Goal: Task Accomplishment & Management: Manage account settings

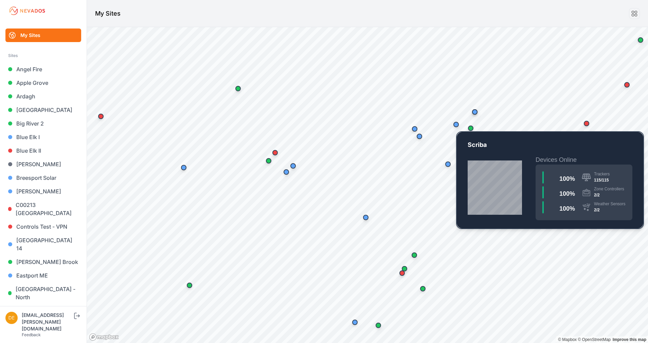
click at [453, 125] on div "Map marker" at bounding box center [455, 124] width 5 height 5
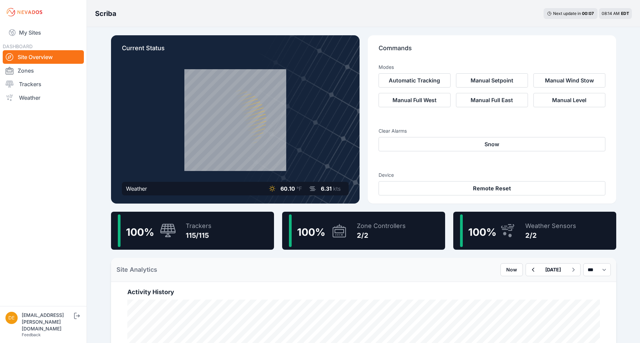
click at [226, 216] on div "100 % Trackers 115/115" at bounding box center [192, 231] width 163 height 38
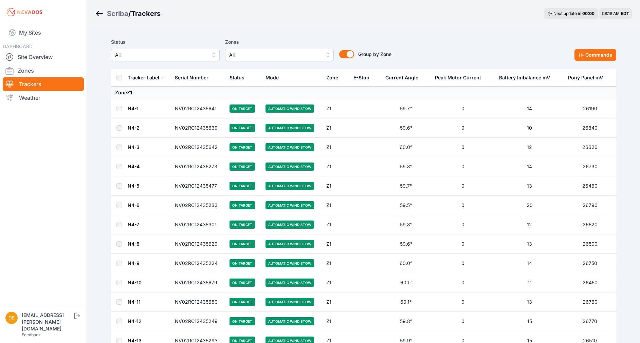
click at [99, 11] on icon "Breadcrumb" at bounding box center [99, 14] width 8 height 8
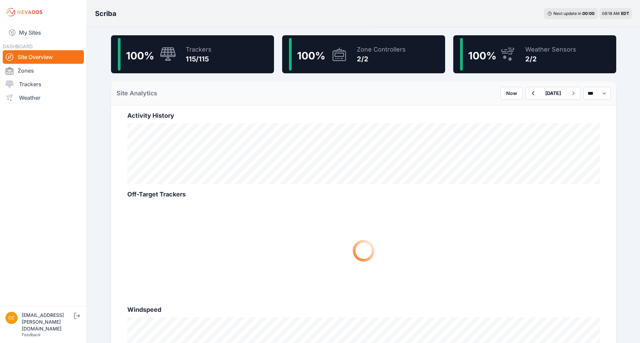
scroll to position [178, 0]
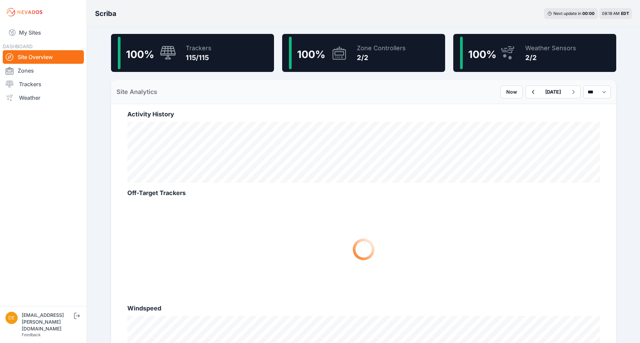
drag, startPoint x: 630, startPoint y: 97, endPoint x: 322, endPoint y: -38, distance: 335.5
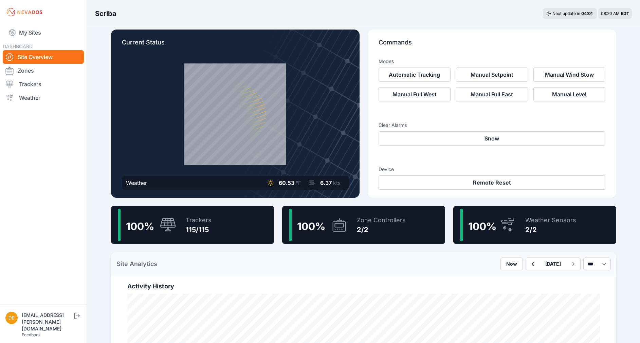
scroll to position [5, 0]
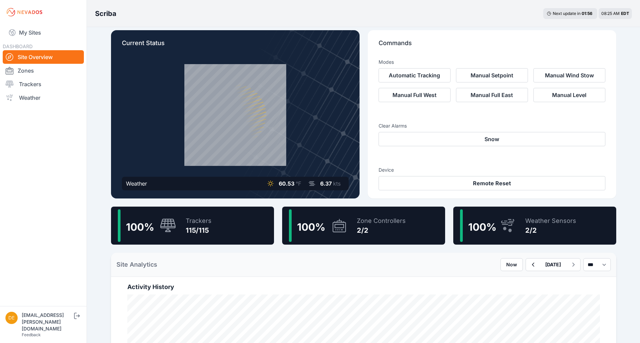
click at [315, 228] on span "100 %" at bounding box center [311, 227] width 28 height 12
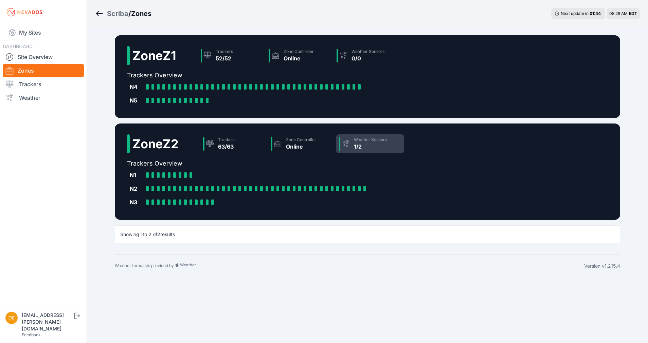
click at [360, 143] on div "1/2" at bounding box center [370, 147] width 33 height 8
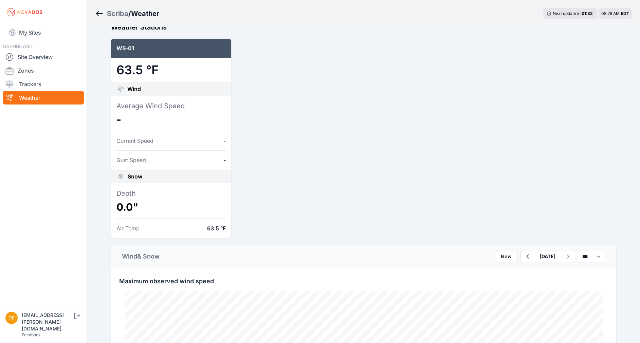
scroll to position [70, 0]
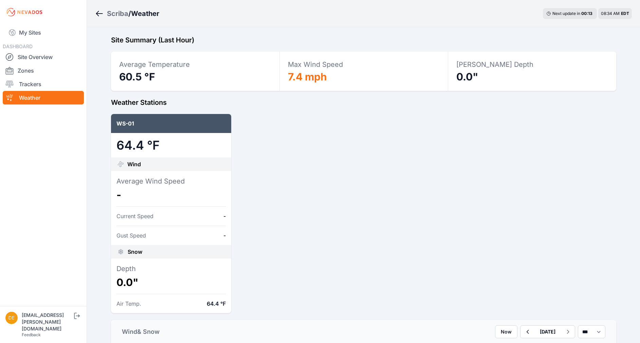
click at [384, 269] on div "WS-01 64.4 °F Wind Average Wind Speed - Current Speed - Gust Speed - Snow Depth…" at bounding box center [363, 213] width 505 height 199
click at [100, 12] on icon "Breadcrumb" at bounding box center [99, 14] width 8 height 8
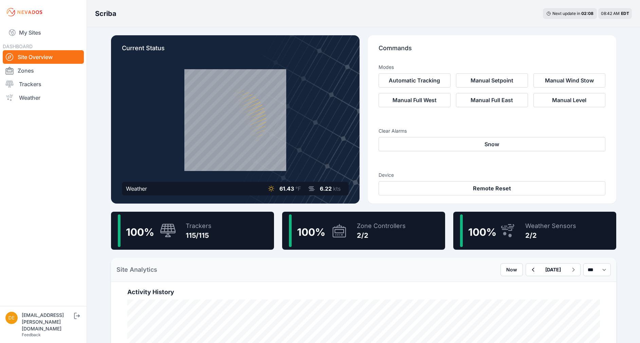
click at [162, 232] on icon at bounding box center [168, 231] width 16 height 15
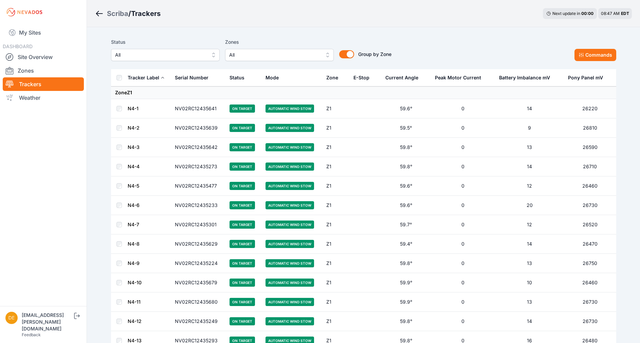
click at [99, 10] on icon "Breadcrumb" at bounding box center [99, 14] width 8 height 8
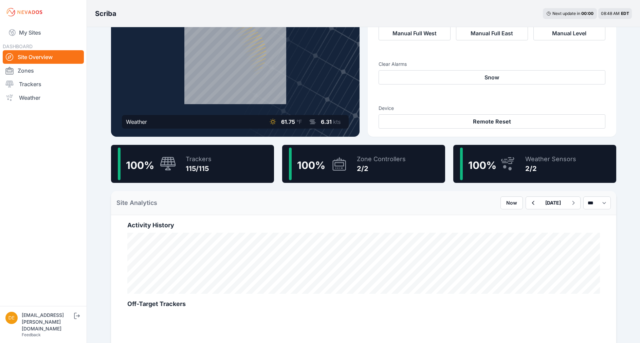
scroll to position [10, 0]
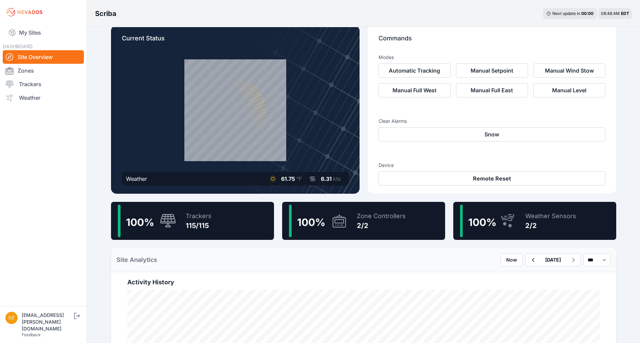
click at [192, 221] on div "Trackers" at bounding box center [199, 216] width 26 height 10
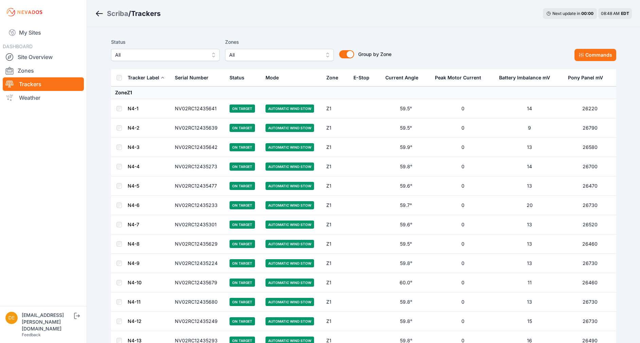
click at [191, 61] on div "Status All Zones All Group by Zone Group by Zone Commands" at bounding box center [363, 52] width 505 height 34
click at [192, 56] on span "All" at bounding box center [160, 55] width 91 height 8
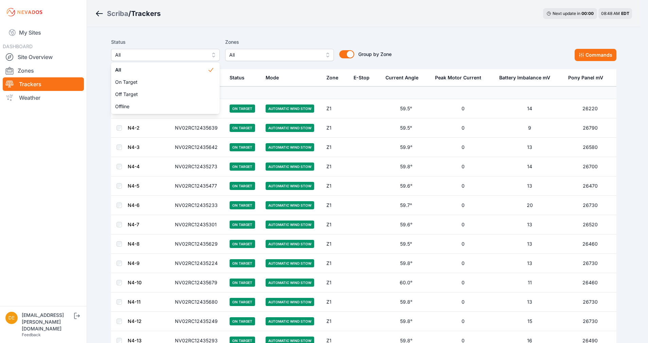
click at [205, 47] on div "Status All All On Target Off Target Offline" at bounding box center [165, 49] width 109 height 23
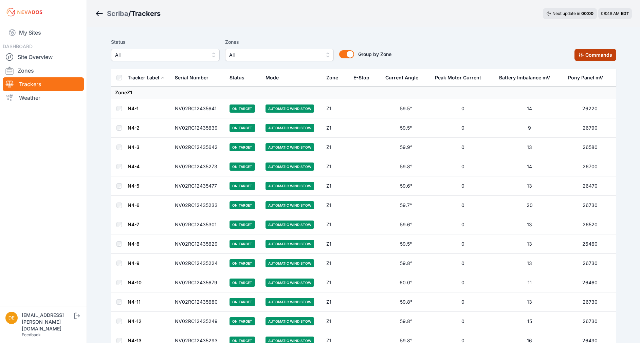
click at [602, 56] on button "Commands" at bounding box center [595, 55] width 42 height 12
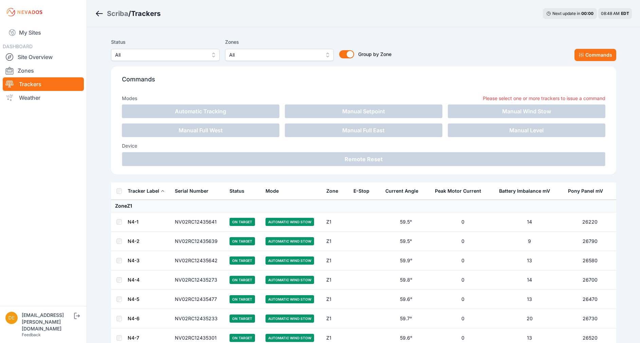
click at [415, 69] on div "Commands Modes Please select one or more trackers to issue a command Automatic …" at bounding box center [363, 121] width 505 height 108
click at [597, 56] on button "Commands" at bounding box center [595, 55] width 42 height 12
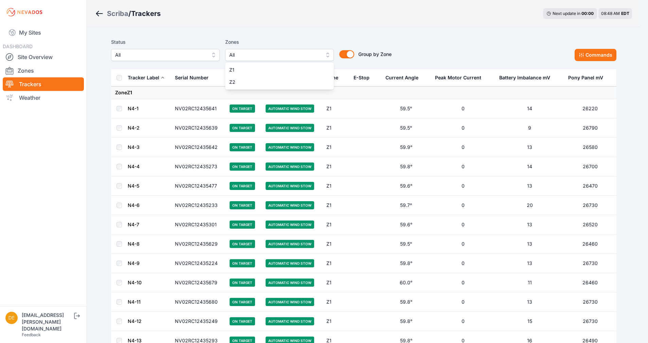
click at [260, 51] on span "All" at bounding box center [274, 55] width 91 height 8
click at [245, 67] on span "Z1" at bounding box center [275, 70] width 92 height 7
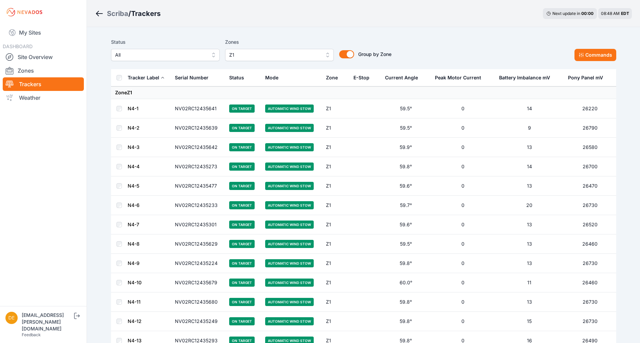
click at [16, 32] on link "My Sites" at bounding box center [43, 32] width 81 height 16
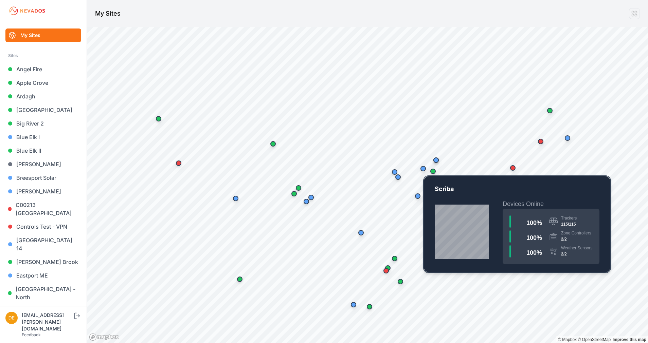
click at [422, 171] on div "Map marker" at bounding box center [423, 169] width 14 height 14
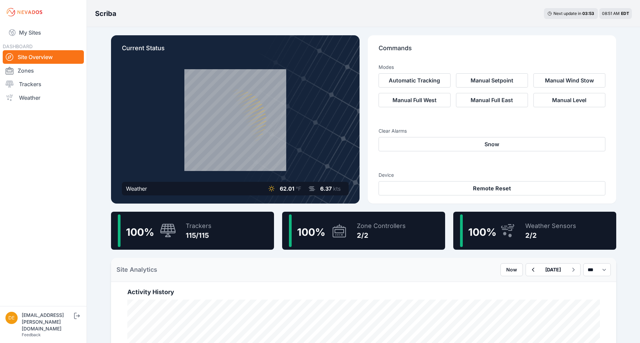
click at [519, 221] on div "Weather Sensors 2/2" at bounding box center [547, 230] width 58 height 33
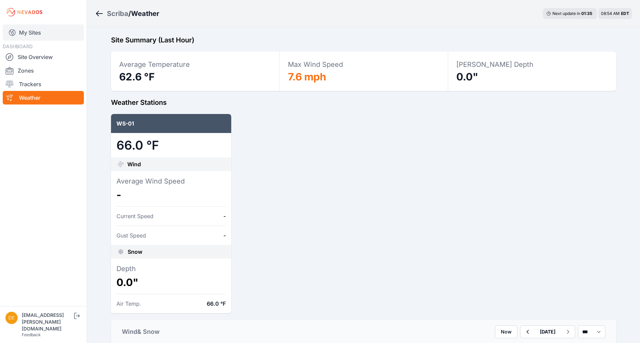
click at [43, 35] on link "My Sites" at bounding box center [43, 32] width 81 height 16
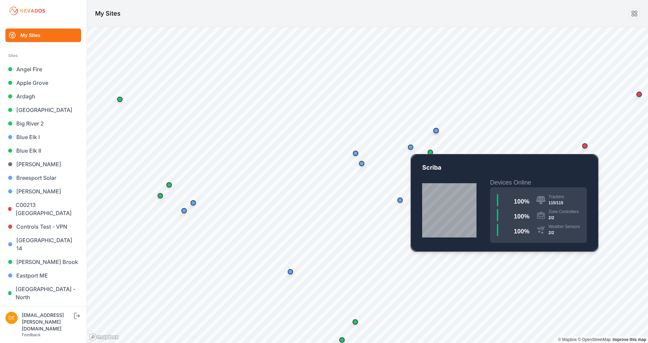
click at [411, 150] on div "Map marker" at bounding box center [410, 147] width 5 height 5
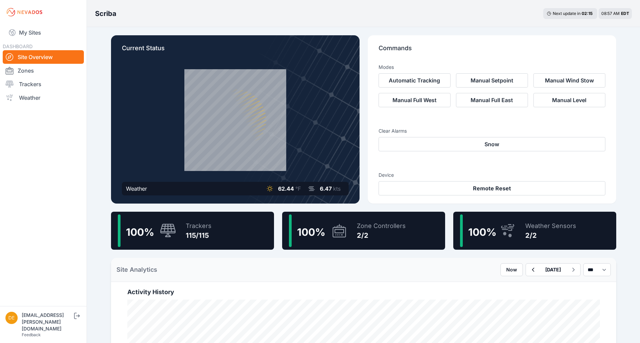
click at [364, 238] on div "2/2" at bounding box center [381, 236] width 49 height 10
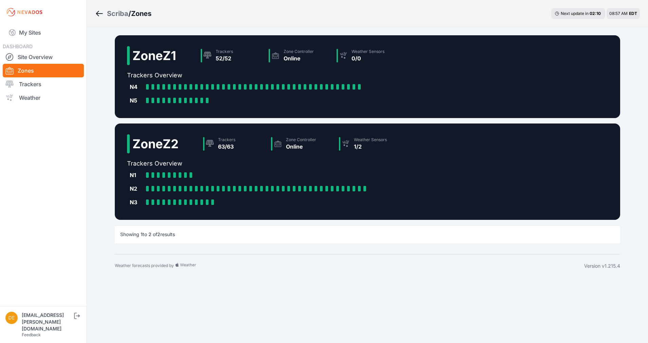
click at [98, 12] on icon "Breadcrumb" at bounding box center [97, 13] width 3 height 5
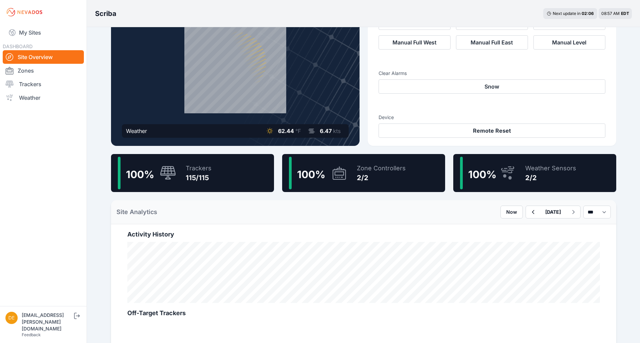
scroll to position [62, 0]
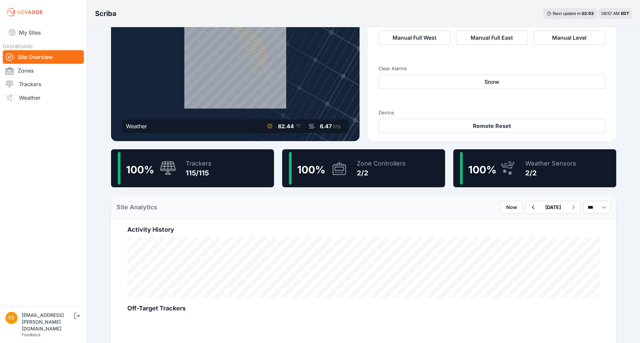
click at [218, 163] on div "100 % Trackers 115/115" at bounding box center [192, 168] width 163 height 38
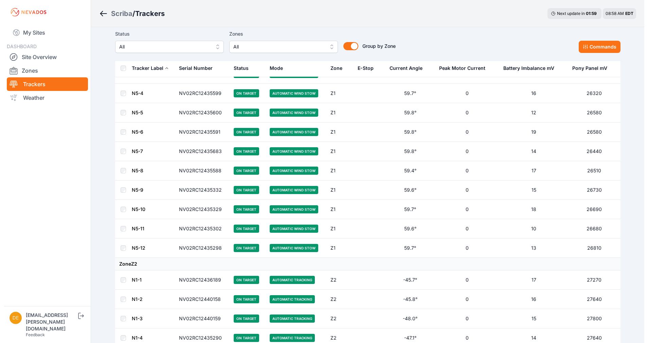
scroll to position [850, 0]
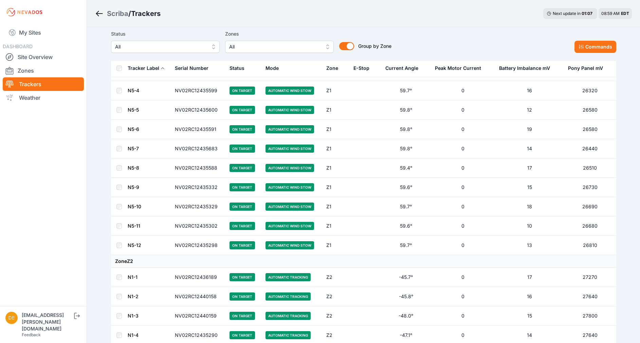
click at [250, 44] on span "All" at bounding box center [274, 47] width 91 height 8
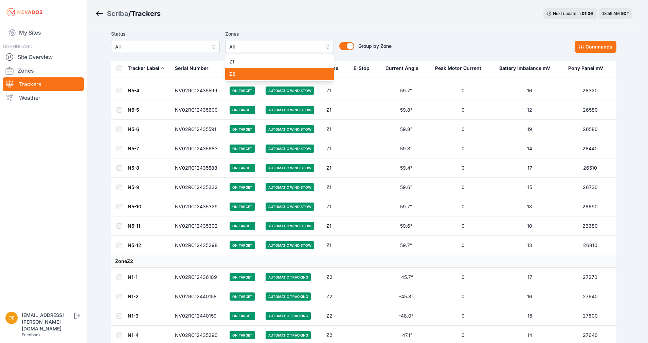
click at [254, 74] on span "Z2" at bounding box center [275, 74] width 92 height 7
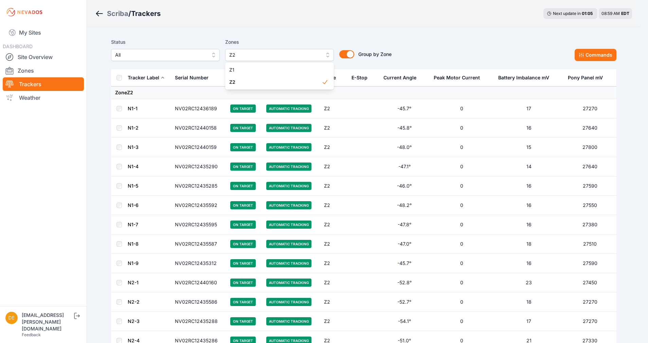
click at [281, 38] on div "Zones Z2 Z1 Z2" at bounding box center [279, 49] width 109 height 23
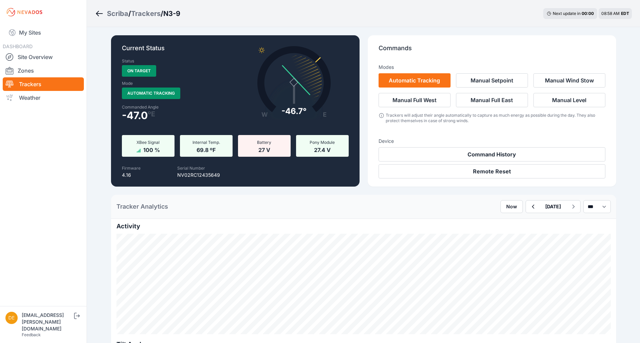
drag, startPoint x: 32, startPoint y: 70, endPoint x: 162, endPoint y: 27, distance: 136.2
click at [32, 70] on link "Zones" at bounding box center [43, 71] width 81 height 14
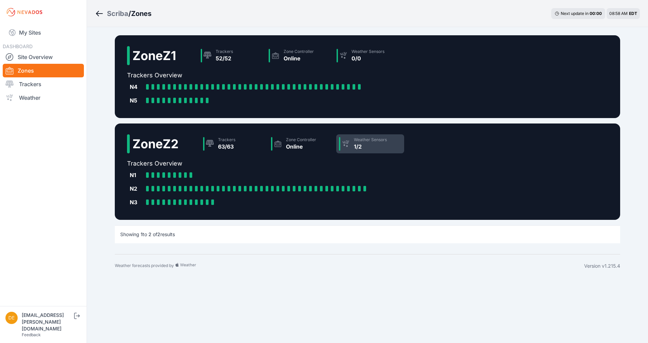
click at [363, 143] on div "1/2" at bounding box center [370, 147] width 33 height 8
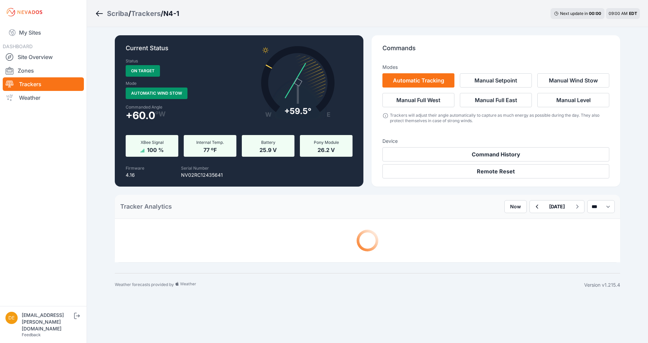
click at [96, 9] on div "Scriba / Trackers / N4-1" at bounding box center [137, 14] width 84 height 10
click at [34, 75] on link "Zones" at bounding box center [43, 71] width 81 height 14
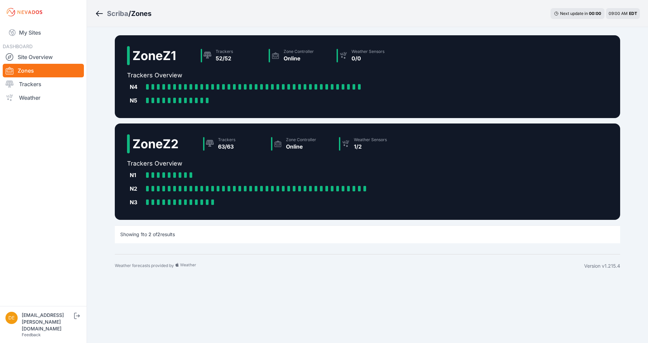
click at [239, 163] on h2 "Trackers Overview" at bounding box center [265, 164] width 277 height 10
click at [175, 139] on h2 "Zone Z2" at bounding box center [155, 144] width 46 height 14
click at [362, 147] on div "1/2" at bounding box center [370, 147] width 33 height 8
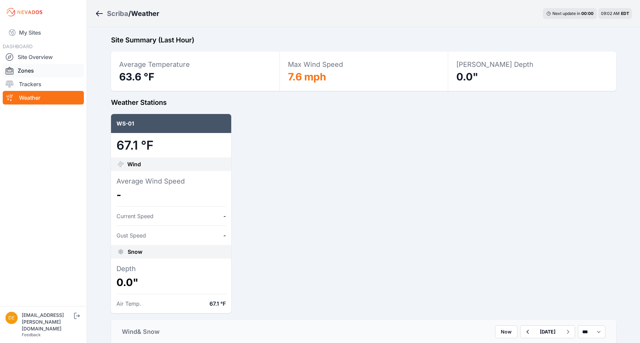
click at [54, 71] on link "Zones" at bounding box center [43, 71] width 81 height 14
click at [19, 72] on link "Zones" at bounding box center [43, 71] width 81 height 14
click at [100, 13] on icon "Breadcrumb" at bounding box center [99, 14] width 8 height 8
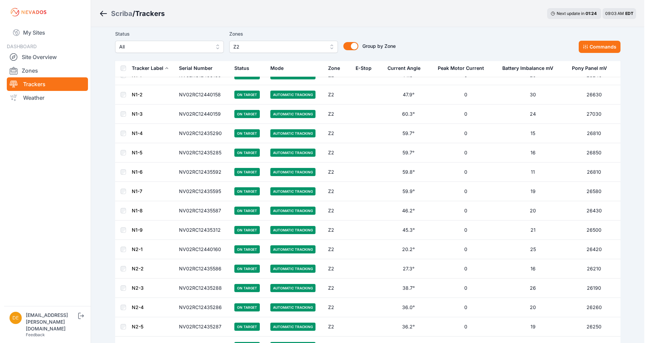
scroll to position [29, 0]
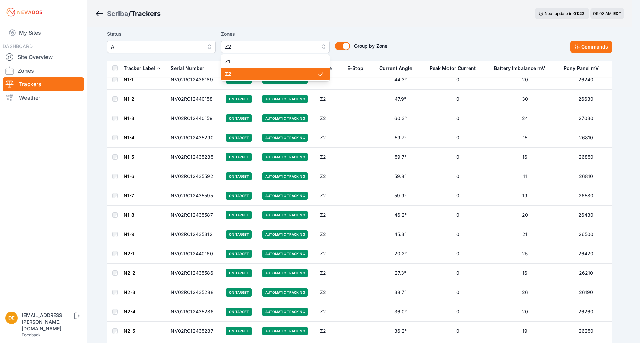
click at [305, 52] on button "Z2" at bounding box center [275, 47] width 109 height 12
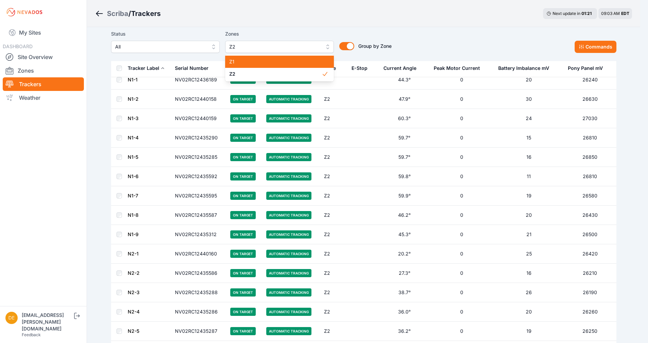
click at [293, 61] on span "Z1" at bounding box center [275, 61] width 92 height 7
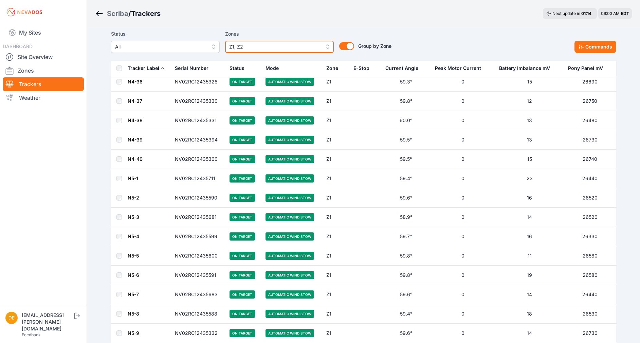
scroll to position [701, 0]
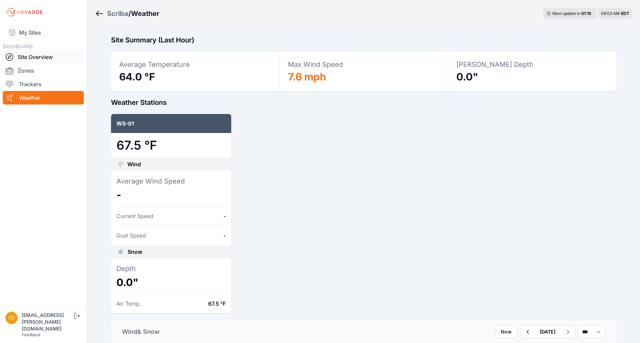
click at [33, 56] on link "Site Overview" at bounding box center [43, 57] width 81 height 14
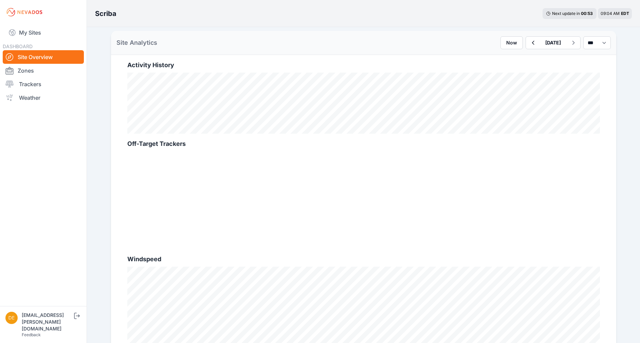
scroll to position [228, 0]
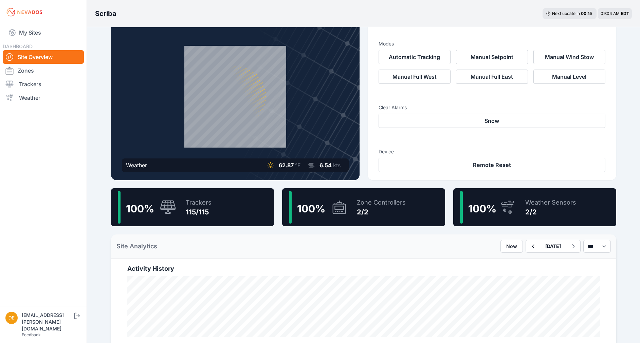
scroll to position [22, 0]
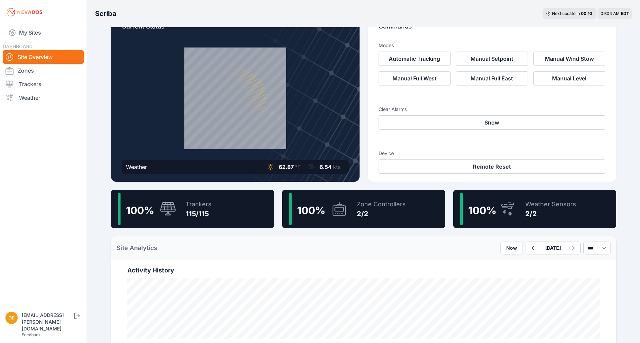
click at [217, 200] on div "100 % Trackers 115/115" at bounding box center [192, 209] width 163 height 38
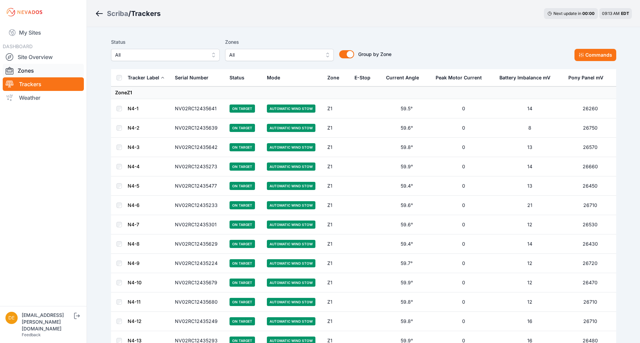
click at [32, 68] on link "Zones" at bounding box center [43, 71] width 81 height 14
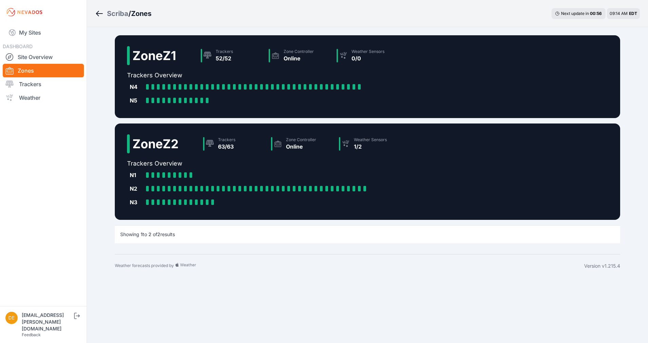
click at [98, 14] on icon "Breadcrumb" at bounding box center [99, 13] width 7 height 1
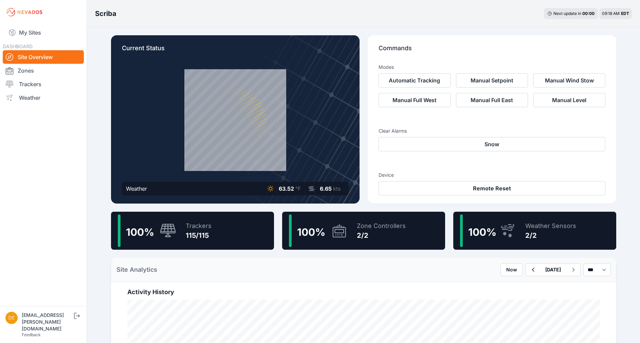
click at [211, 229] on div "100 % Trackers 115/115" at bounding box center [192, 231] width 163 height 38
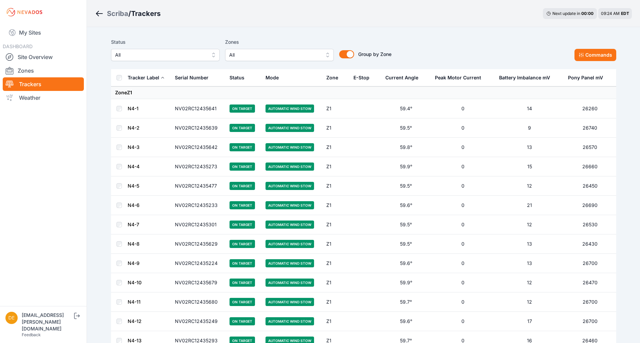
click at [98, 13] on icon "Breadcrumb" at bounding box center [99, 14] width 8 height 8
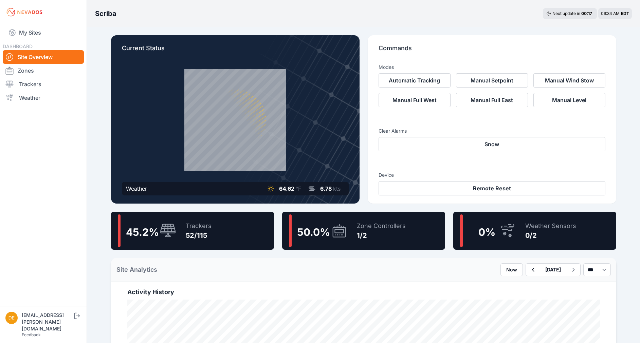
click at [323, 225] on div "50.0 %" at bounding box center [310, 230] width 33 height 15
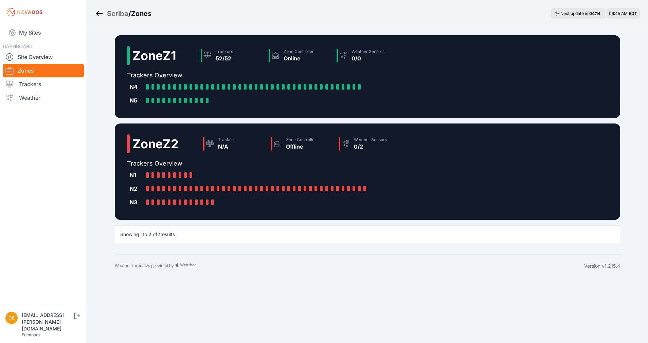
click at [641, 165] on div "Scriba / Zones Next update in 04 : 14 09:45 AM EDT Zone Z1 Trackers 52/52 Zone …" at bounding box center [324, 139] width 648 height 278
click at [232, 11] on div "Scriba / Zones Next update in 00 : 45 09:49 AM EDT" at bounding box center [367, 13] width 561 height 27
click at [99, 9] on link "Breadcrumb" at bounding box center [101, 13] width 12 height 9
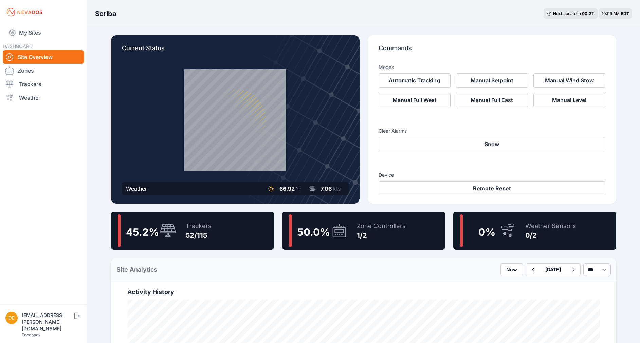
click at [224, 224] on div "45.2 % Trackers 52/115" at bounding box center [192, 231] width 163 height 38
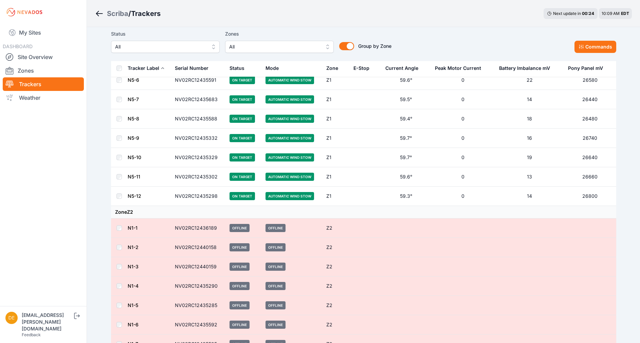
scroll to position [897, 0]
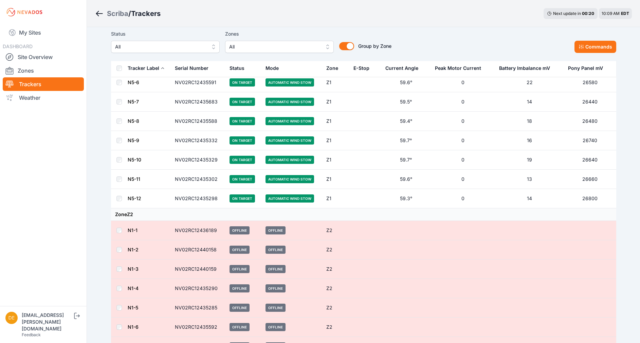
click at [102, 12] on icon "Breadcrumb" at bounding box center [99, 14] width 8 height 8
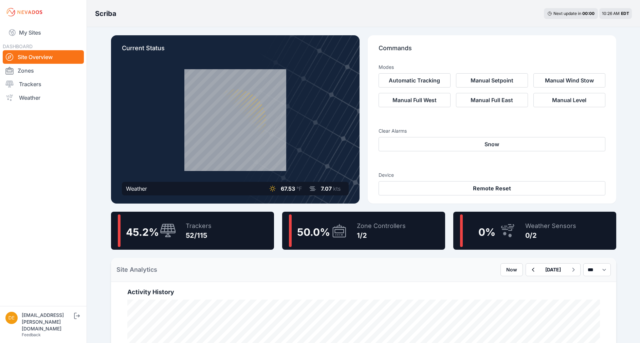
click at [240, 233] on div "45.2 % Trackers 52/115" at bounding box center [192, 231] width 163 height 38
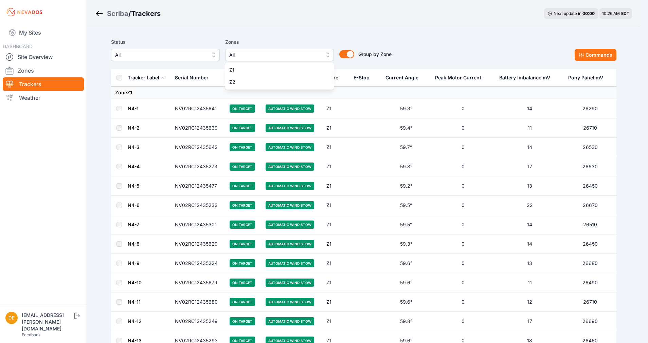
click at [252, 59] on button "All" at bounding box center [279, 55] width 109 height 12
click at [265, 72] on span "Z1" at bounding box center [275, 70] width 92 height 7
click at [405, 57] on div "Status All Zones Z1 Z1 Z2 Group by Zone Group by Zone Commands" at bounding box center [363, 49] width 505 height 23
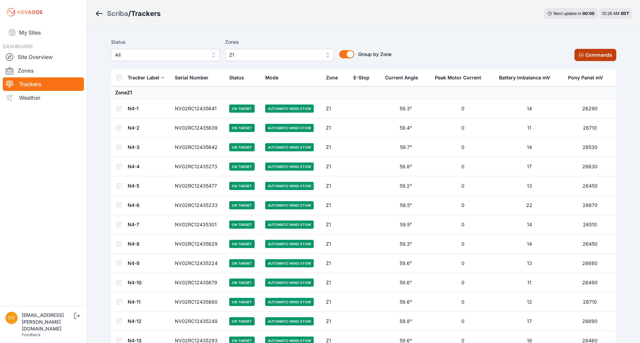
click at [583, 49] on button "Commands" at bounding box center [595, 55] width 42 height 12
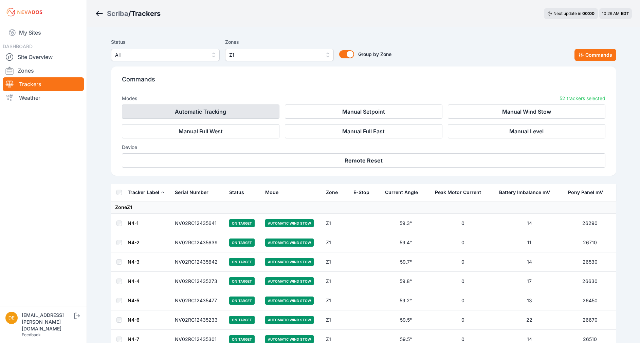
click at [224, 109] on button "Automatic Tracking" at bounding box center [200, 112] width 157 height 14
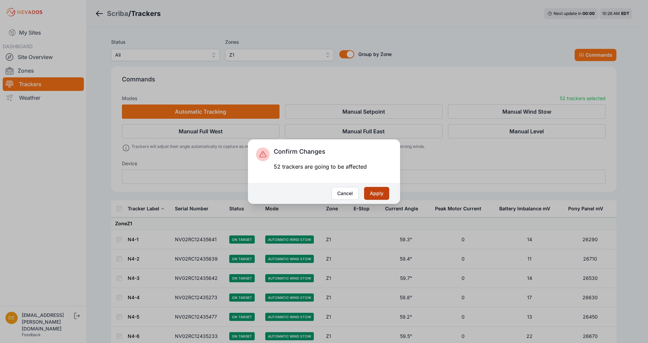
click at [381, 198] on button "Apply" at bounding box center [376, 193] width 25 height 13
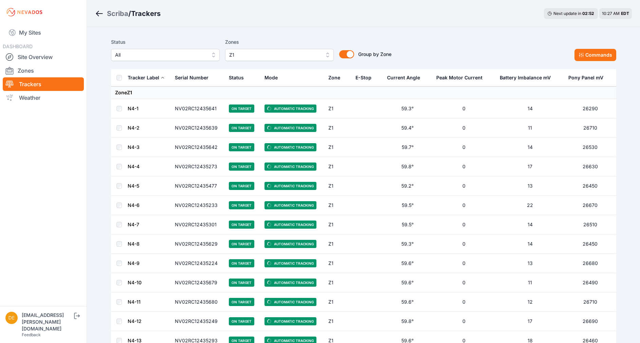
click at [241, 57] on span "Z1" at bounding box center [274, 55] width 91 height 8
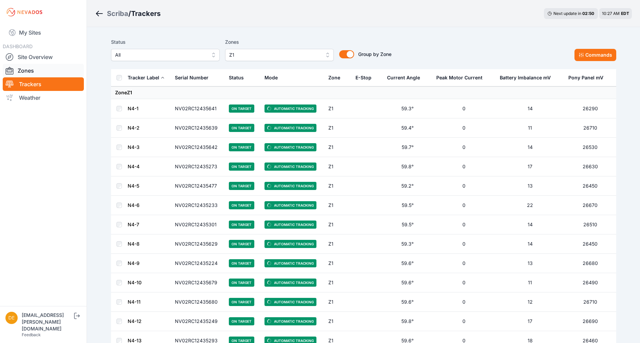
click at [31, 67] on link "Zones" at bounding box center [43, 71] width 81 height 14
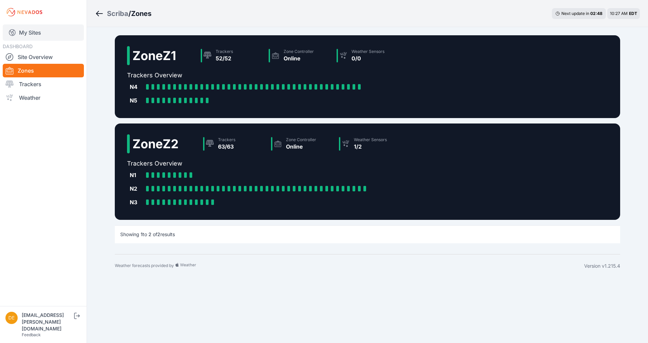
click at [25, 36] on link "My Sites" at bounding box center [43, 32] width 81 height 16
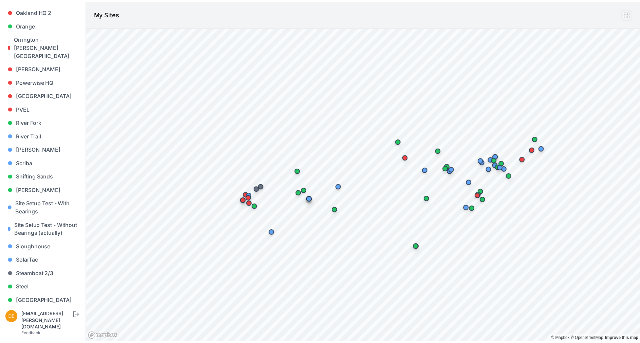
scroll to position [513, 0]
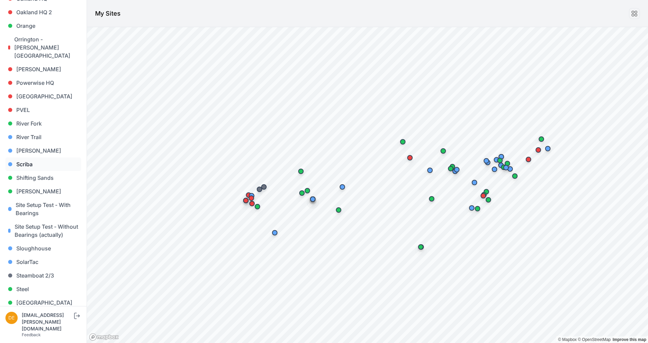
click at [38, 157] on link "Scriba" at bounding box center [43, 164] width 76 height 14
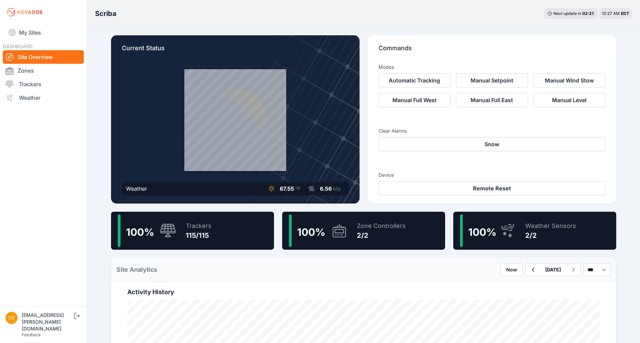
click at [234, 232] on div "100 % Trackers 115/115" at bounding box center [192, 231] width 163 height 38
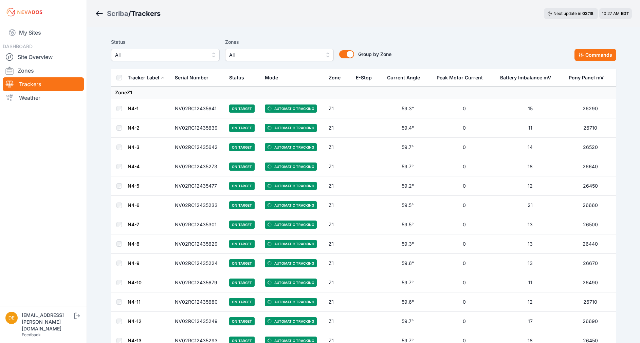
click at [122, 75] on th at bounding box center [119, 77] width 16 height 17
click at [600, 60] on button "Commands" at bounding box center [595, 55] width 42 height 12
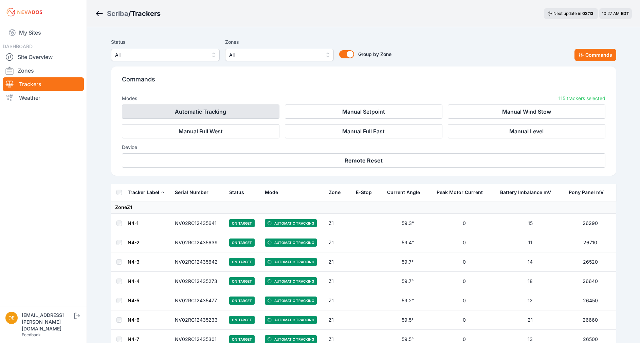
click at [224, 110] on button "Automatic Tracking" at bounding box center [200, 112] width 157 height 14
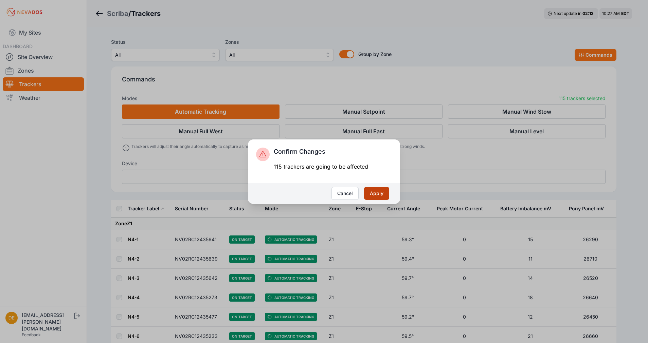
click at [373, 191] on button "Apply" at bounding box center [376, 193] width 25 height 13
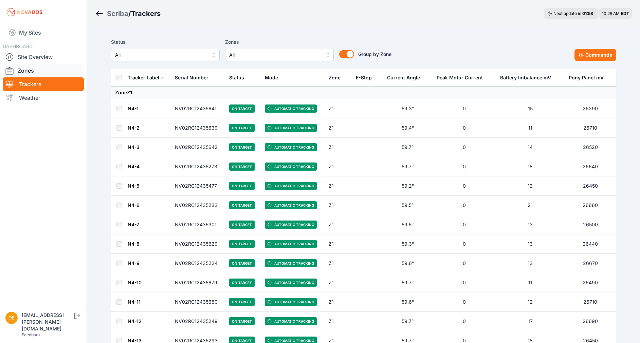
click at [23, 69] on link "Zones" at bounding box center [43, 71] width 81 height 14
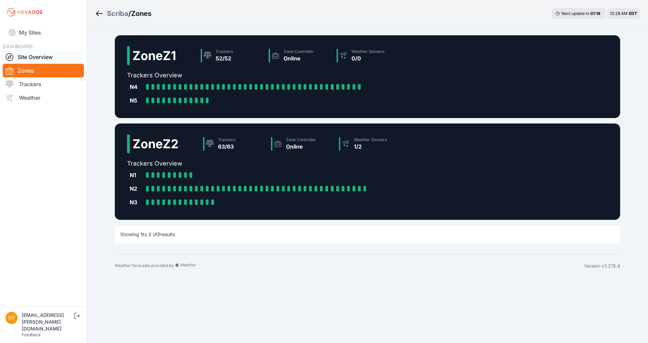
click at [28, 52] on link "Site Overview" at bounding box center [43, 57] width 81 height 14
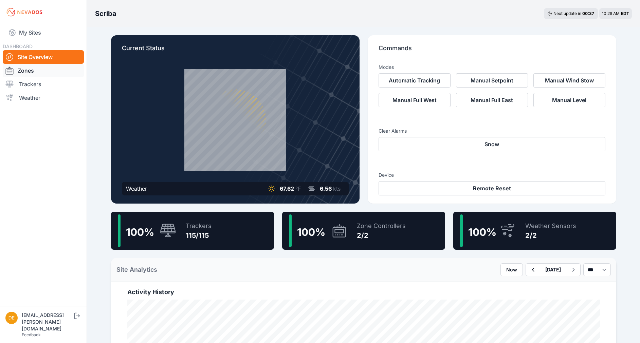
click at [38, 72] on link "Zones" at bounding box center [43, 71] width 81 height 14
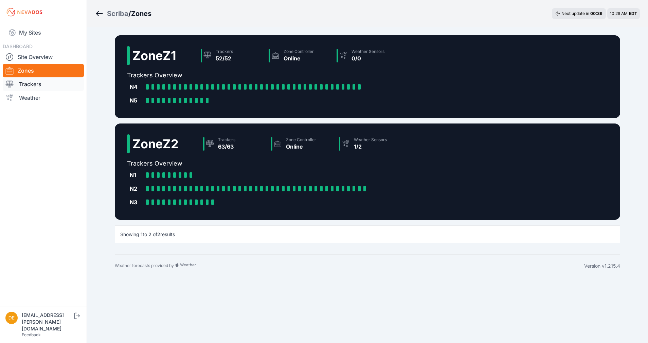
click at [33, 90] on link "Trackers" at bounding box center [43, 84] width 81 height 14
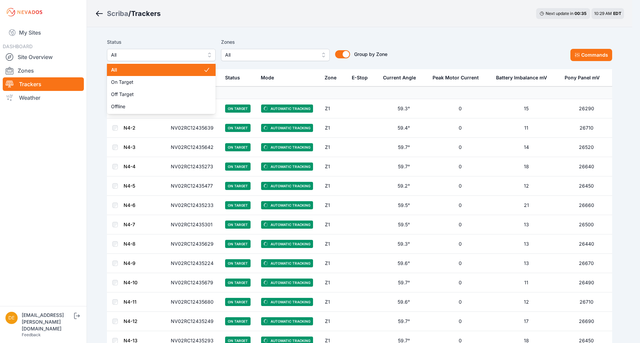
click at [194, 57] on span "All" at bounding box center [156, 55] width 91 height 8
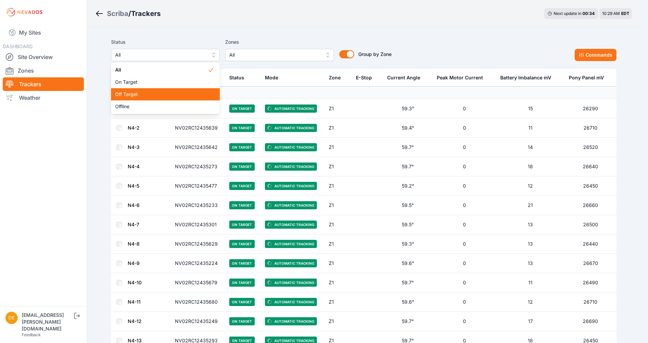
click at [146, 96] on span "Off Target" at bounding box center [161, 94] width 92 height 7
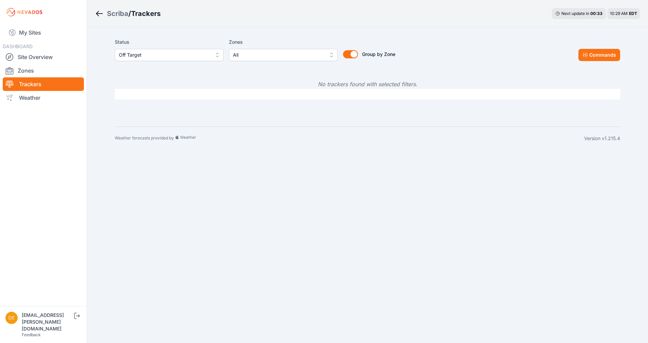
click at [185, 55] on span "Off Target" at bounding box center [164, 55] width 91 height 8
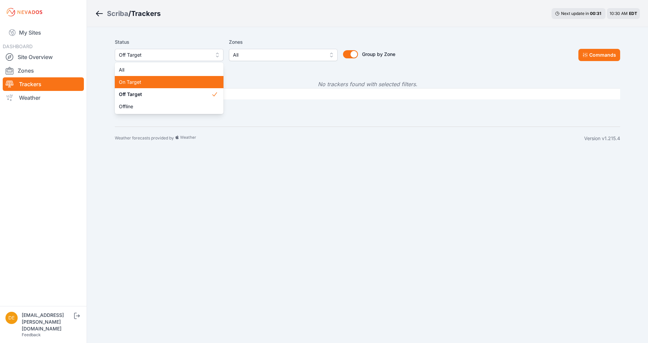
click at [158, 80] on span "On Target" at bounding box center [165, 82] width 92 height 7
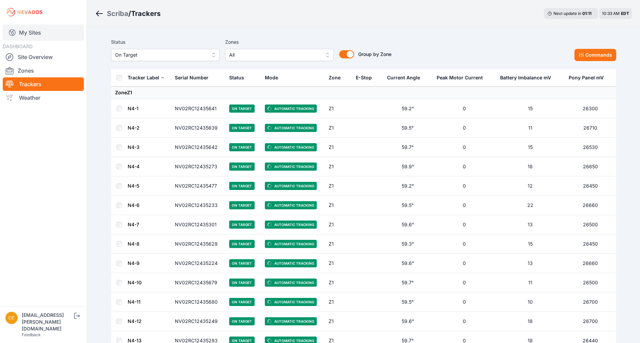
click at [47, 37] on link "My Sites" at bounding box center [43, 32] width 81 height 16
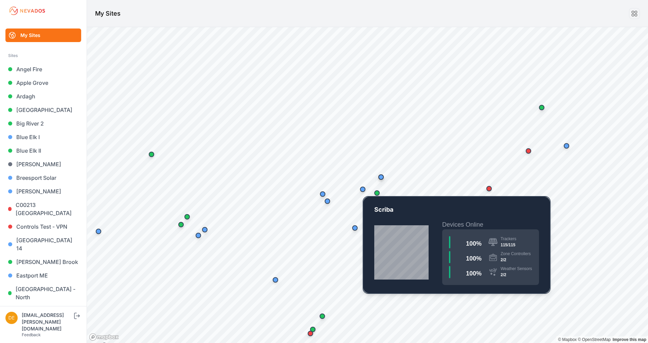
click at [358, 188] on div "Map marker" at bounding box center [363, 190] width 14 height 14
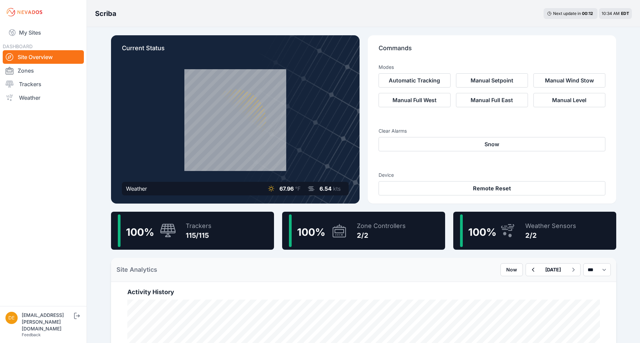
click at [525, 216] on div "Weather Sensors 2/2" at bounding box center [547, 230] width 58 height 33
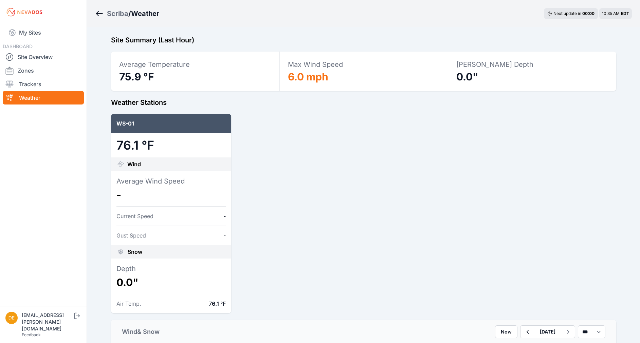
click at [98, 15] on icon "Breadcrumb" at bounding box center [97, 13] width 3 height 5
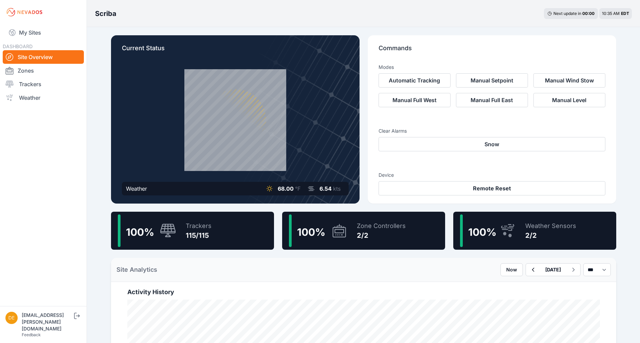
click at [211, 237] on div "100 % Trackers 115/115" at bounding box center [192, 231] width 163 height 38
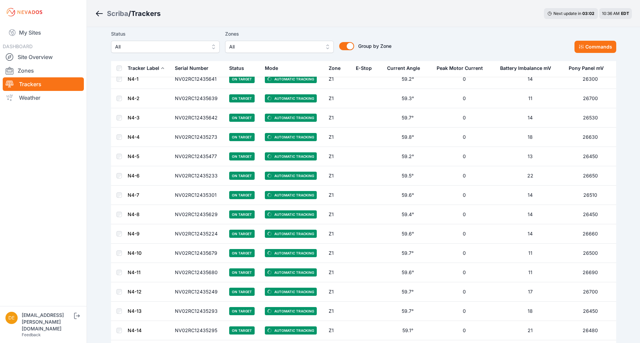
scroll to position [17, 0]
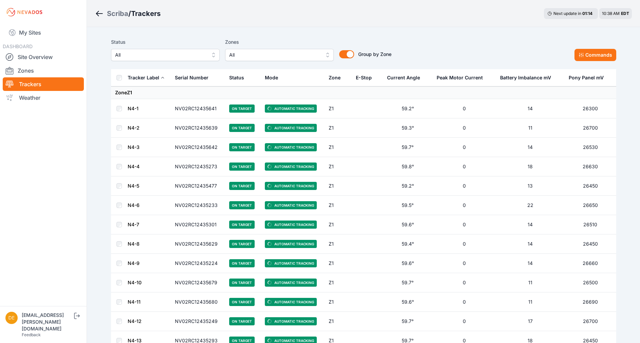
scroll to position [17, 0]
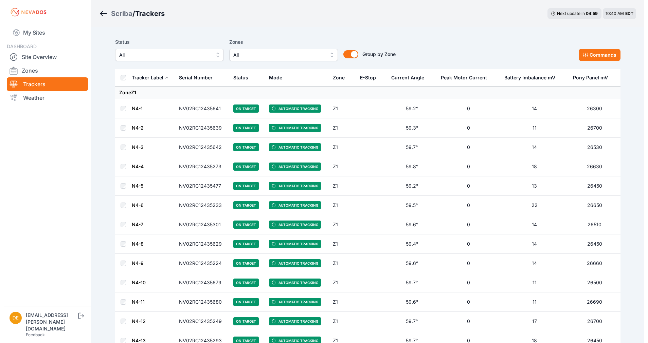
scroll to position [17, 0]
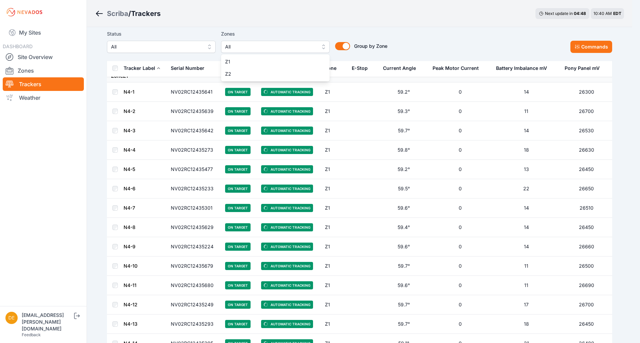
click at [238, 41] on button "All" at bounding box center [275, 47] width 109 height 12
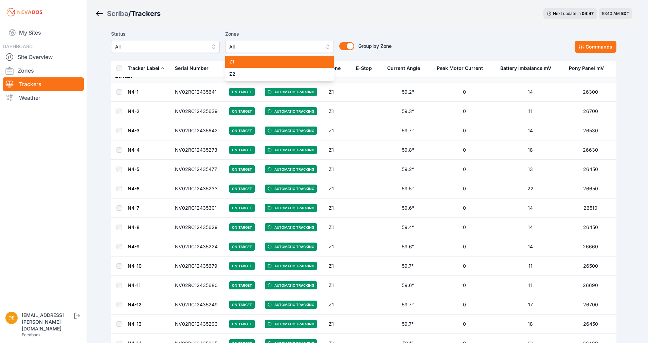
click at [229, 58] on div "Z1" at bounding box center [279, 62] width 109 height 12
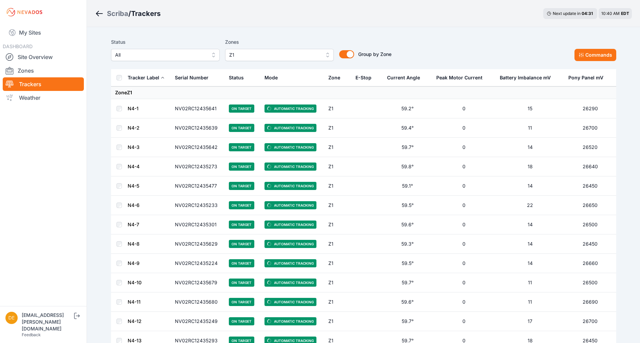
click at [55, 36] on link "My Sites" at bounding box center [43, 32] width 81 height 16
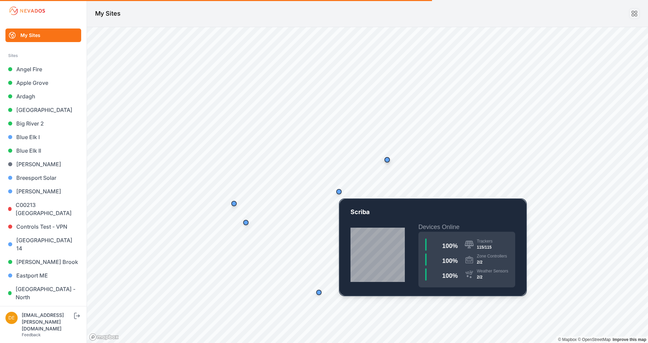
click at [343, 195] on div "Map marker" at bounding box center [339, 192] width 14 height 14
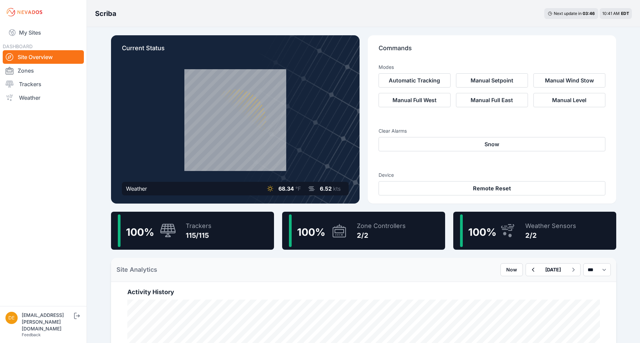
click at [343, 195] on div "Weather 68.34 °F 6.52 kts" at bounding box center [235, 189] width 227 height 14
click at [203, 241] on div "Trackers 115/115" at bounding box center [195, 230] width 33 height 33
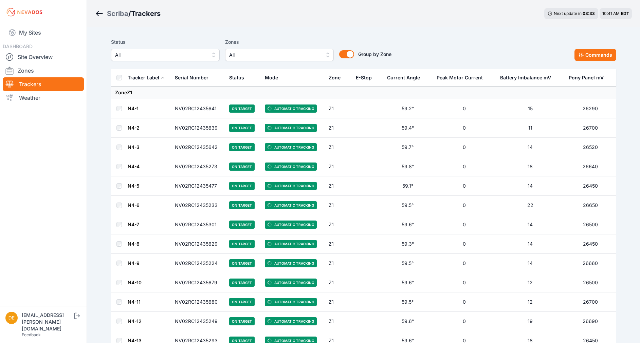
click at [268, 62] on div "Status All Zones All Group by Zone Group by Zone Commands" at bounding box center [363, 52] width 505 height 34
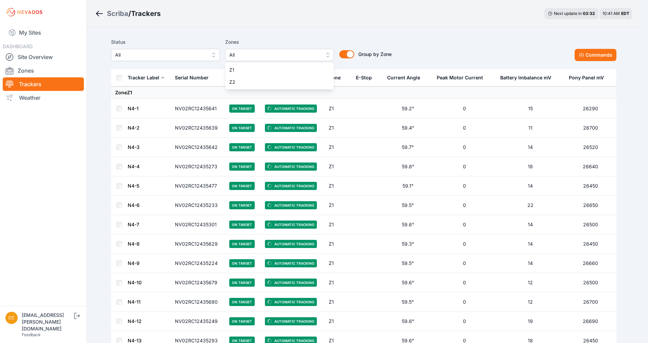
click at [270, 58] on span "All" at bounding box center [274, 55] width 91 height 8
click at [247, 72] on span "Z1" at bounding box center [275, 70] width 92 height 7
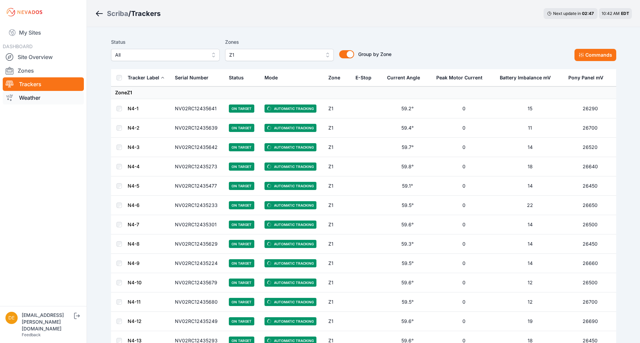
click at [37, 93] on link "Weather" at bounding box center [43, 98] width 81 height 14
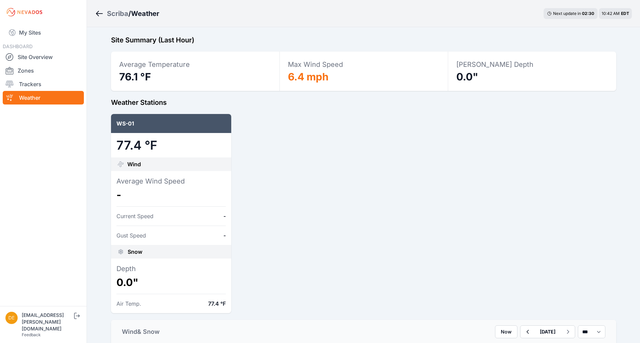
click at [102, 11] on icon "Breadcrumb" at bounding box center [99, 14] width 8 height 8
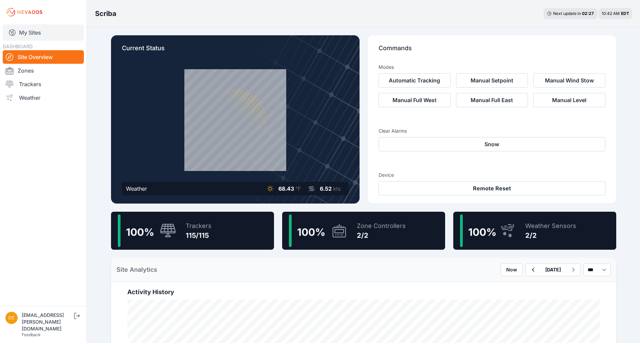
click at [40, 32] on link "My Sites" at bounding box center [43, 32] width 81 height 16
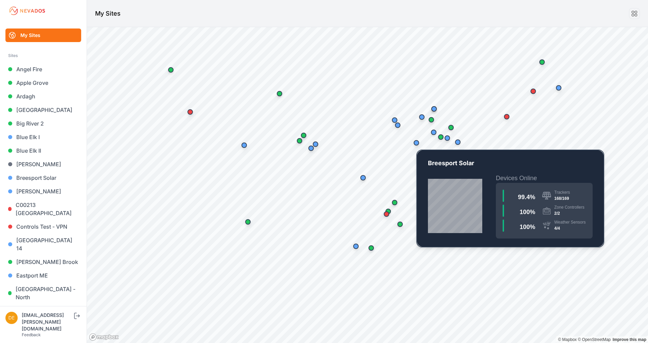
click at [417, 144] on div "Map marker" at bounding box center [415, 142] width 5 height 5
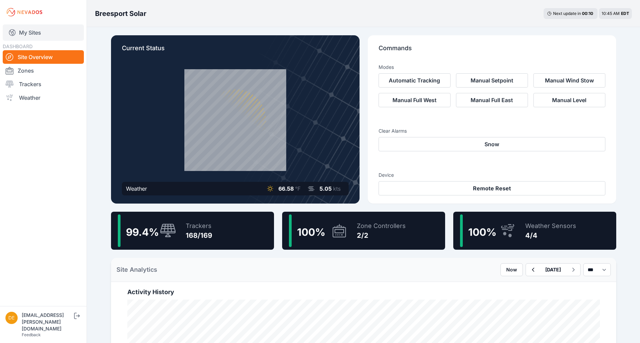
click at [50, 39] on link "My Sites" at bounding box center [43, 32] width 81 height 16
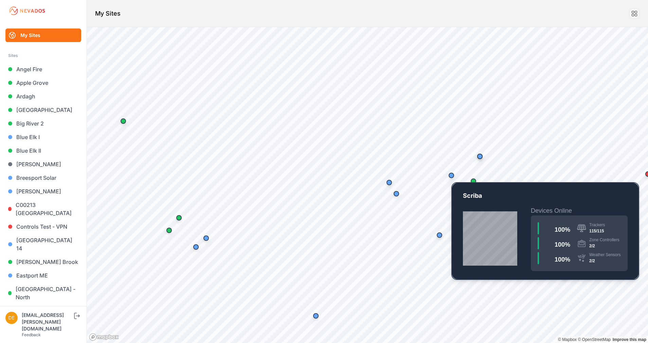
click at [452, 178] on div "Map marker" at bounding box center [450, 175] width 5 height 5
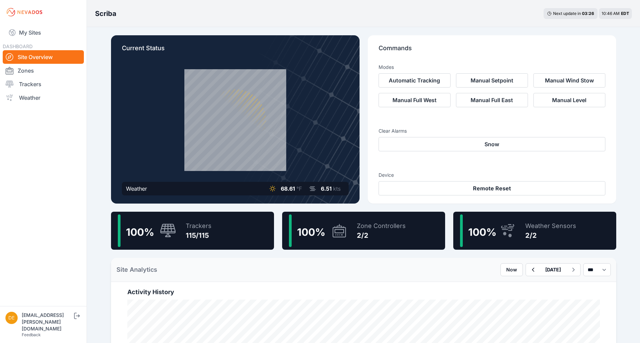
click at [525, 232] on div "2/2" at bounding box center [550, 236] width 51 height 10
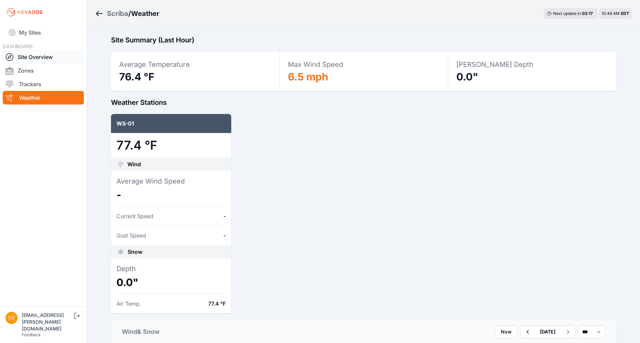
click at [31, 56] on link "Site Overview" at bounding box center [43, 57] width 81 height 14
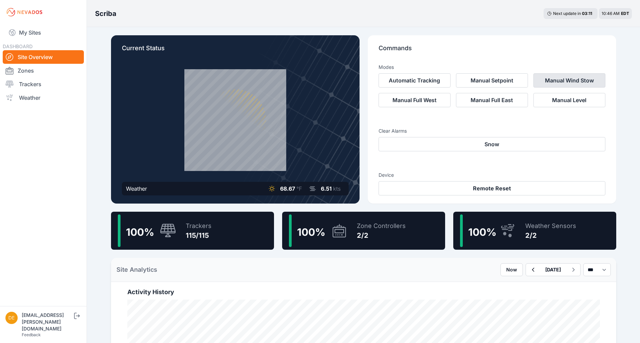
click at [552, 85] on button "Manual Wind Stow" at bounding box center [569, 80] width 72 height 14
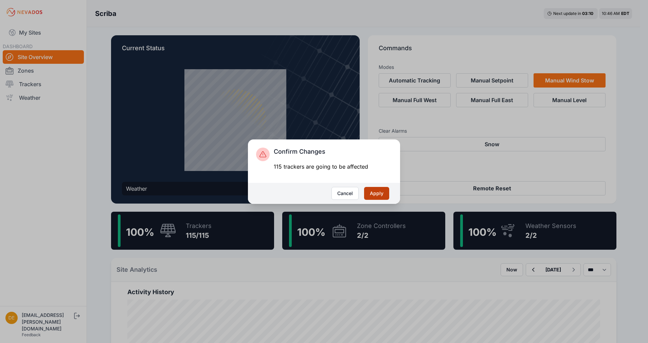
click at [377, 194] on button "Apply" at bounding box center [376, 193] width 25 height 13
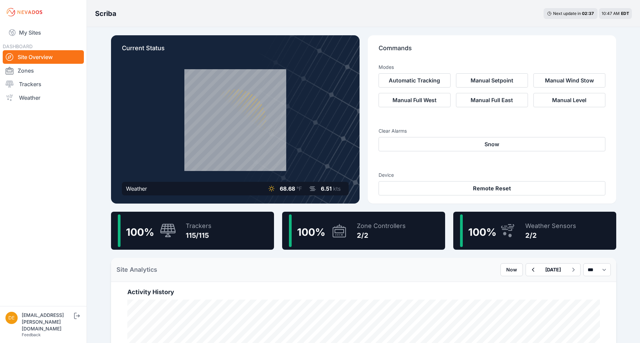
click at [535, 222] on div "Weather Sensors" at bounding box center [550, 226] width 51 height 10
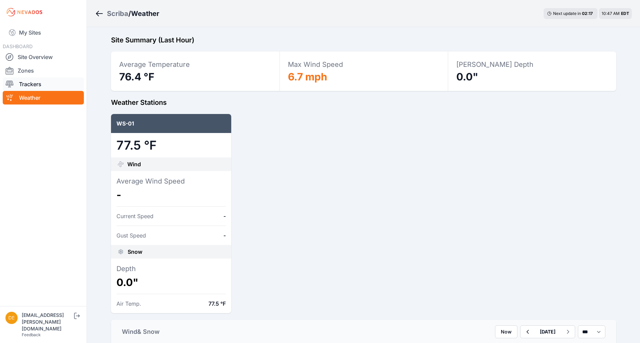
click at [45, 79] on link "Trackers" at bounding box center [43, 84] width 81 height 14
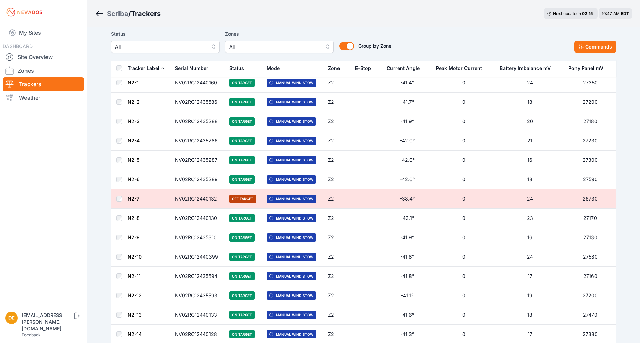
scroll to position [1236, 0]
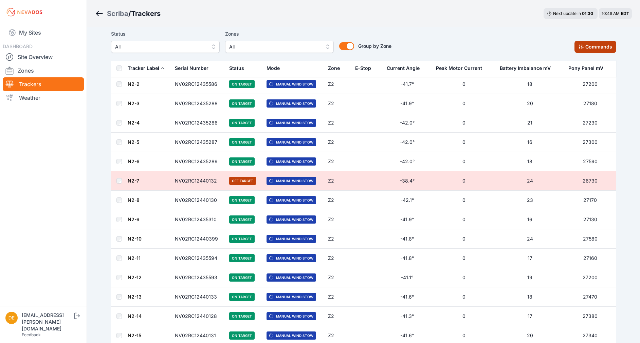
click at [595, 45] on button "Commands" at bounding box center [595, 47] width 42 height 12
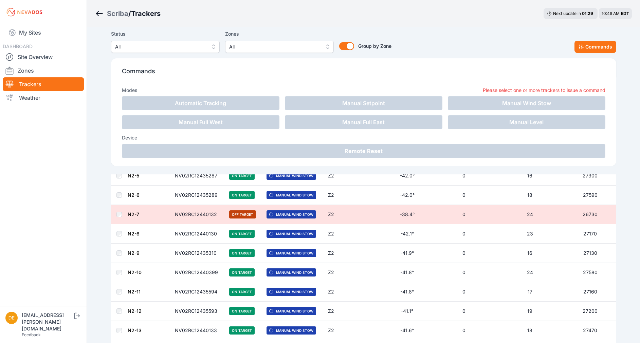
scroll to position [1350, 0]
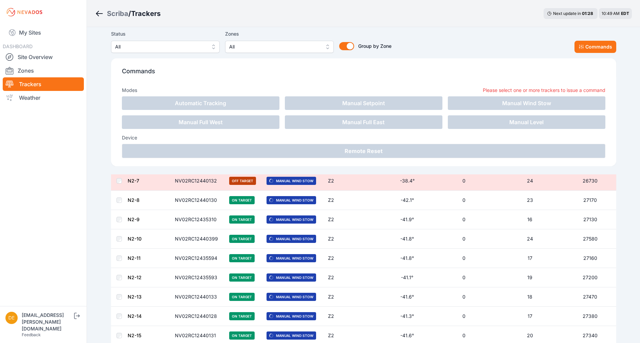
click at [409, 36] on div "Status All Zones All Group by Zone Group by Zone Commands" at bounding box center [363, 41] width 505 height 23
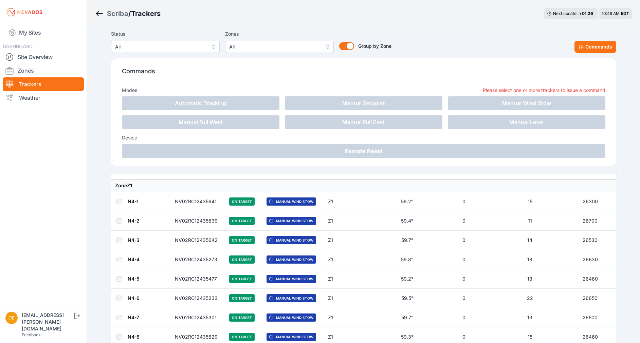
scroll to position [0, 0]
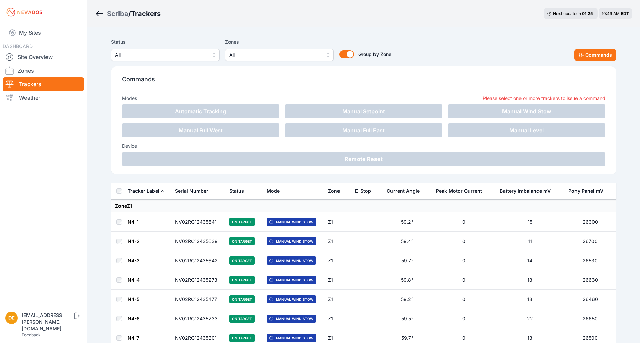
click at [536, 51] on div "Status All Zones All Group by Zone Group by Zone Commands" at bounding box center [363, 49] width 505 height 23
click at [592, 60] on button "Commands" at bounding box center [595, 55] width 42 height 12
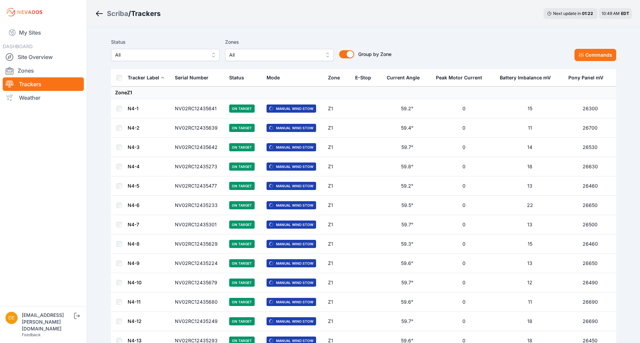
click at [114, 77] on th at bounding box center [119, 77] width 16 height 17
click at [116, 76] on th at bounding box center [119, 77] width 16 height 17
click at [588, 56] on button "Commands" at bounding box center [595, 55] width 42 height 12
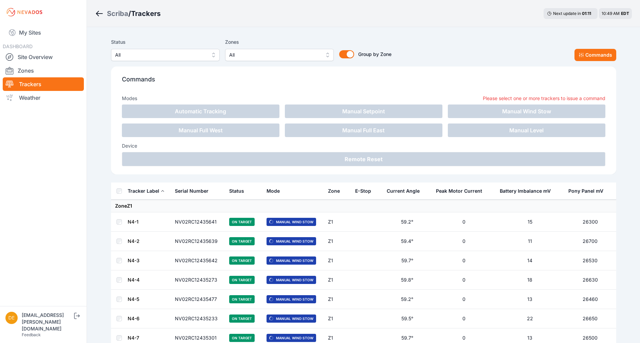
click at [271, 53] on span "All" at bounding box center [274, 55] width 91 height 8
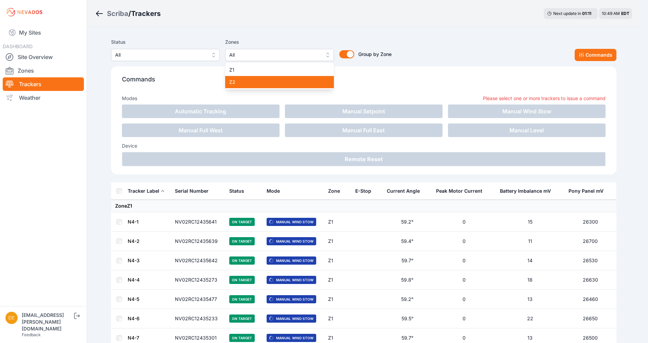
click at [235, 82] on span "Z2" at bounding box center [275, 82] width 92 height 7
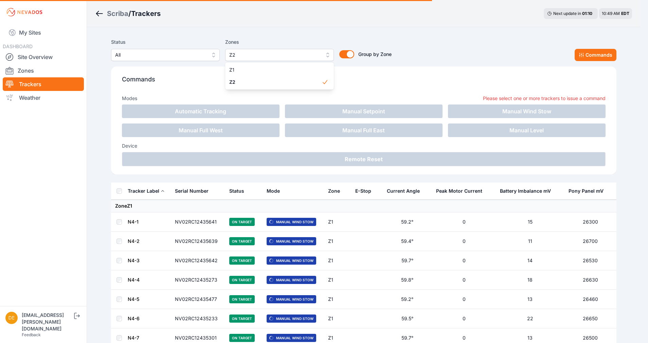
click at [189, 93] on div "Status All Zones Z2 Z1 Z2 Group by Zone Group by Zone Commands Commands Modes P…" at bounding box center [363, 108] width 505 height 147
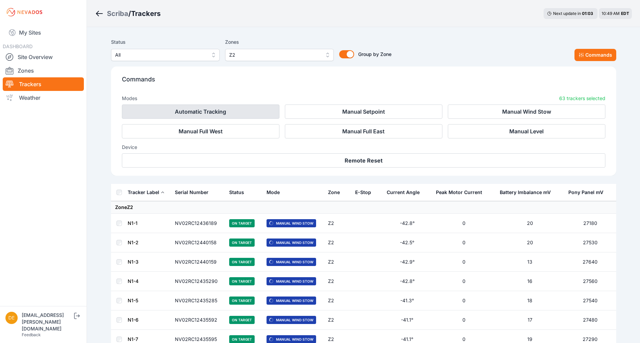
click at [205, 113] on button "Automatic Tracking" at bounding box center [200, 112] width 157 height 14
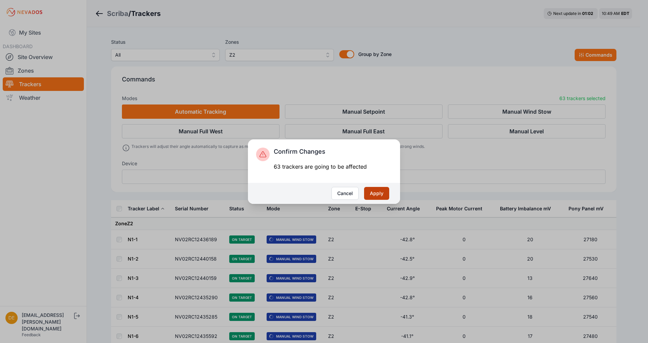
click at [381, 194] on button "Apply" at bounding box center [376, 193] width 25 height 13
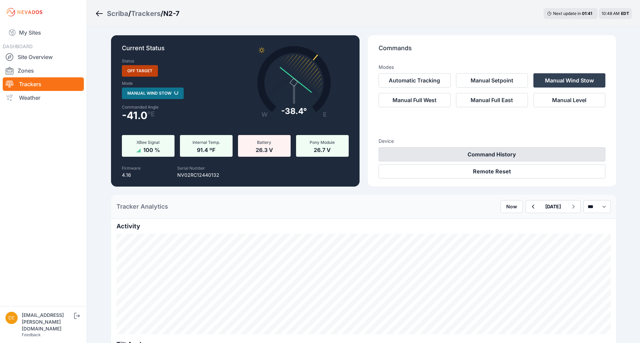
click at [510, 157] on button "Command History" at bounding box center [491, 154] width 227 height 14
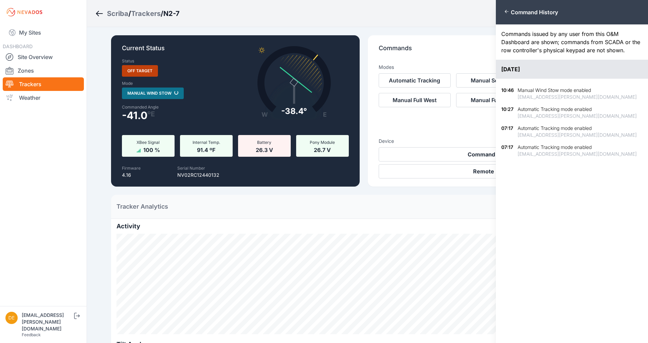
click at [504, 13] on icon "button" at bounding box center [506, 11] width 5 height 5
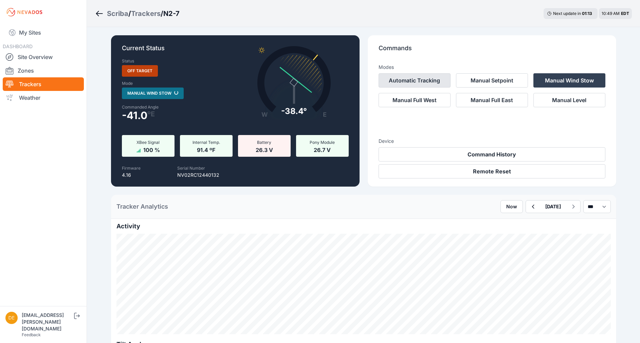
click at [435, 80] on button "Automatic Tracking" at bounding box center [414, 80] width 72 height 14
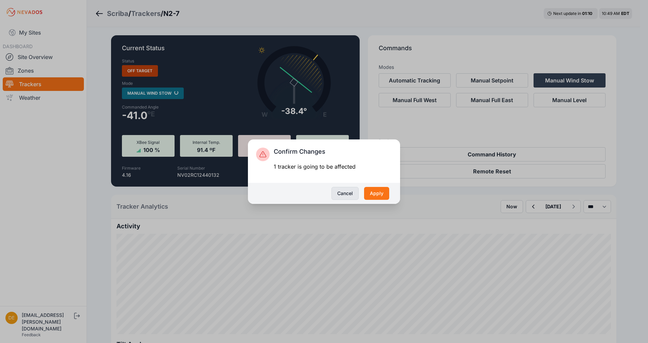
click at [351, 190] on button "Cancel" at bounding box center [344, 193] width 27 height 13
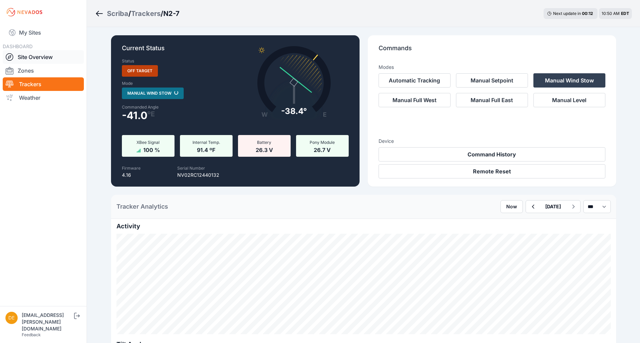
click at [37, 56] on link "Site Overview" at bounding box center [43, 57] width 81 height 14
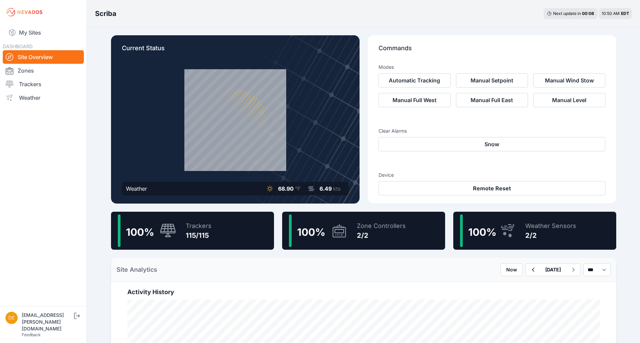
click at [219, 239] on div "100 % Trackers 115/115" at bounding box center [192, 231] width 163 height 38
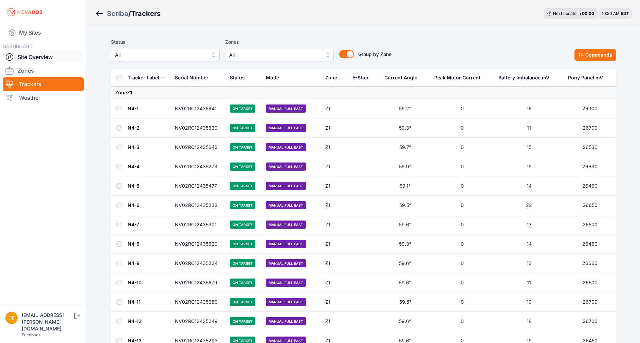
click at [41, 53] on link "Site Overview" at bounding box center [43, 57] width 81 height 14
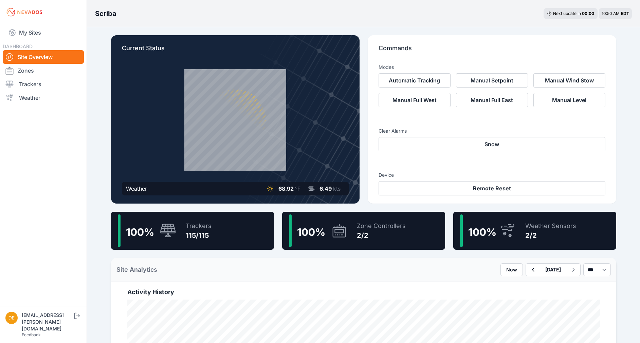
click at [554, 235] on div "2/2" at bounding box center [550, 236] width 51 height 10
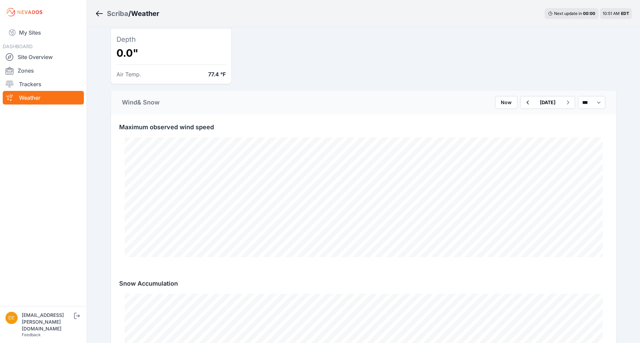
scroll to position [231, 0]
click at [526, 101] on icon "button" at bounding box center [527, 101] width 2 height 4
click at [520, 105] on button "button" at bounding box center [527, 101] width 14 height 12
click at [563, 101] on icon "button" at bounding box center [567, 101] width 8 height 8
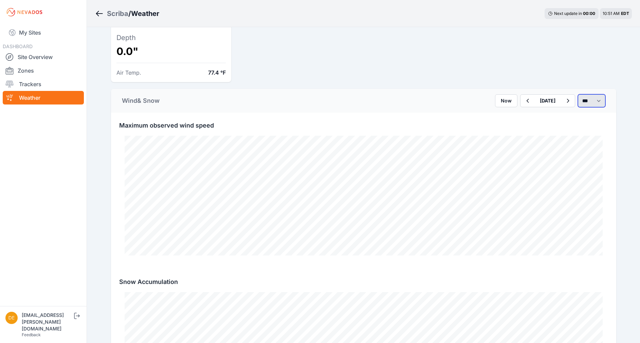
click at [595, 107] on select "*** **** *****" at bounding box center [591, 100] width 27 height 13
click at [578, 94] on select "*** **** *****" at bounding box center [591, 100] width 27 height 13
select select "******"
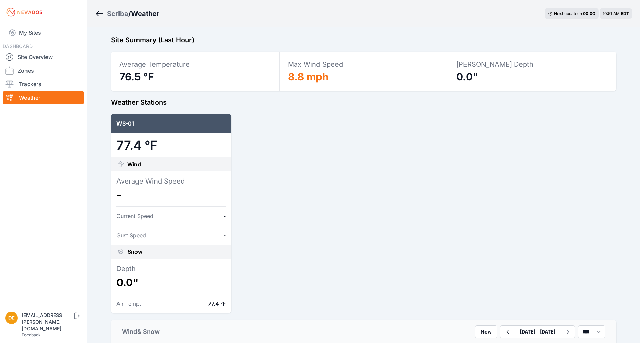
click at [100, 16] on icon "Breadcrumb" at bounding box center [99, 14] width 8 height 8
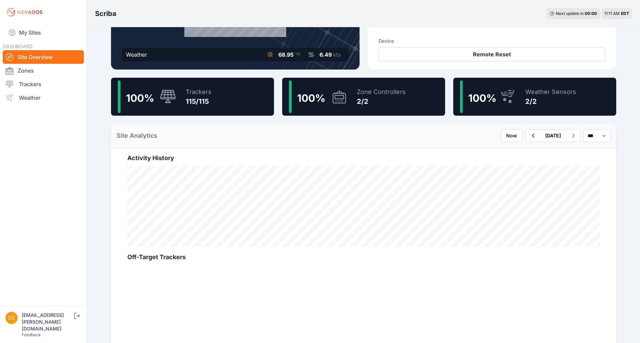
scroll to position [3, 0]
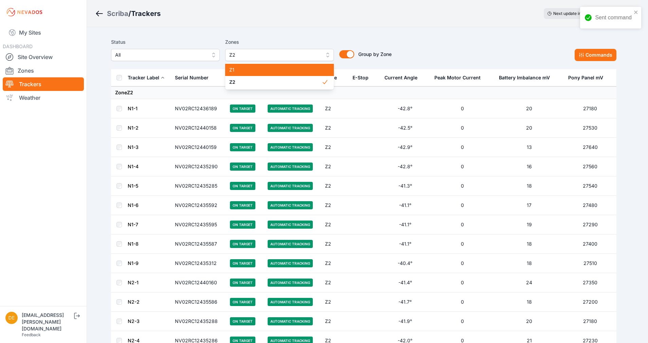
click at [245, 70] on span "Z1" at bounding box center [275, 70] width 92 height 7
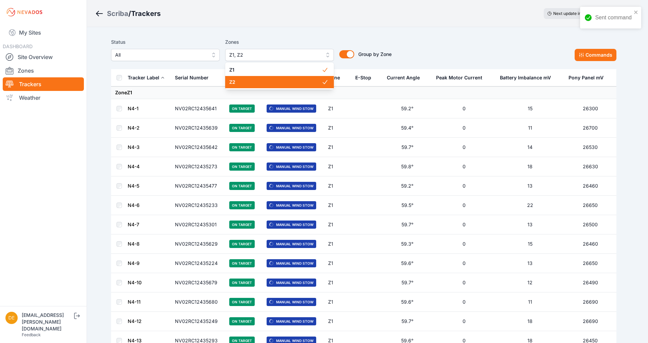
click at [254, 85] on span "Z2" at bounding box center [275, 82] width 92 height 7
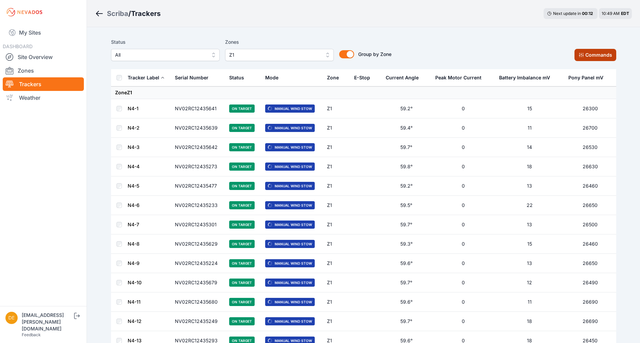
click at [591, 52] on button "Commands" at bounding box center [595, 55] width 42 height 12
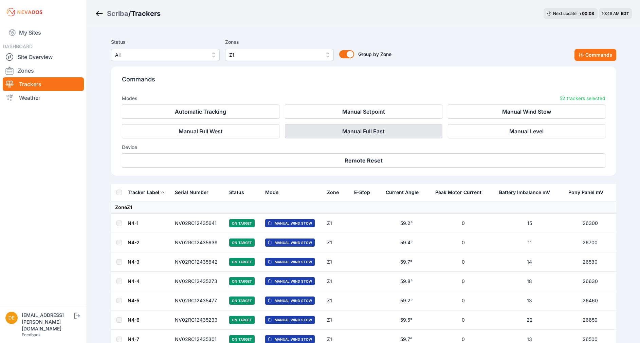
click at [340, 129] on button "Manual Full East" at bounding box center [363, 131] width 157 height 14
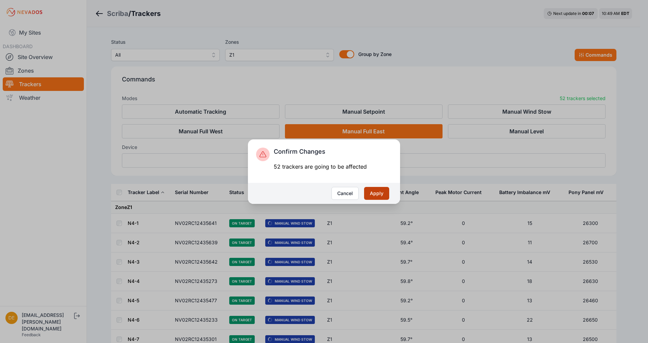
click at [383, 194] on button "Apply" at bounding box center [376, 193] width 25 height 13
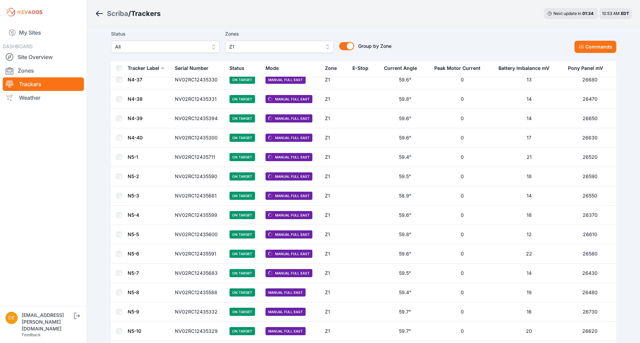
scroll to position [724, 0]
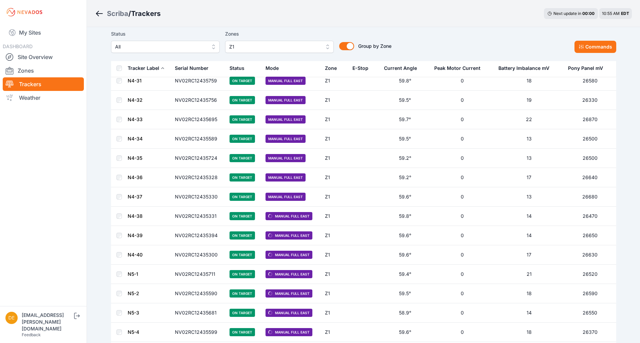
scroll to position [607, 0]
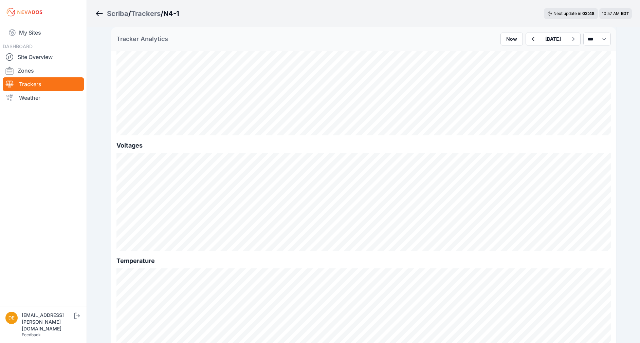
scroll to position [720, 0]
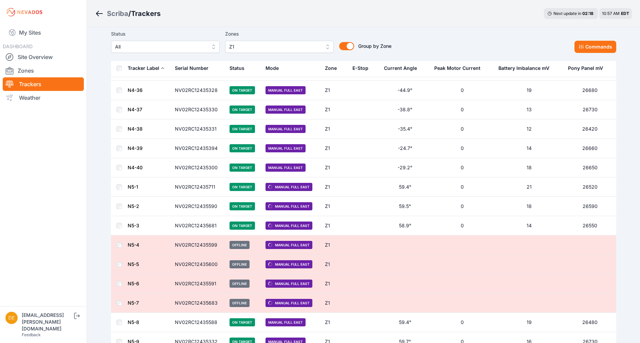
scroll to position [698, 0]
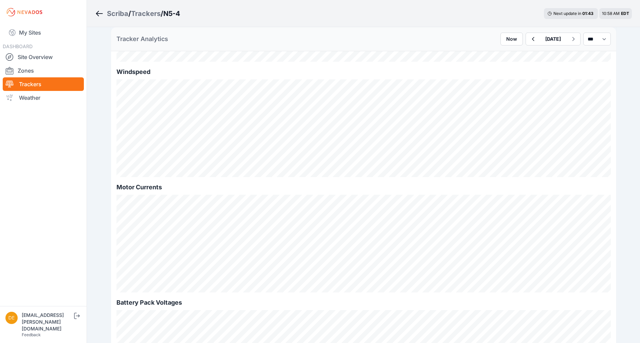
scroll to position [378, 0]
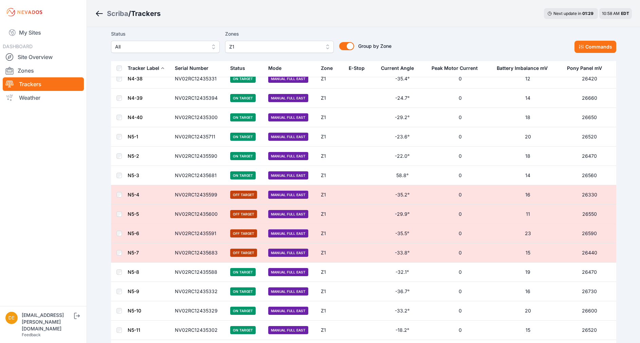
scroll to position [748, 0]
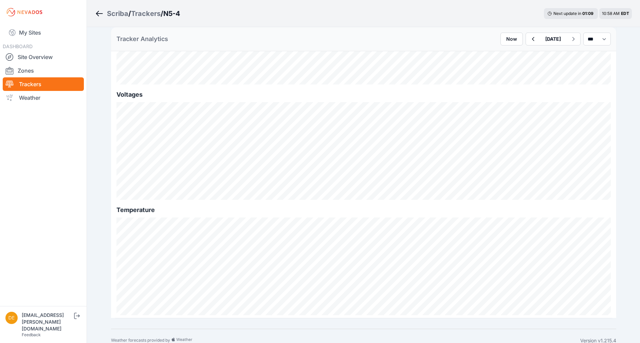
scroll to position [720, 0]
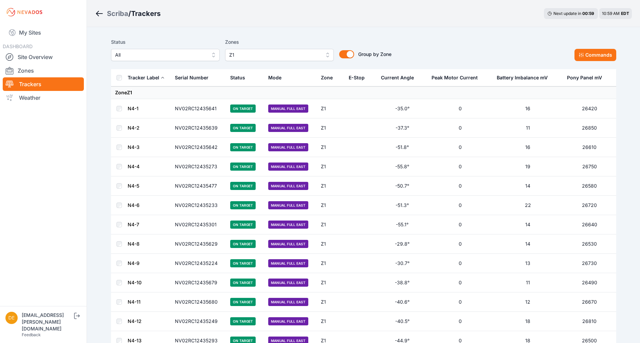
scroll to position [748, 0]
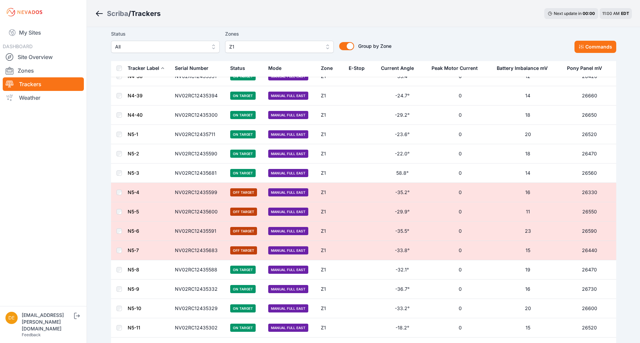
click at [120, 254] on td at bounding box center [119, 250] width 16 height 19
click at [592, 47] on button "Commands" at bounding box center [595, 47] width 42 height 12
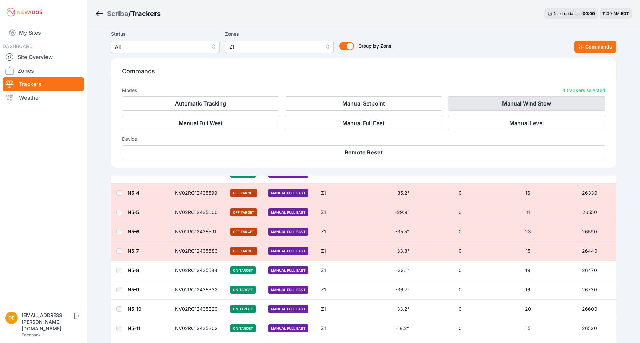
scroll to position [863, 0]
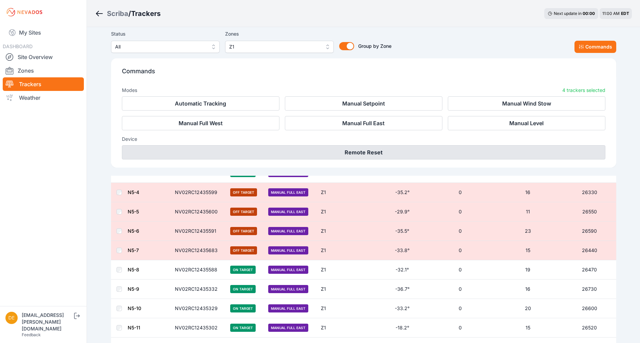
click at [364, 150] on button "Remote Reset" at bounding box center [363, 152] width 483 height 14
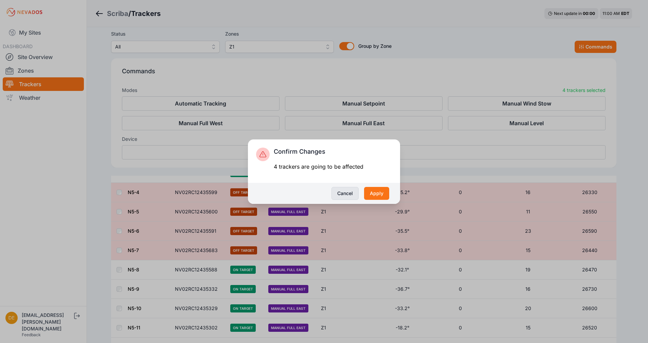
click at [358, 191] on button "Cancel" at bounding box center [344, 193] width 27 height 13
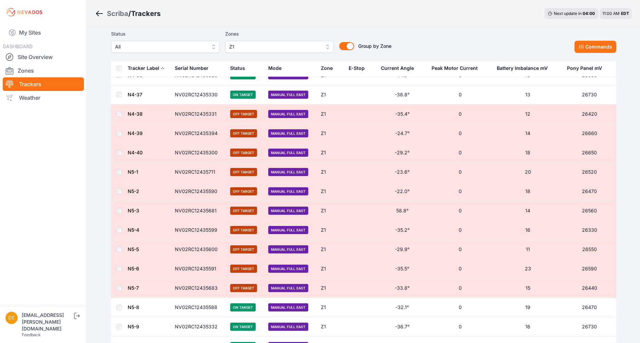
scroll to position [709, 0]
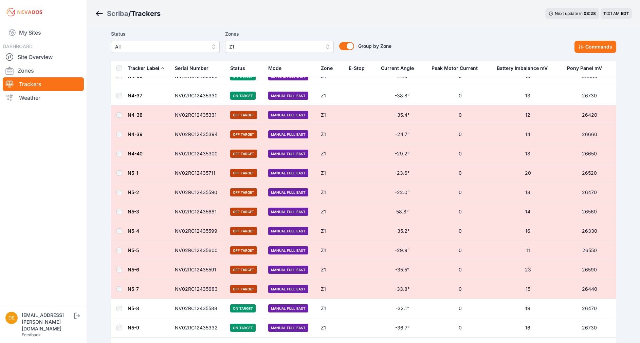
click at [123, 136] on td at bounding box center [119, 134] width 16 height 19
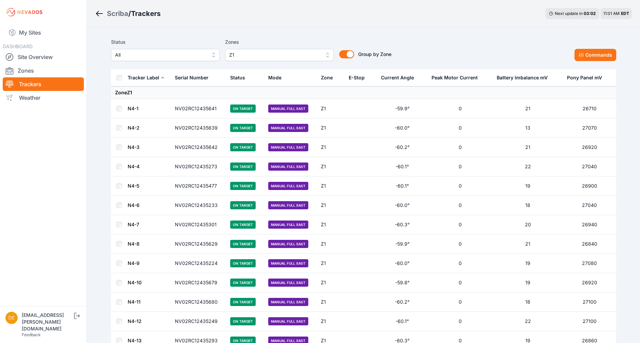
scroll to position [709, 0]
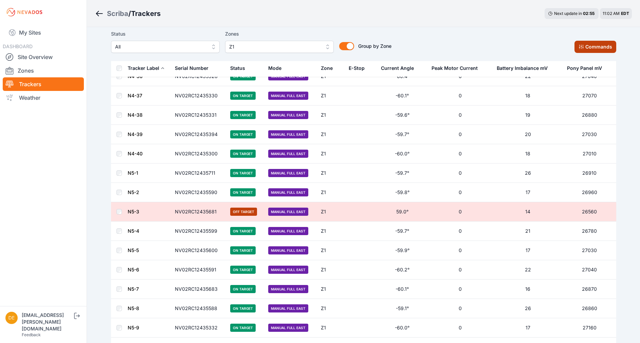
click at [582, 46] on icon at bounding box center [581, 47] width 4 height 4
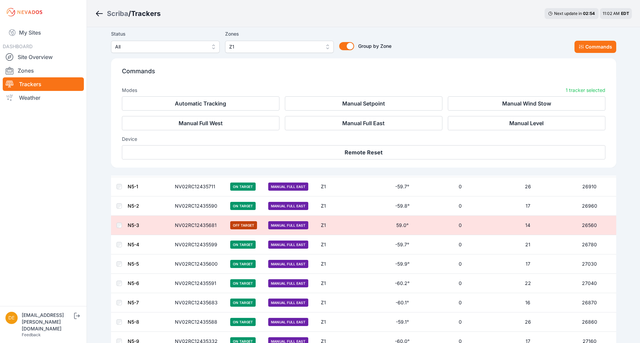
scroll to position [824, 0]
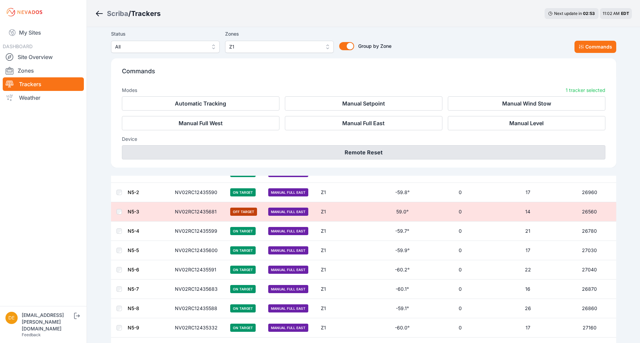
click at [381, 154] on button "Remote Reset" at bounding box center [363, 152] width 483 height 14
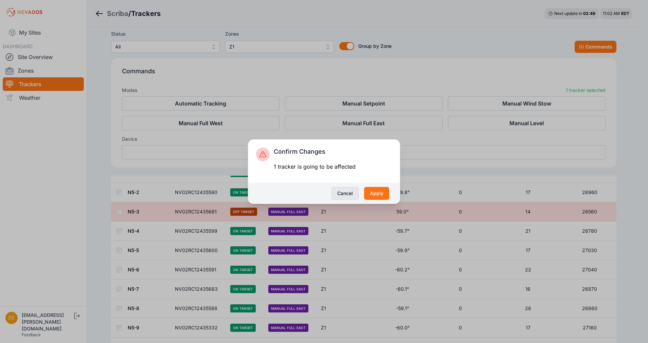
click at [356, 192] on button "Cancel" at bounding box center [344, 193] width 27 height 13
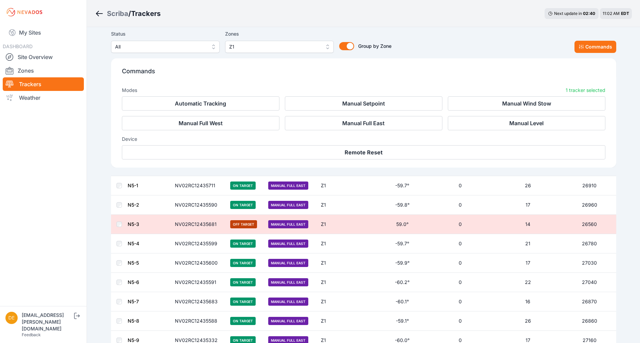
scroll to position [809, 0]
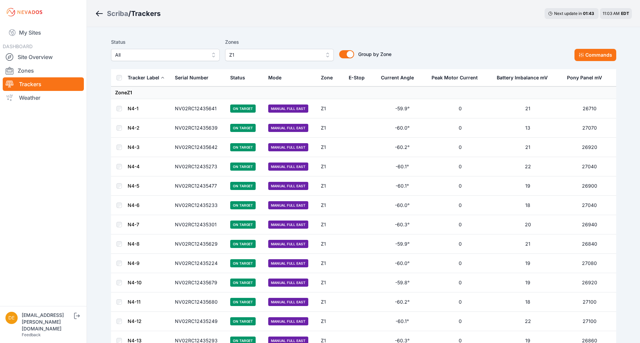
scroll to position [809, 0]
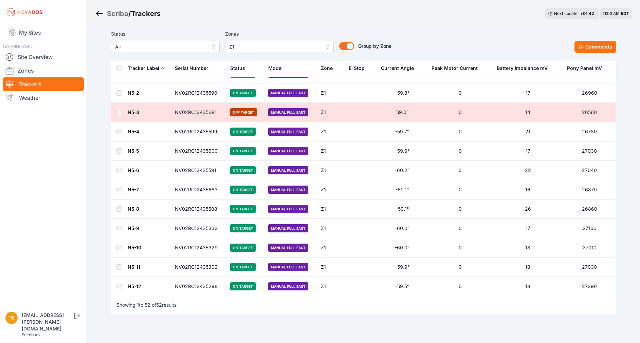
click at [116, 114] on td at bounding box center [119, 112] width 16 height 19
click at [589, 43] on button "Commands" at bounding box center [595, 47] width 42 height 12
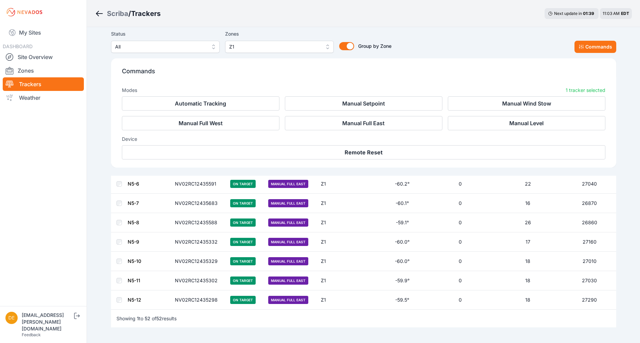
scroll to position [923, 0]
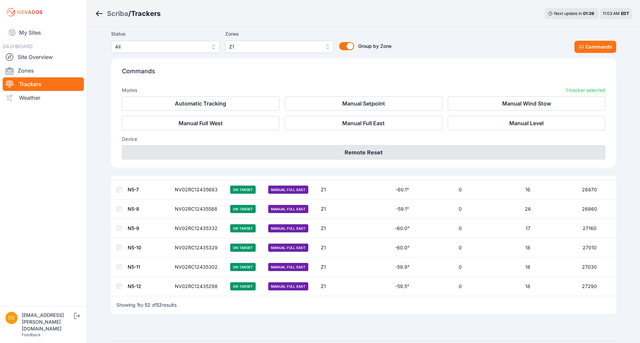
click at [351, 155] on button "Remote Reset" at bounding box center [363, 152] width 483 height 14
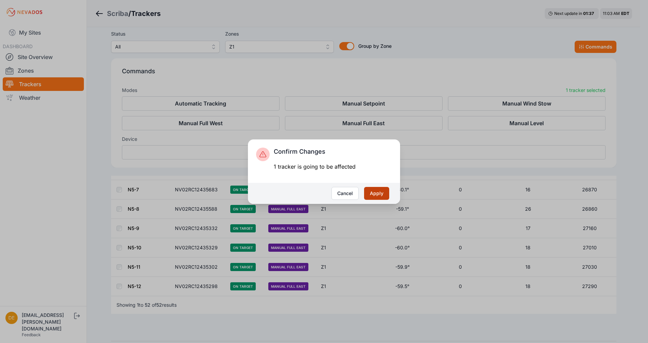
click at [377, 192] on button "Apply" at bounding box center [376, 193] width 25 height 13
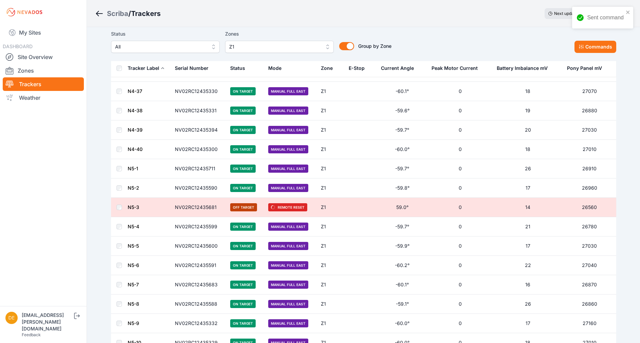
scroll to position [748, 0]
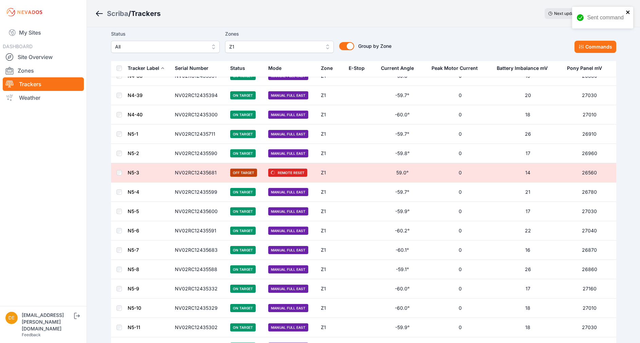
click at [627, 11] on icon "close" at bounding box center [627, 12] width 5 height 5
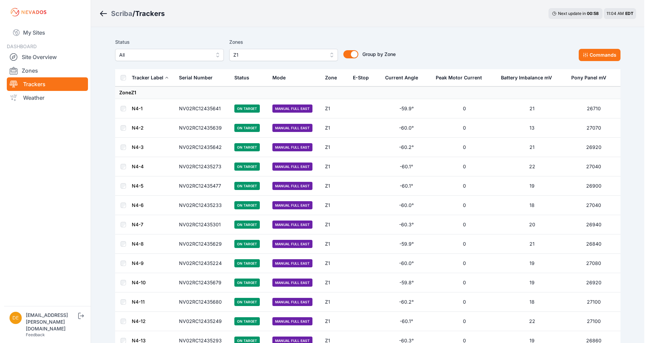
scroll to position [748, 0]
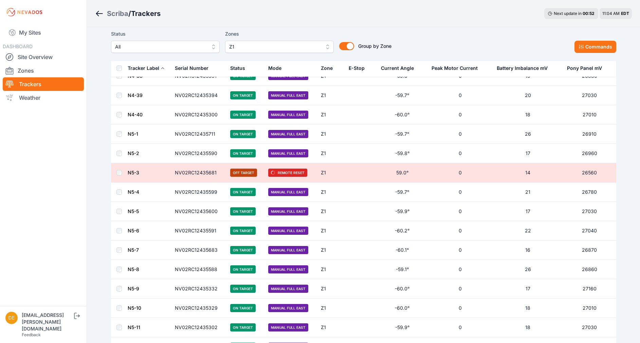
click at [323, 42] on button "Z1" at bounding box center [279, 47] width 109 height 12
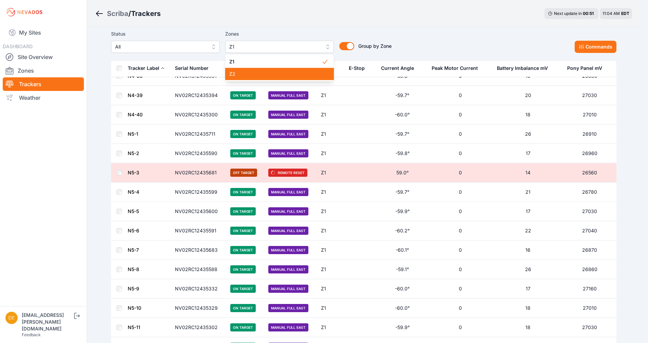
click at [269, 75] on span "Z2" at bounding box center [275, 74] width 92 height 7
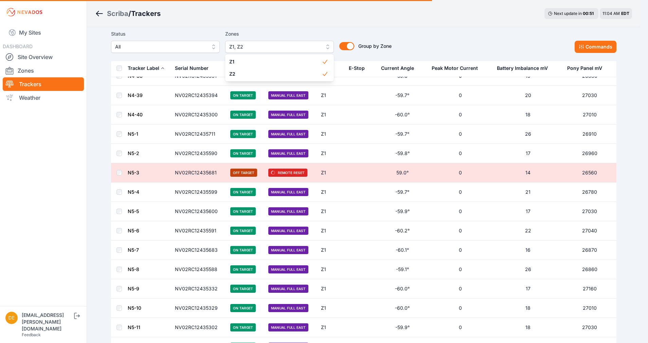
click at [433, 43] on div "Status All Zones Z1, Z2 Z1 Z2 Group by Zone Group by Zone Commands" at bounding box center [363, 41] width 505 height 23
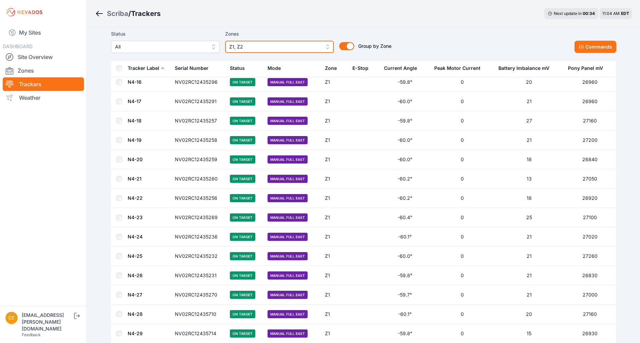
scroll to position [232, 0]
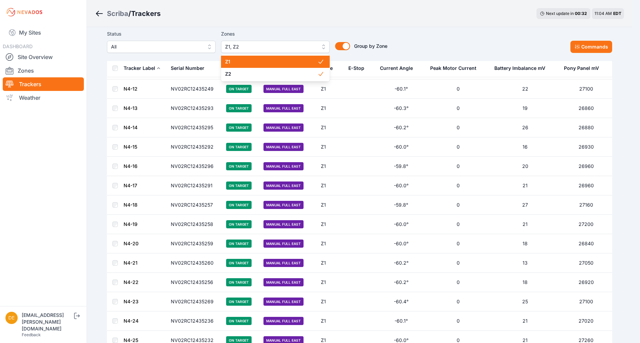
click at [252, 46] on span "Z1, Z2" at bounding box center [270, 47] width 91 height 8
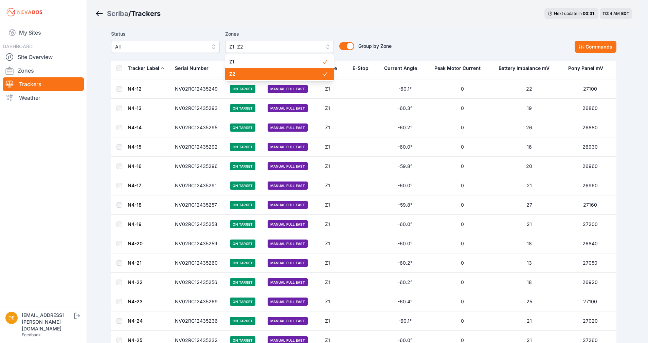
click at [239, 71] on span "Z2" at bounding box center [275, 74] width 92 height 7
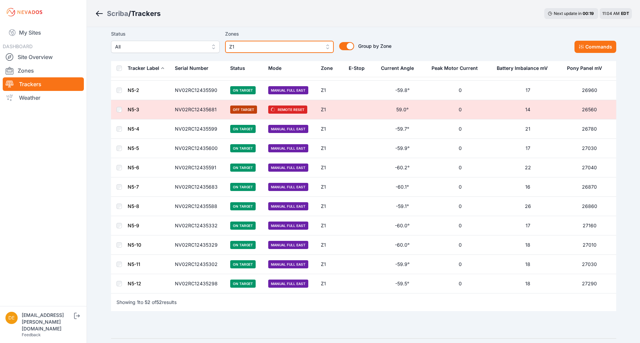
scroll to position [829, 0]
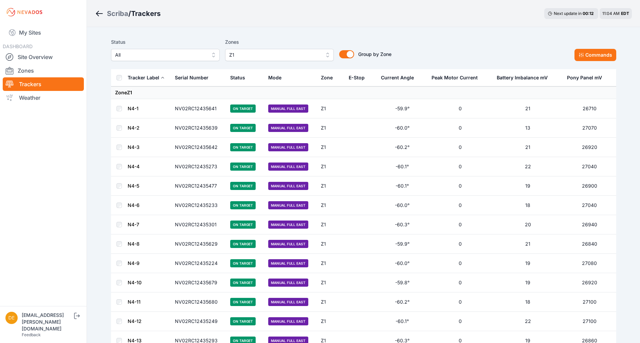
scroll to position [829, 0]
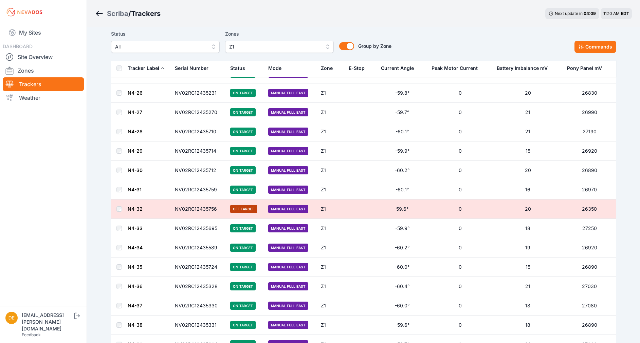
scroll to position [498, 0]
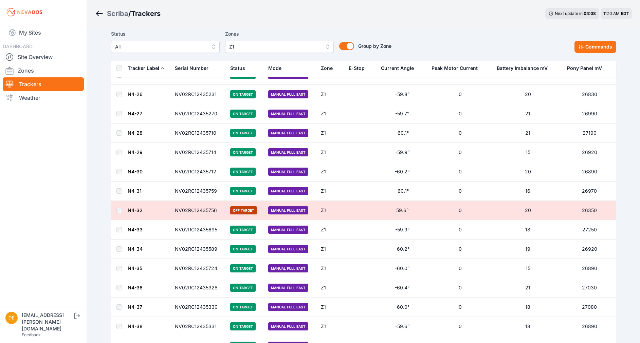
click at [116, 203] on td at bounding box center [119, 210] width 16 height 19
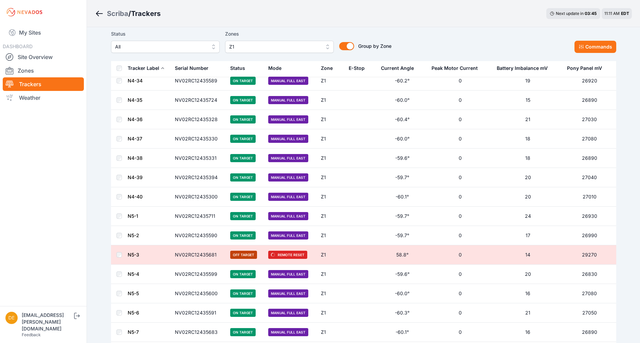
scroll to position [703, 0]
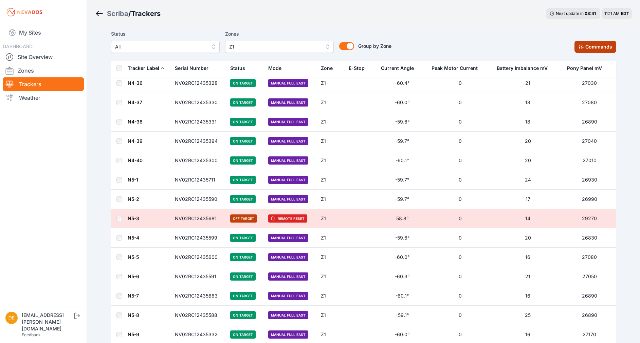
click at [590, 50] on button "Commands" at bounding box center [595, 47] width 42 height 12
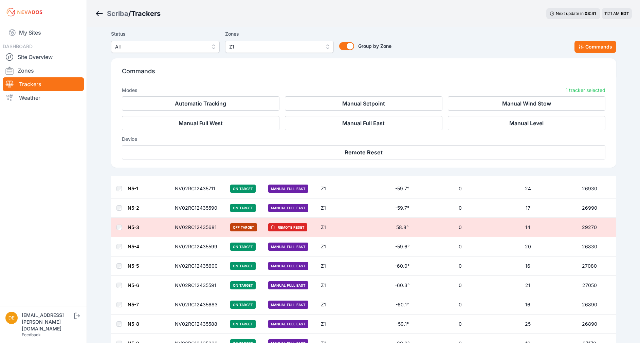
scroll to position [817, 0]
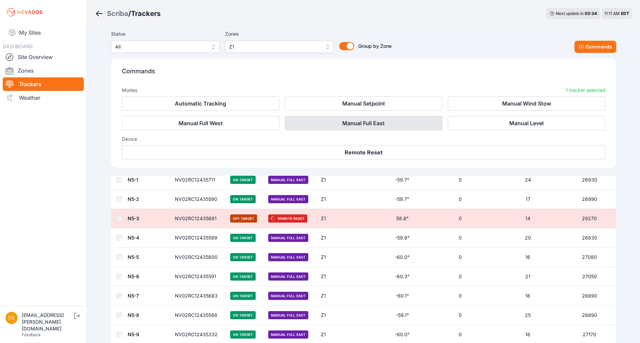
click at [320, 124] on button "Manual Full East" at bounding box center [363, 123] width 157 height 14
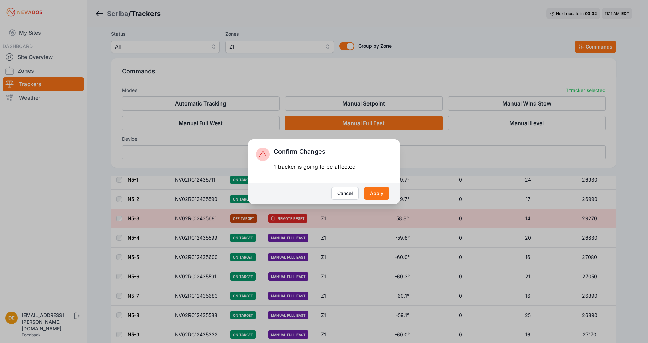
click at [414, 81] on div "Confirm Changes 1 tracker is going to be affected Cancel Apply" at bounding box center [324, 171] width 648 height 343
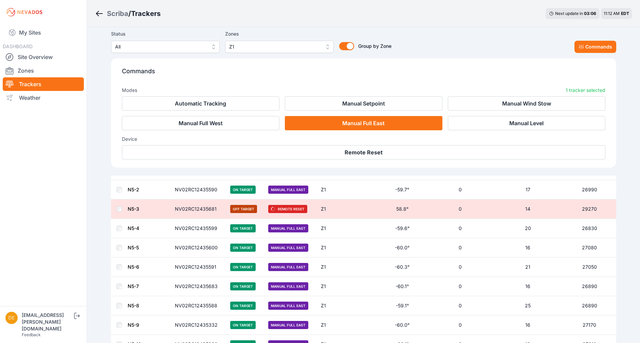
scroll to position [825, 0]
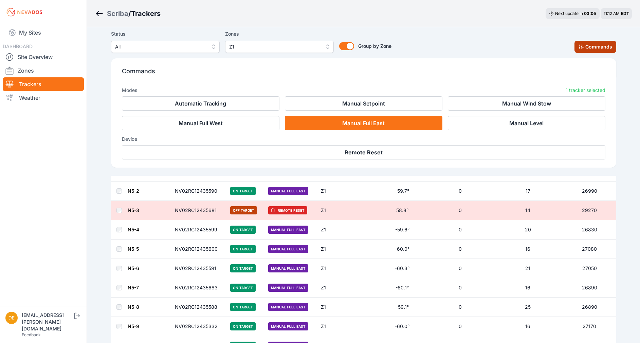
click at [609, 51] on button "Commands" at bounding box center [595, 47] width 42 height 12
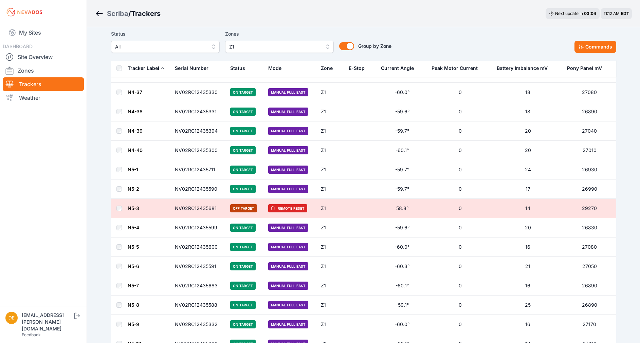
scroll to position [711, 0]
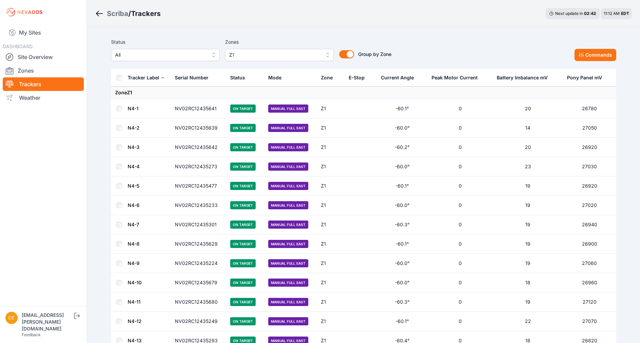
scroll to position [711, 0]
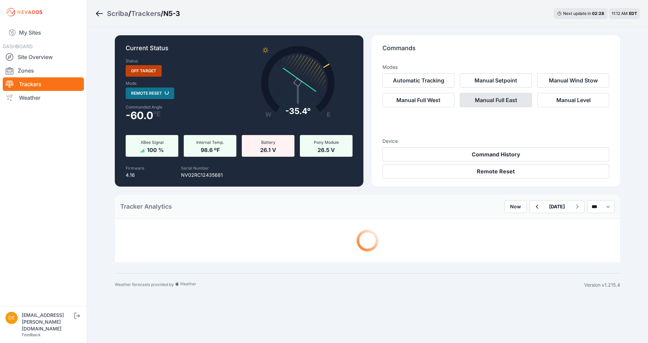
click at [490, 101] on button "Manual Full East" at bounding box center [496, 100] width 72 height 14
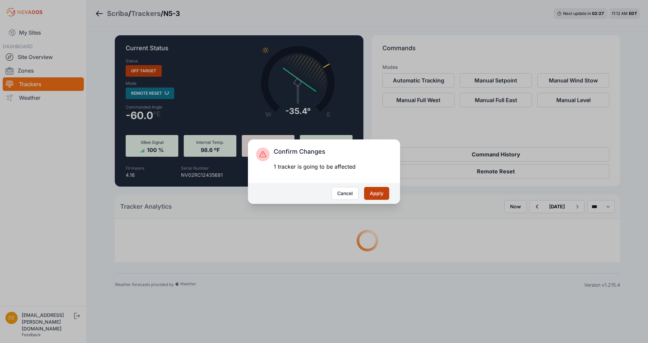
click at [380, 197] on button "Apply" at bounding box center [376, 193] width 25 height 13
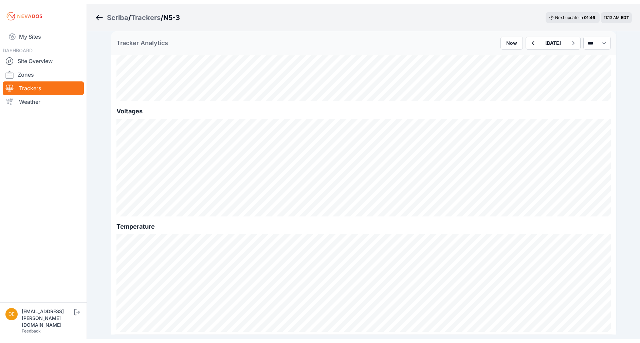
scroll to position [695, 0]
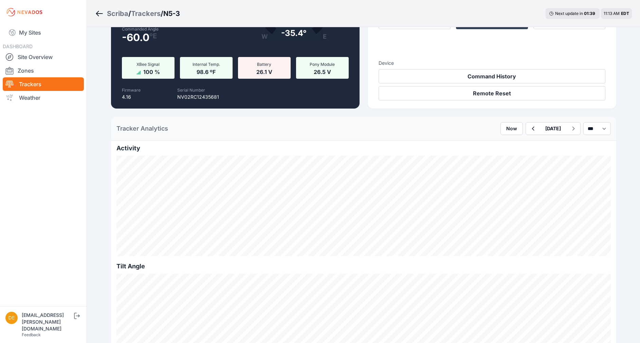
scroll to position [76, 0]
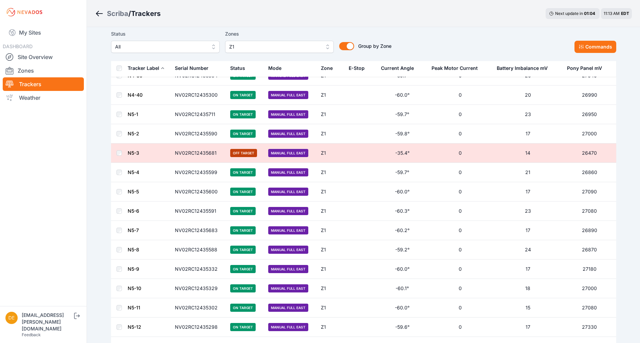
scroll to position [766, 0]
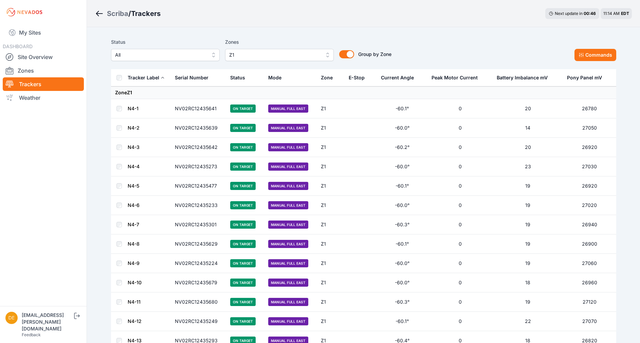
scroll to position [766, 0]
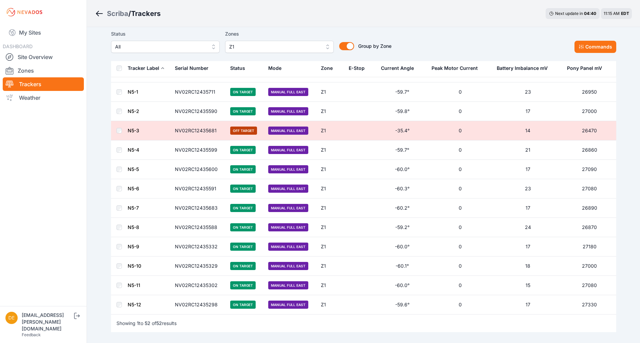
scroll to position [799, 0]
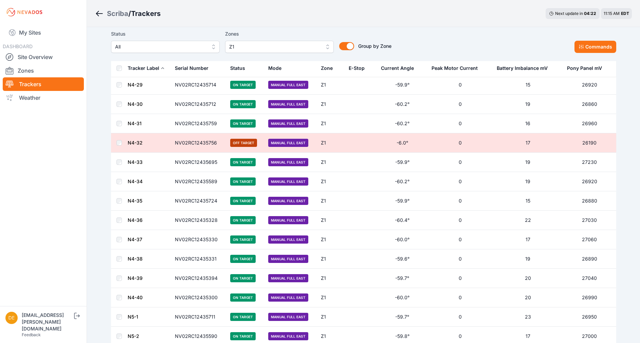
scroll to position [563, 0]
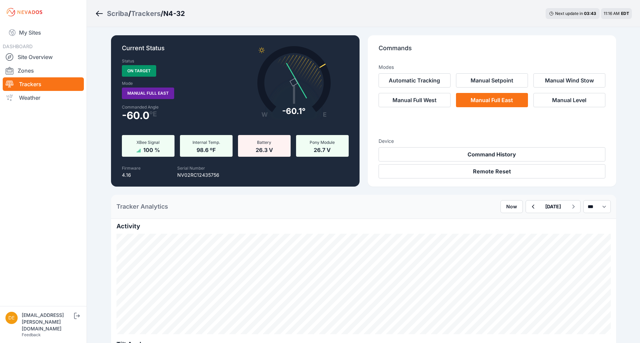
click at [99, 13] on icon "Breadcrumb" at bounding box center [99, 14] width 8 height 8
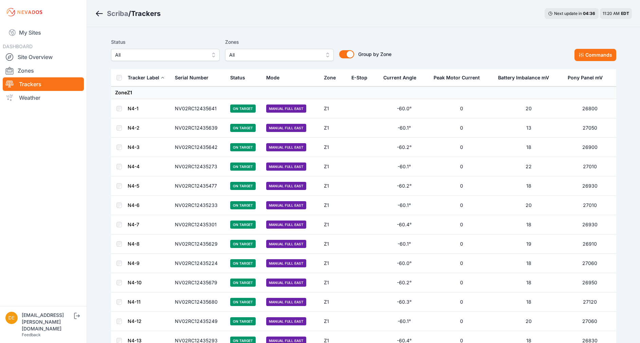
click at [276, 56] on span "All" at bounding box center [274, 55] width 91 height 8
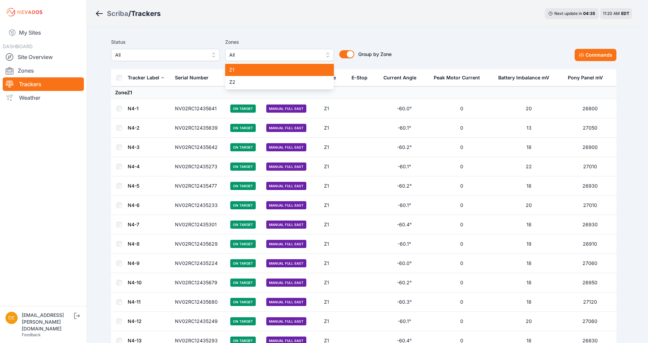
click at [267, 73] on div "Z1" at bounding box center [279, 70] width 109 height 12
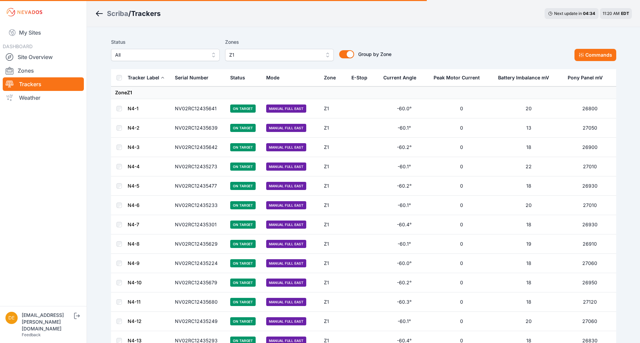
click at [118, 80] on th at bounding box center [119, 77] width 16 height 17
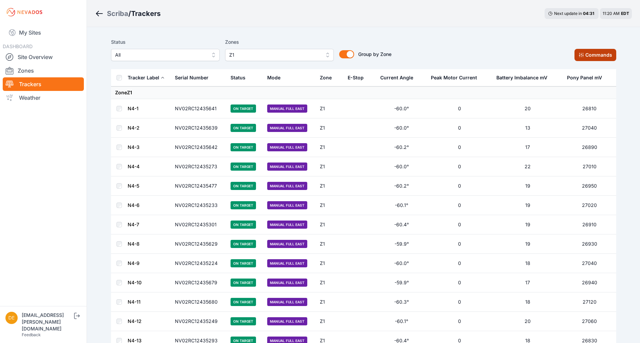
click at [613, 52] on button "Commands" at bounding box center [595, 55] width 42 height 12
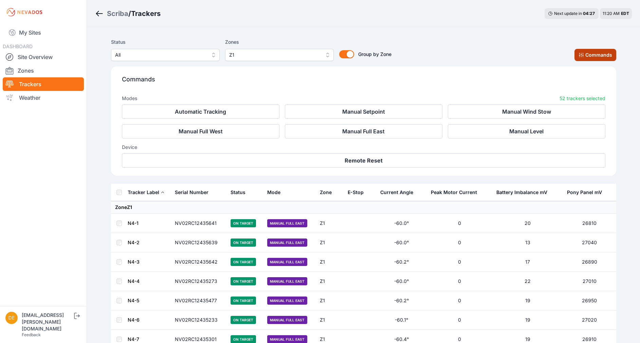
click at [589, 52] on button "Commands" at bounding box center [595, 55] width 42 height 12
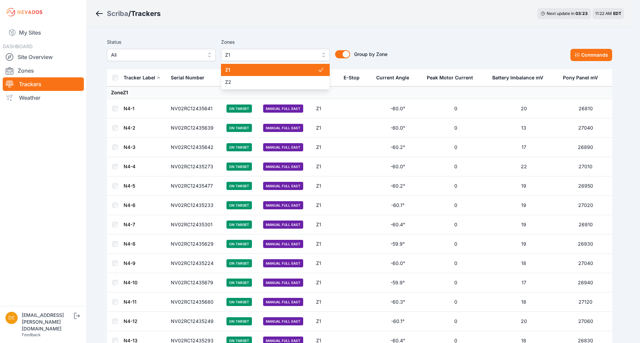
click at [263, 53] on span "Z1" at bounding box center [270, 55] width 91 height 8
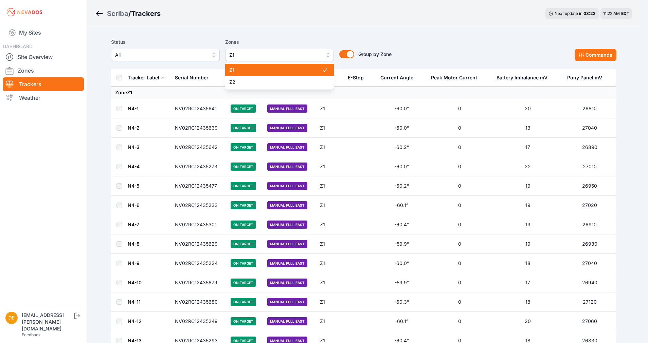
click at [260, 68] on span "Z1" at bounding box center [275, 70] width 92 height 7
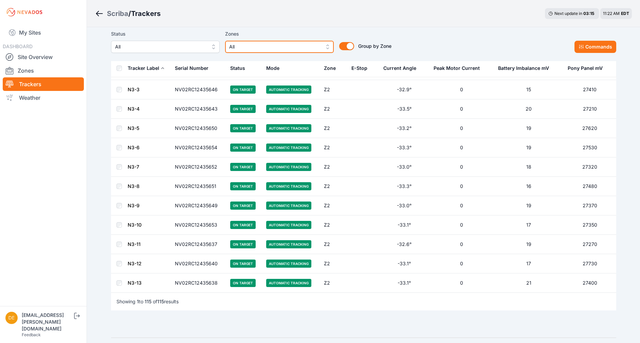
scroll to position [2061, 0]
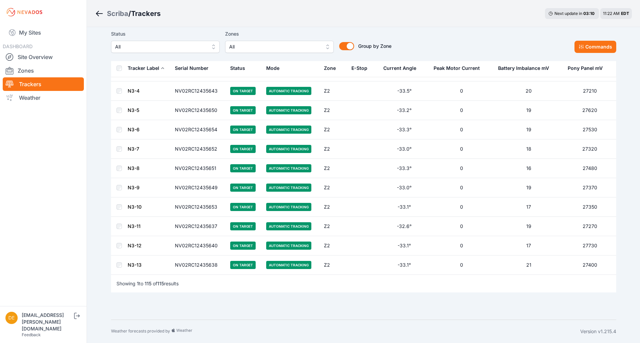
drag, startPoint x: 639, startPoint y: 302, endPoint x: 579, endPoint y: 290, distance: 61.8
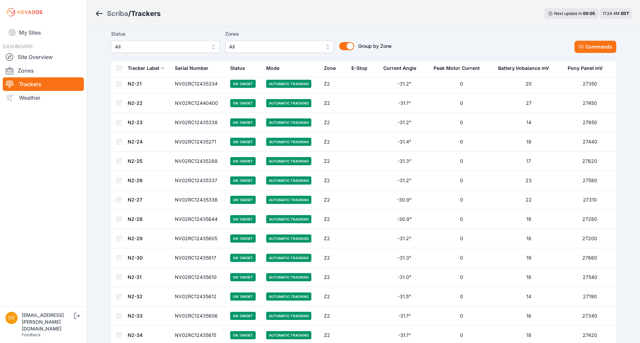
scroll to position [1607, 0]
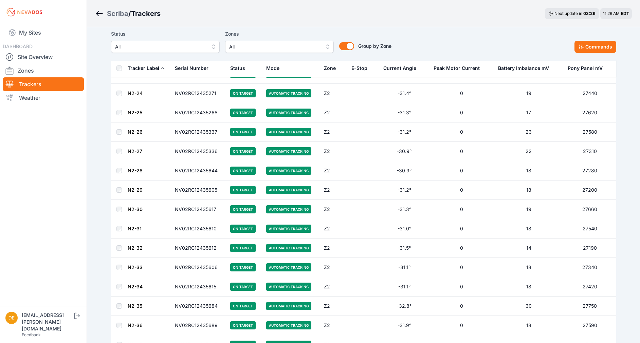
scroll to position [1645, 0]
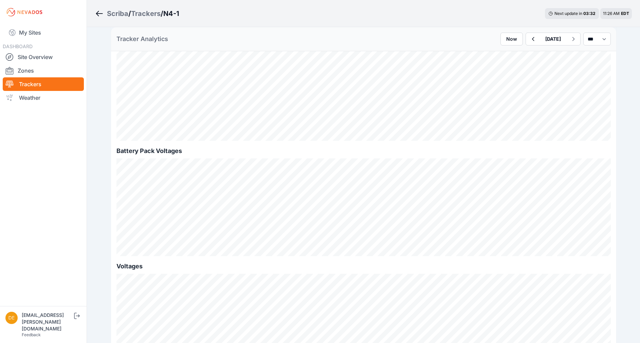
scroll to position [571, 0]
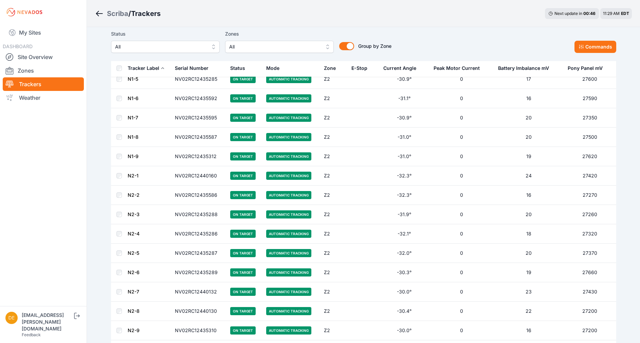
scroll to position [1159, 0]
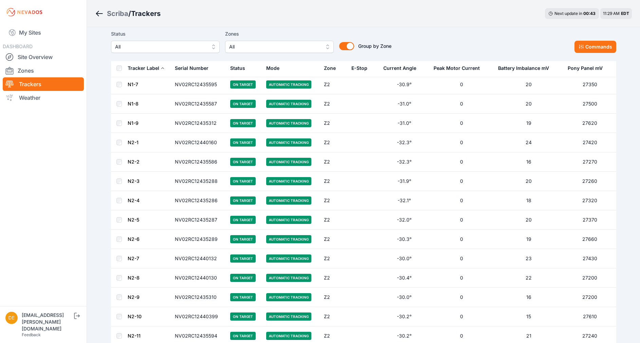
click at [129, 258] on link "N2-7" at bounding box center [134, 259] width 12 height 6
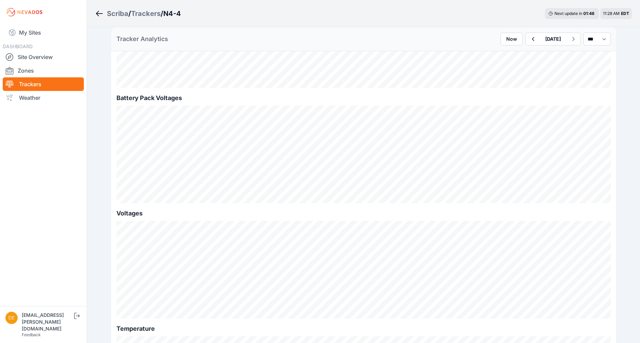
scroll to position [594, 0]
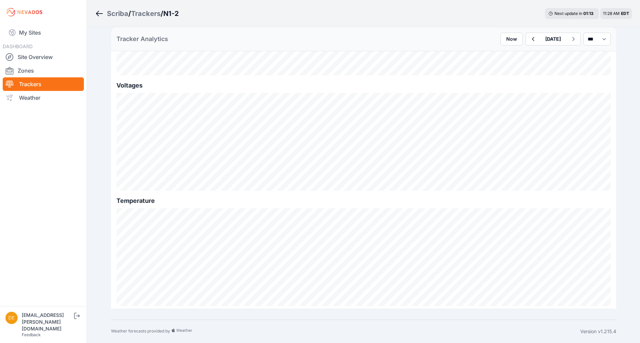
scroll to position [660, 0]
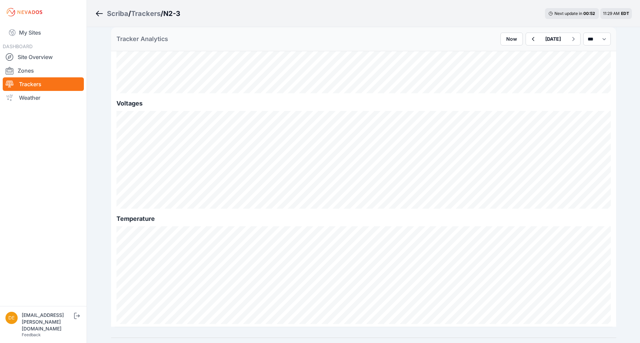
scroll to position [720, 0]
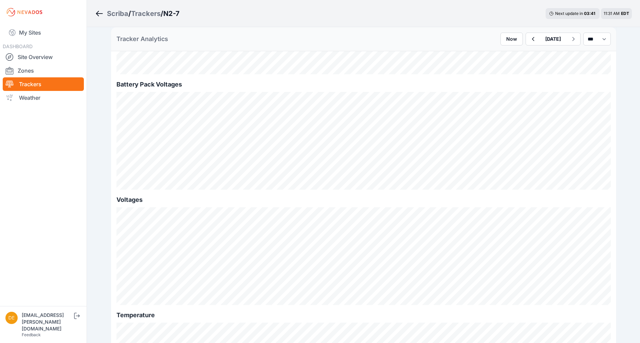
scroll to position [586, 0]
drag, startPoint x: 100, startPoint y: 14, endPoint x: 105, endPoint y: 13, distance: 4.8
click at [100, 14] on icon "Breadcrumb" at bounding box center [99, 13] width 7 height 1
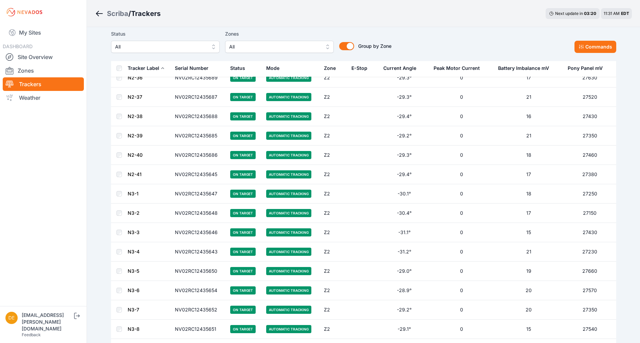
scroll to position [1898, 0]
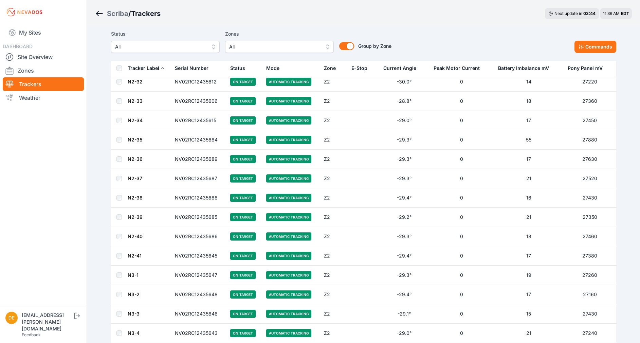
scroll to position [2061, 0]
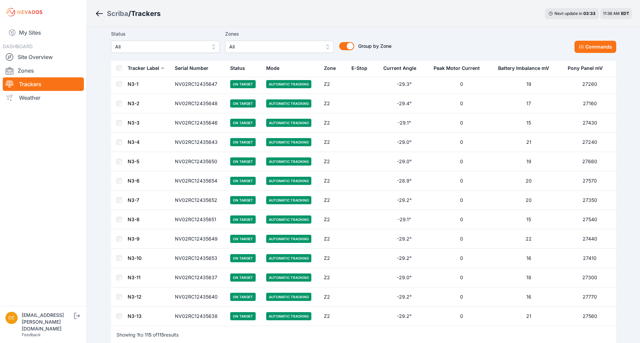
scroll to position [2016, 0]
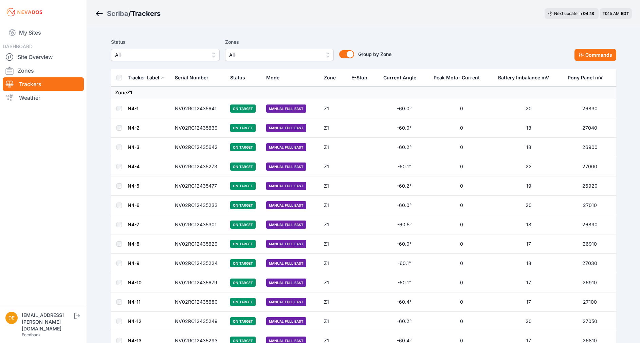
scroll to position [2016, 0]
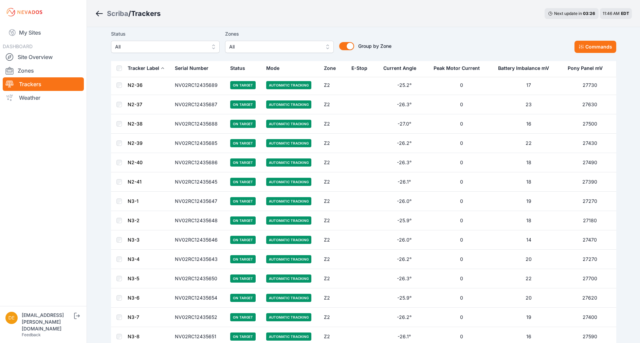
scroll to position [1898, 0]
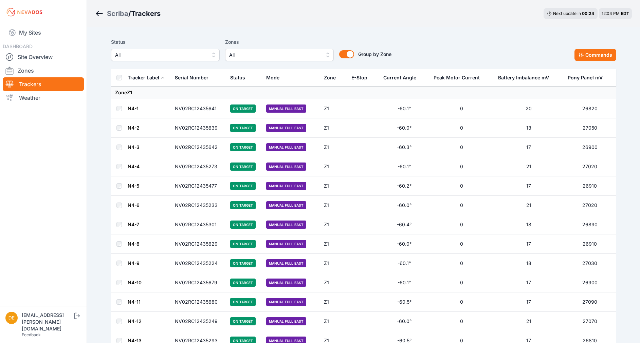
click at [269, 52] on span "All" at bounding box center [274, 55] width 91 height 8
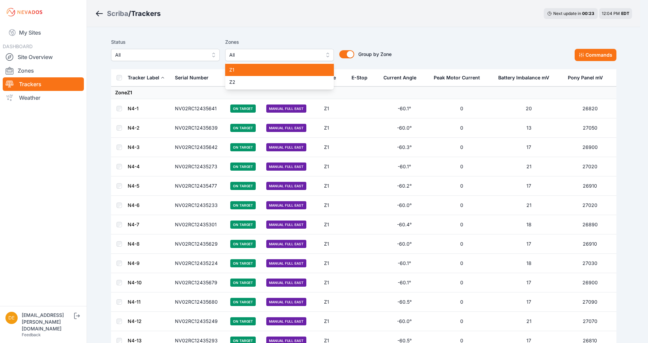
click at [243, 67] on span "Z1" at bounding box center [275, 70] width 92 height 7
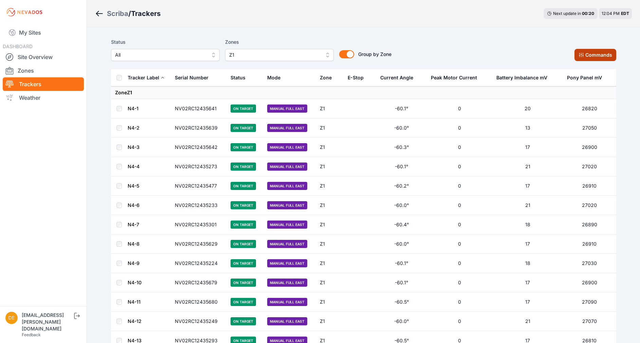
click at [592, 51] on button "Commands" at bounding box center [595, 55] width 42 height 12
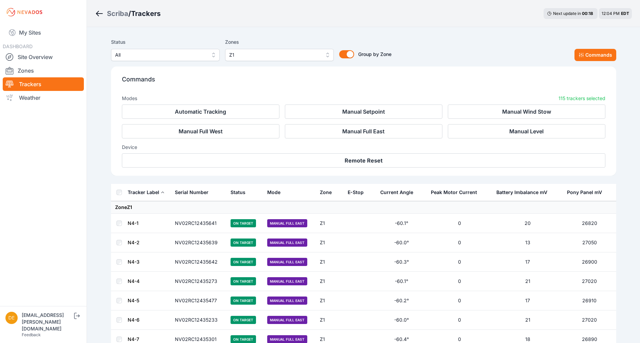
click at [541, 46] on div "Status All Zones Z1 Group by Zone Group by Zone Commands" at bounding box center [363, 49] width 505 height 23
click at [463, 42] on div "Status All Zones Z1 Group by Zone Group by Zone Commands" at bounding box center [363, 49] width 505 height 23
click at [489, 135] on button "Manual Level" at bounding box center [526, 131] width 157 height 14
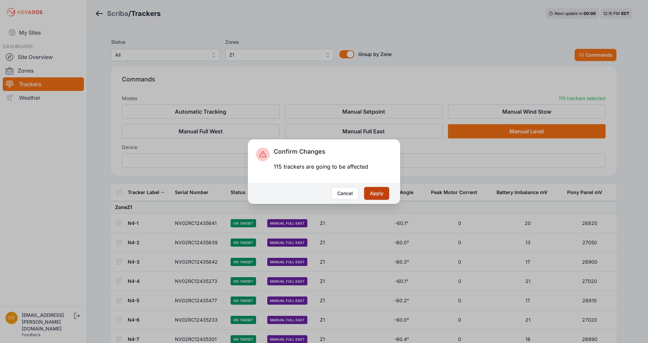
click at [373, 189] on button "Apply" at bounding box center [376, 193] width 25 height 13
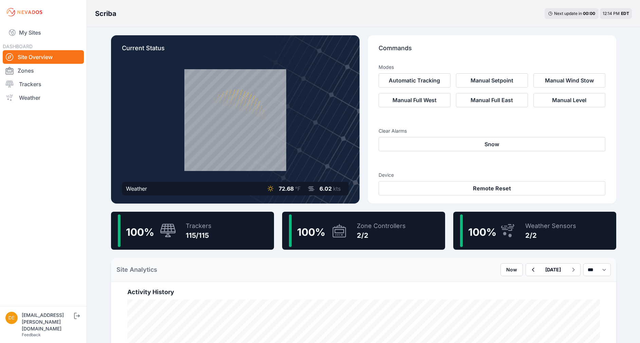
click at [537, 63] on div "Modes" at bounding box center [491, 65] width 227 height 15
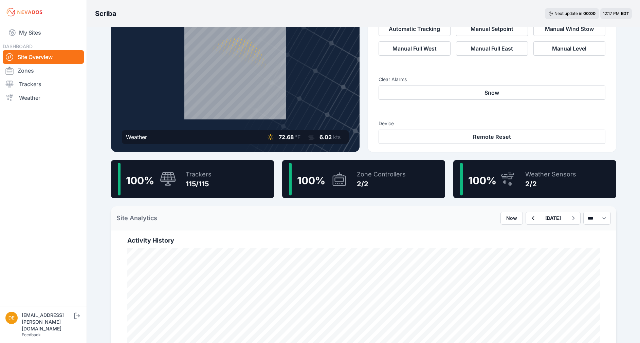
scroll to position [27, 0]
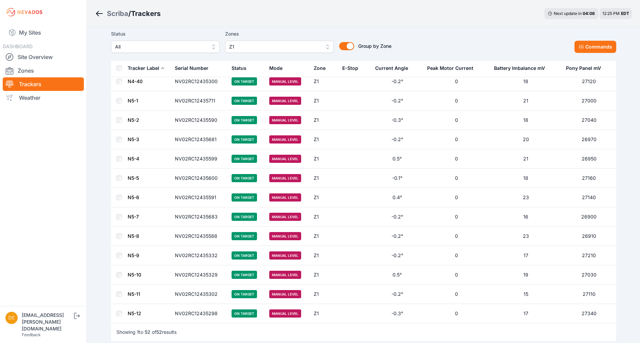
scroll to position [830, 0]
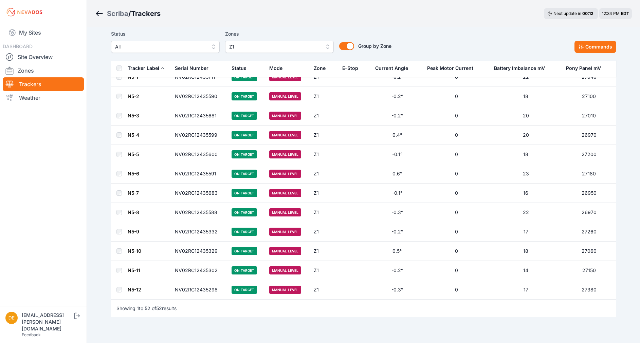
scroll to position [830, 0]
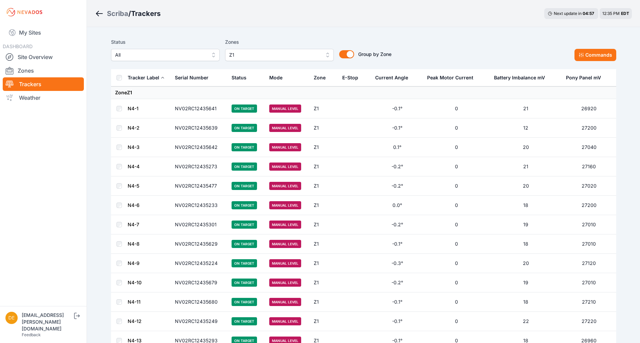
scroll to position [830, 0]
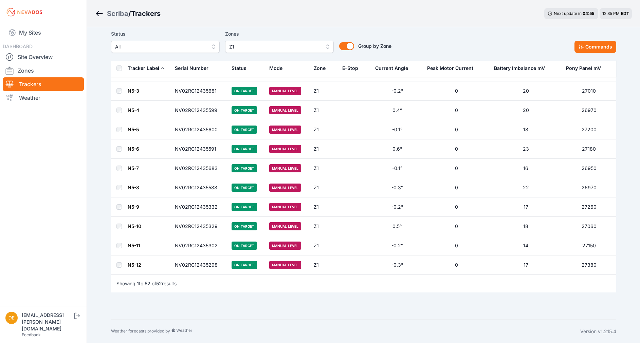
click at [254, 45] on span "Z1" at bounding box center [274, 47] width 91 height 8
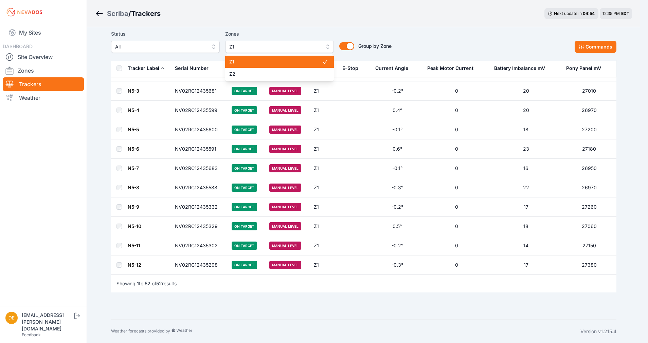
click at [252, 60] on span "Z1" at bounding box center [275, 61] width 92 height 7
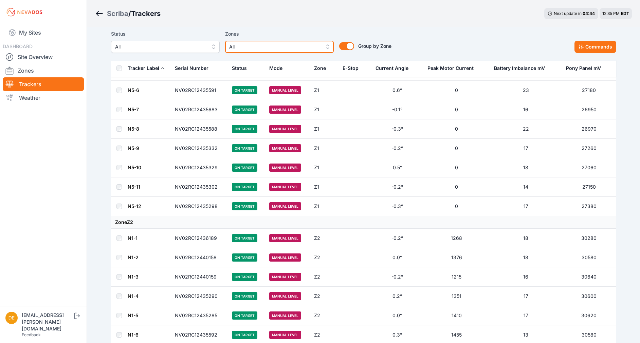
scroll to position [897, 0]
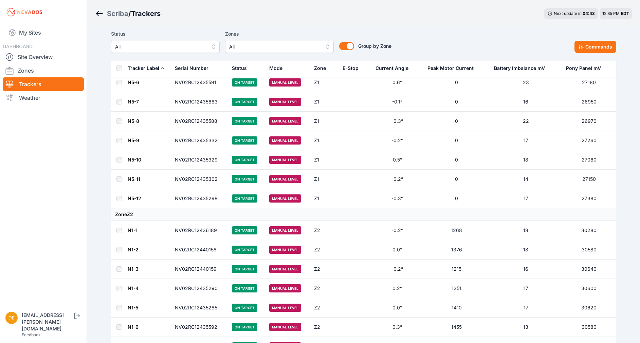
click at [326, 49] on button "All" at bounding box center [279, 47] width 109 height 12
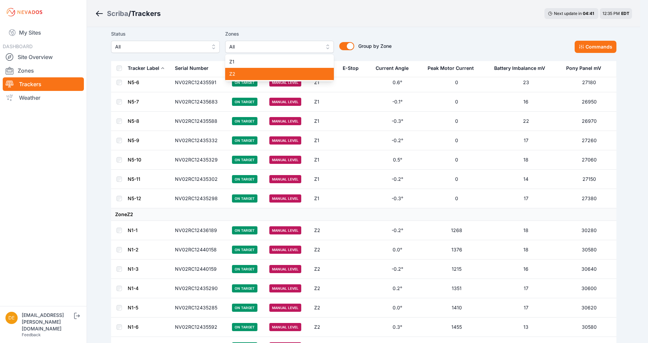
click at [278, 76] on span "Z2" at bounding box center [275, 74] width 92 height 7
click at [439, 36] on div "Status All Zones All Z1 Z2 Group by Zone Group by Zone Commands" at bounding box center [363, 41] width 505 height 23
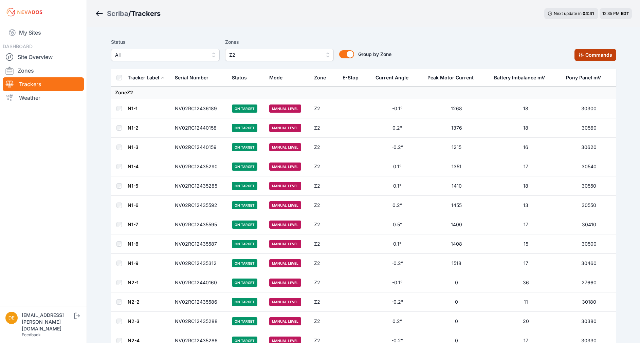
click at [577, 55] on button "Commands" at bounding box center [595, 55] width 42 height 12
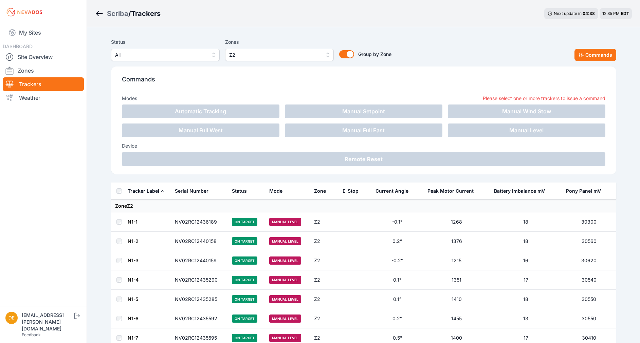
click at [124, 191] on th at bounding box center [119, 191] width 16 height 17
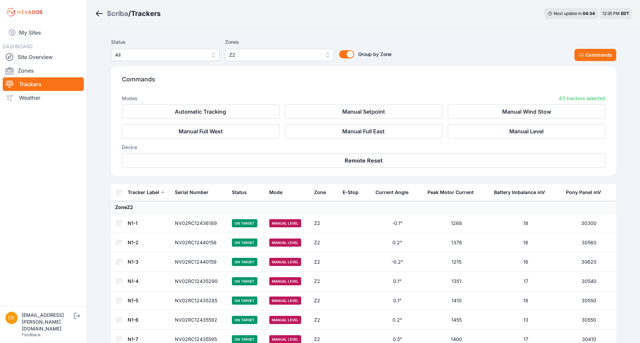
click at [225, 102] on div "Modes 63 trackers selected" at bounding box center [363, 97] width 483 height 15
click at [224, 107] on button "Automatic Tracking" at bounding box center [200, 112] width 157 height 14
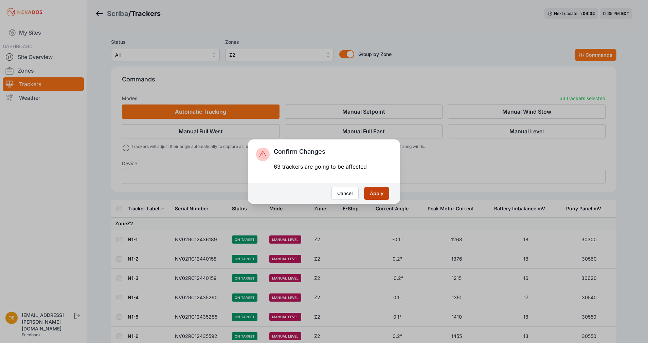
click at [374, 191] on button "Apply" at bounding box center [376, 193] width 25 height 13
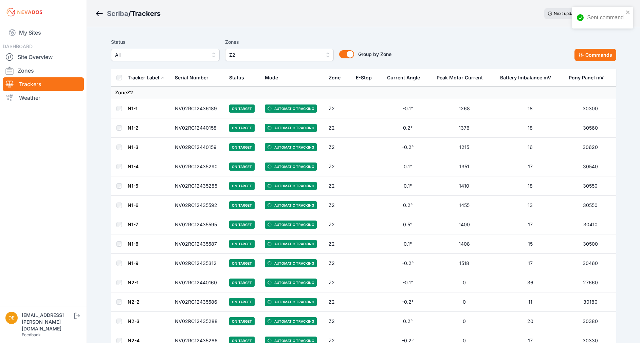
click at [626, 16] on div "Sent command" at bounding box center [602, 18] width 61 height 22
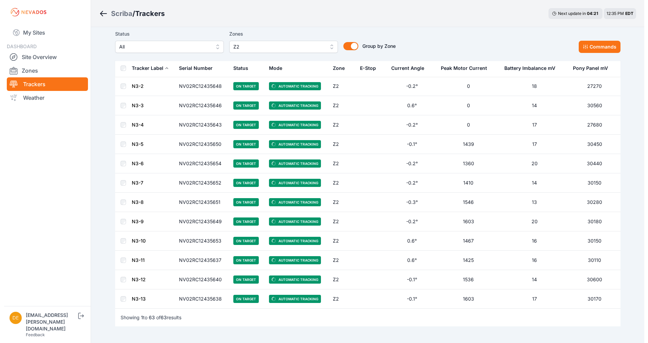
scroll to position [1043, 0]
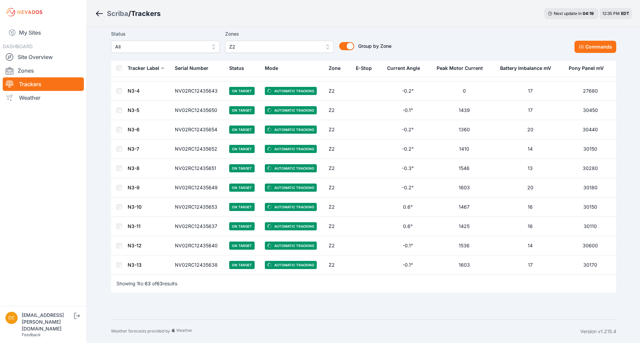
click at [249, 43] on span "Z2" at bounding box center [274, 47] width 91 height 8
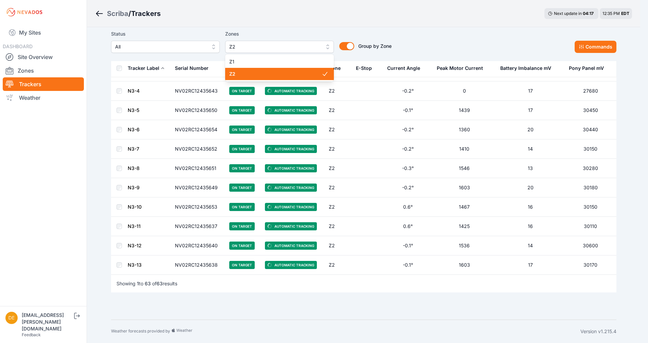
click at [234, 72] on span "Z2" at bounding box center [275, 74] width 92 height 7
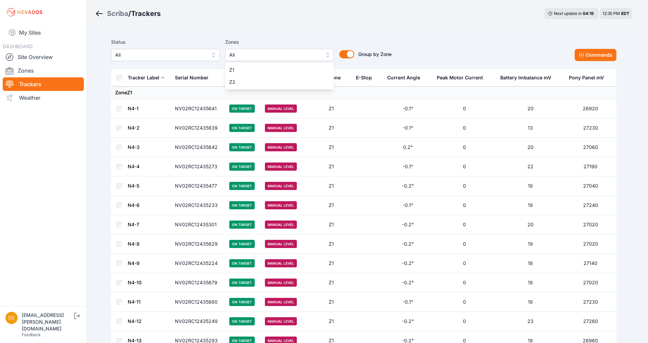
click at [497, 44] on div "Status All Zones All Z1 Z2 Group by Zone Group by Zone Commands" at bounding box center [363, 49] width 505 height 23
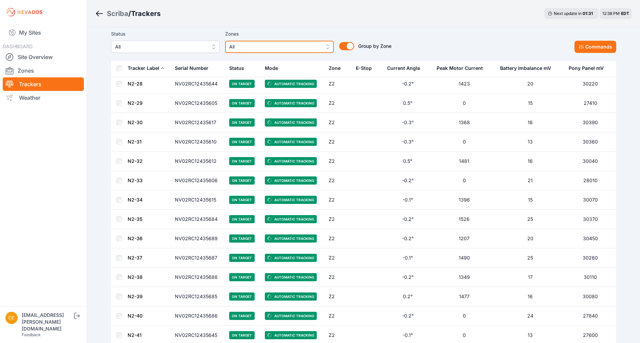
scroll to position [1839, 0]
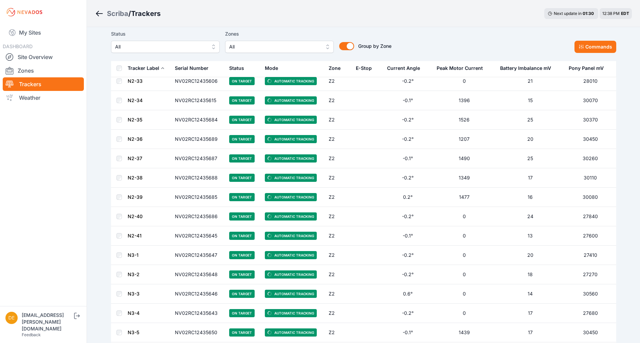
click at [360, 39] on div "Group by Zone Group by Zone" at bounding box center [363, 41] width 58 height 23
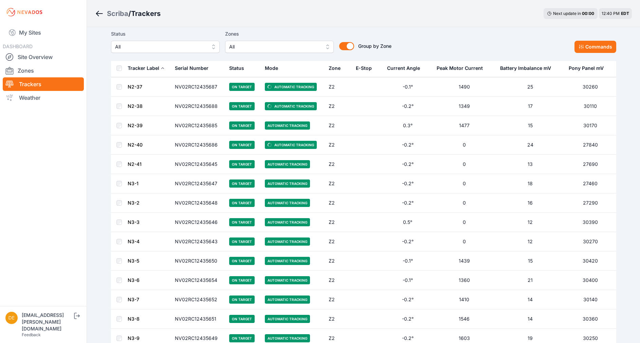
scroll to position [2061, 0]
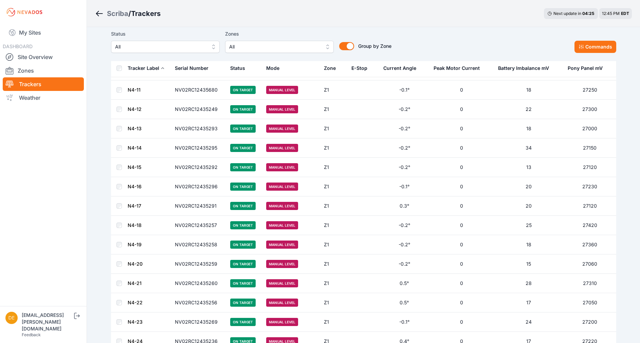
scroll to position [102, 0]
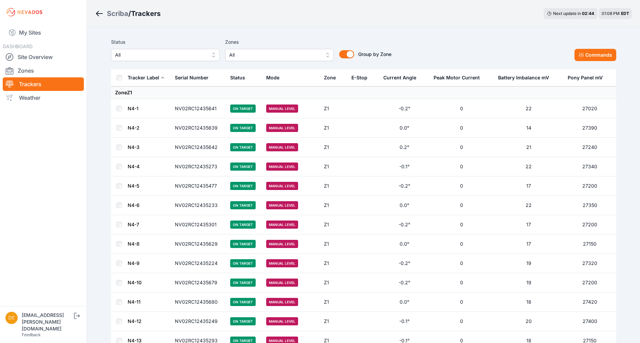
click at [168, 52] on span "All" at bounding box center [160, 55] width 91 height 8
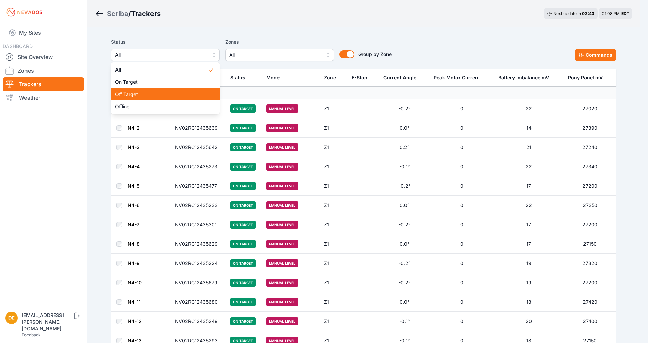
drag, startPoint x: 181, startPoint y: 92, endPoint x: 194, endPoint y: 88, distance: 13.8
click at [180, 92] on span "Off Target" at bounding box center [161, 94] width 92 height 7
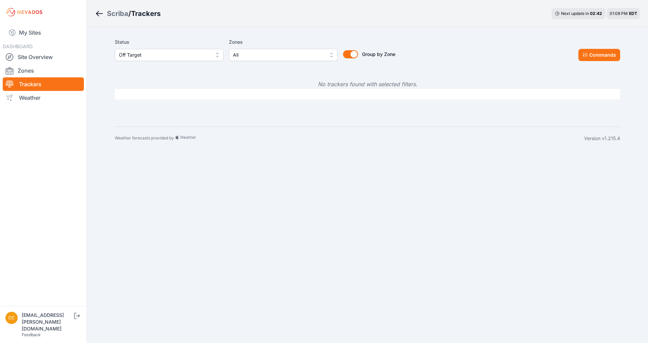
click at [172, 55] on span "Off Target" at bounding box center [164, 55] width 91 height 8
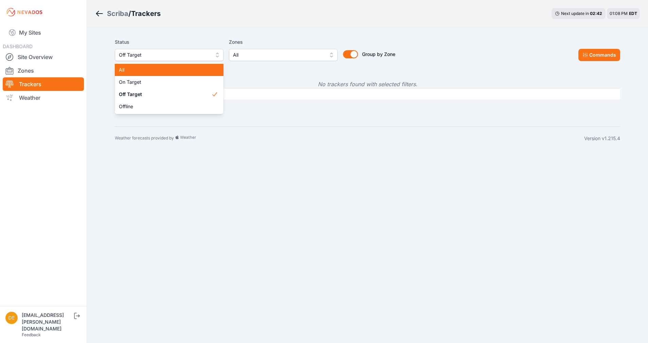
click at [167, 69] on span "All" at bounding box center [165, 70] width 92 height 7
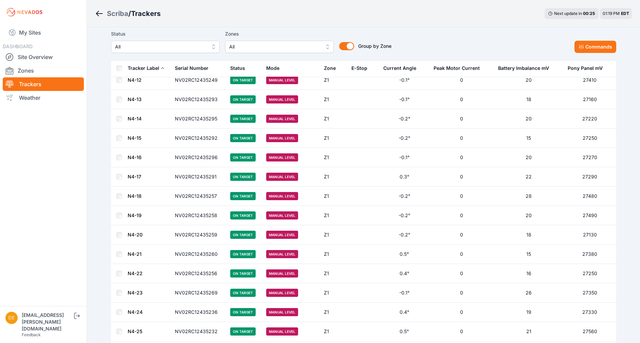
scroll to position [229, 0]
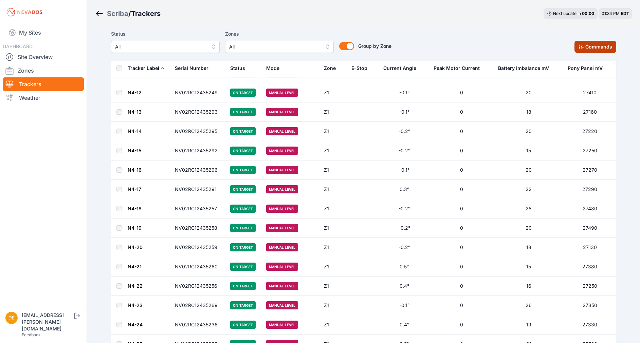
click at [604, 49] on button "Commands" at bounding box center [595, 47] width 42 height 12
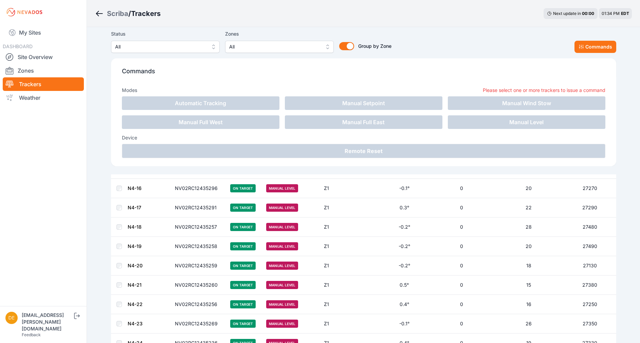
scroll to position [342, 0]
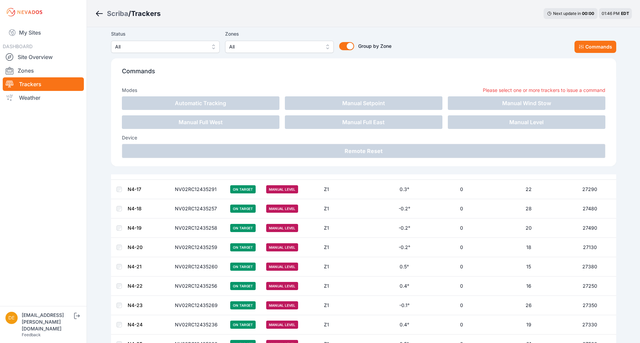
drag, startPoint x: 100, startPoint y: 14, endPoint x: 174, endPoint y: 112, distance: 122.9
click at [100, 13] on icon "Breadcrumb" at bounding box center [99, 14] width 8 height 8
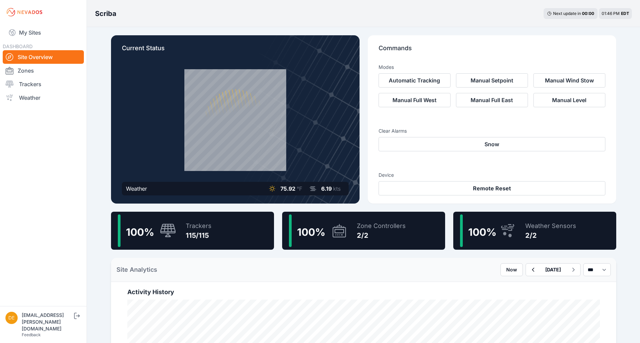
click at [487, 233] on span "100 %" at bounding box center [482, 232] width 28 height 12
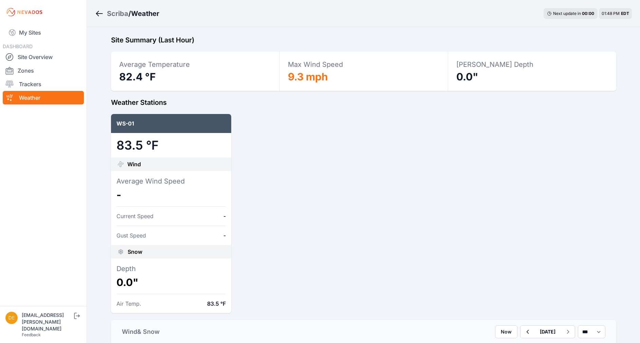
click at [93, 12] on div "Scriba / Weather Next update in 00 : 00 01:48 PM EDT" at bounding box center [363, 13] width 553 height 27
click at [97, 12] on icon "Breadcrumb" at bounding box center [99, 14] width 8 height 8
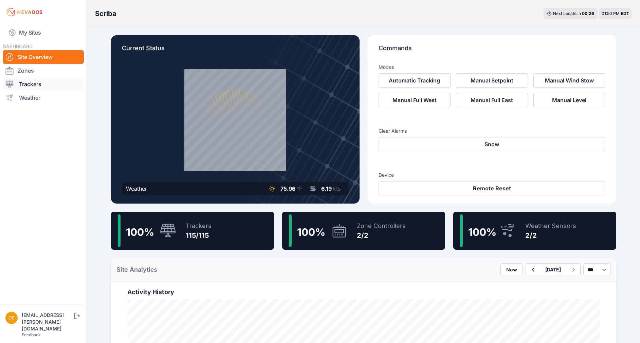
click at [35, 81] on link "Trackers" at bounding box center [43, 84] width 81 height 14
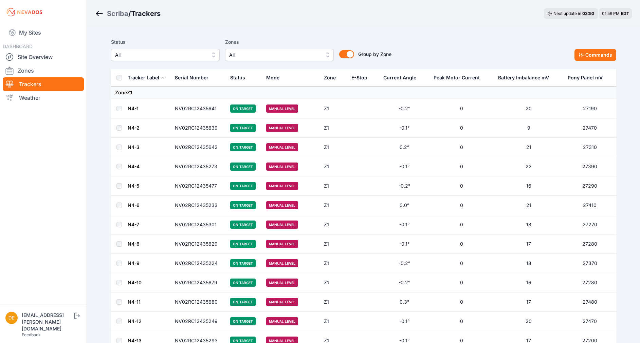
drag, startPoint x: 54, startPoint y: 34, endPoint x: 219, endPoint y: 67, distance: 168.2
click at [54, 34] on link "My Sites" at bounding box center [43, 32] width 81 height 16
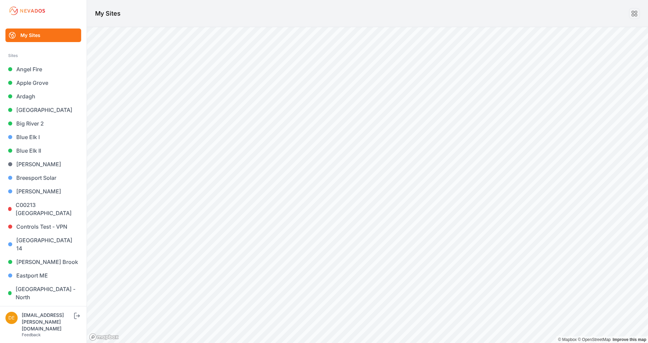
click at [248, 20] on div "My Sites © Mapbox © OpenStreetMap Improve this map" at bounding box center [324, 171] width 648 height 343
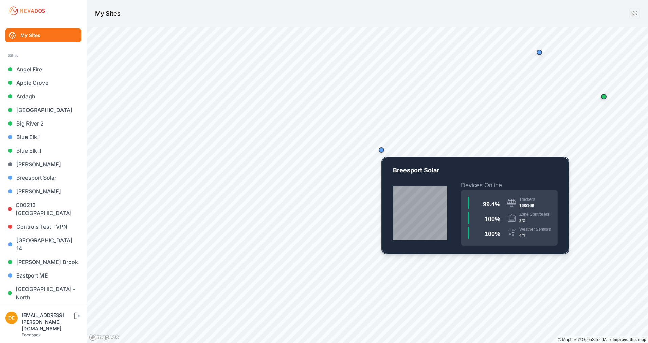
click at [380, 150] on div "Map marker" at bounding box center [380, 149] width 5 height 5
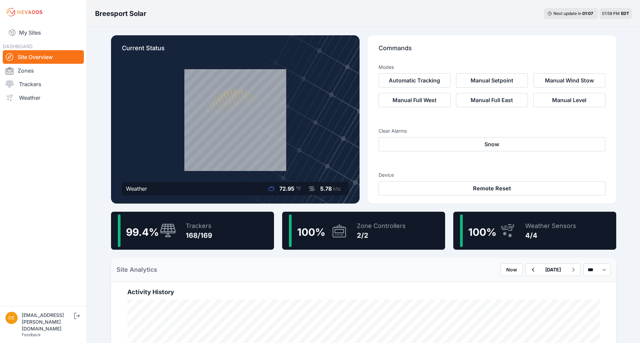
drag, startPoint x: 214, startPoint y: 238, endPoint x: 225, endPoint y: 233, distance: 11.5
click at [215, 238] on div "99.4 % Trackers 168/169" at bounding box center [192, 231] width 163 height 38
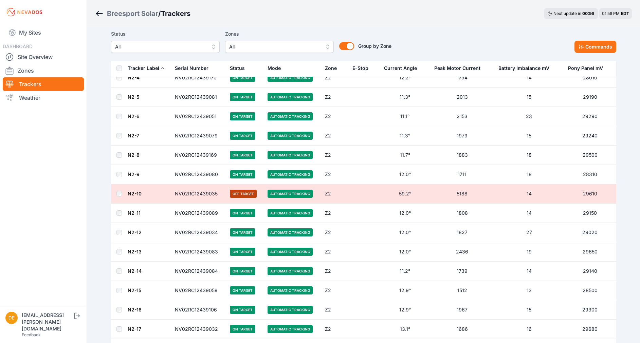
scroll to position [2036, 0]
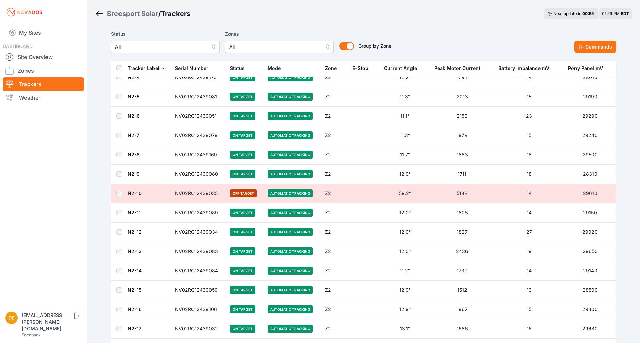
click at [169, 46] on span "All" at bounding box center [160, 47] width 91 height 8
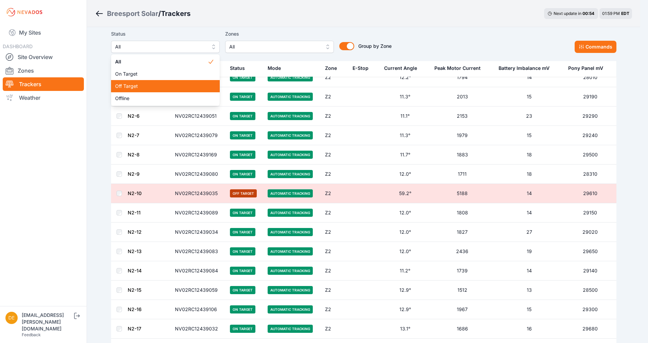
click at [161, 88] on span "Off Target" at bounding box center [161, 86] width 92 height 7
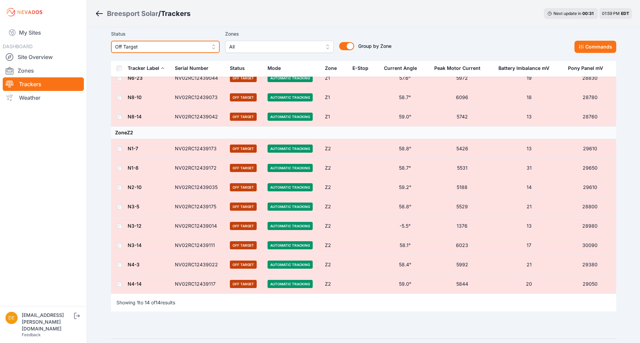
scroll to position [108, 0]
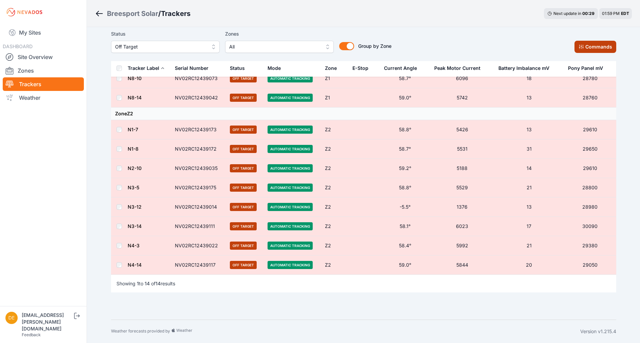
click at [600, 48] on button "Commands" at bounding box center [595, 47] width 42 height 12
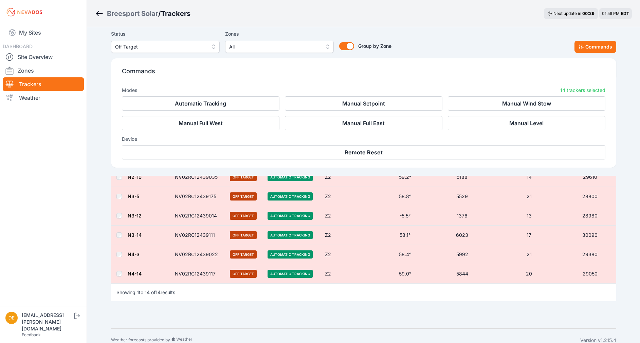
scroll to position [222, 0]
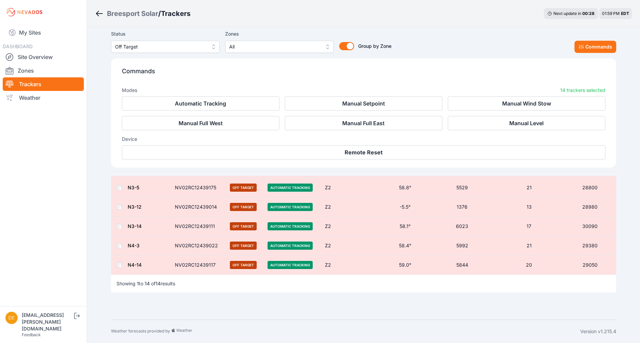
click at [373, 144] on div "Device Remote Reset" at bounding box center [363, 144] width 483 height 29
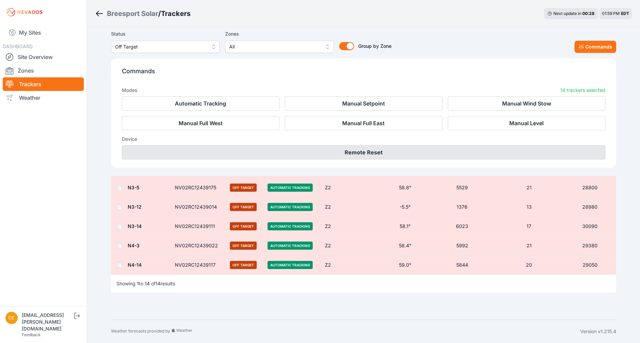
click at [377, 148] on button "Remote Reset" at bounding box center [363, 152] width 483 height 14
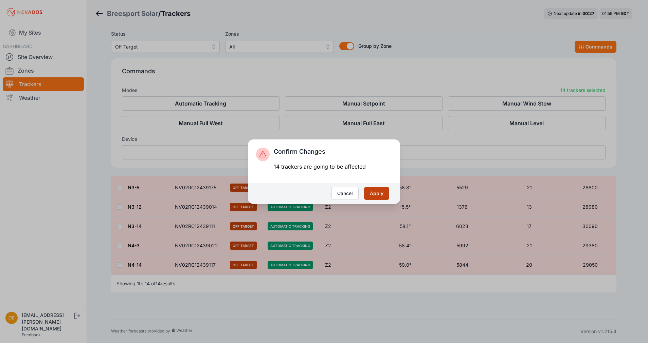
click at [377, 190] on button "Apply" at bounding box center [376, 193] width 25 height 13
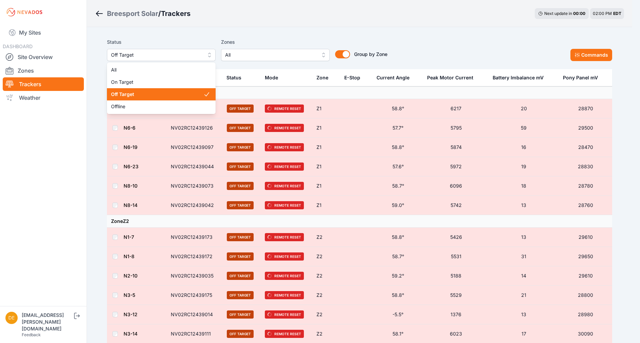
click at [189, 57] on span "Off Target" at bounding box center [156, 55] width 91 height 8
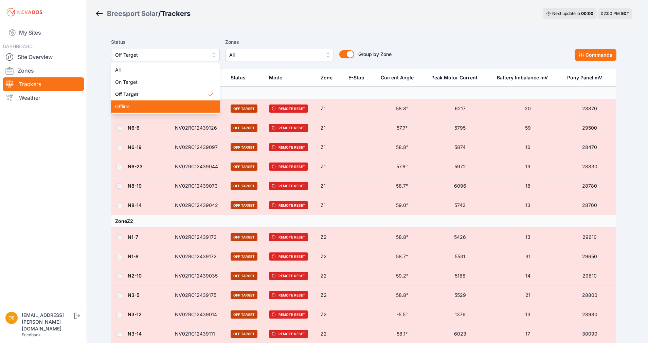
click at [164, 102] on div "Offline" at bounding box center [165, 106] width 109 height 12
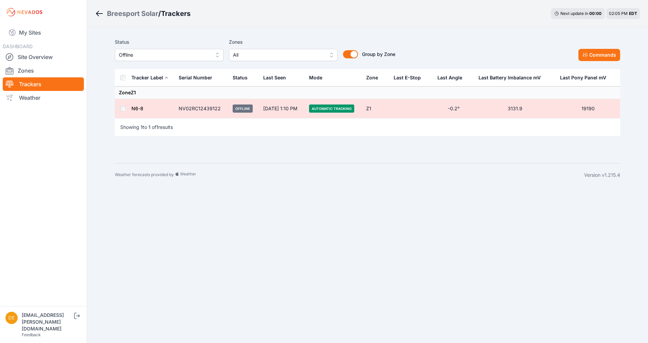
click at [170, 57] on span "Offline" at bounding box center [164, 55] width 91 height 8
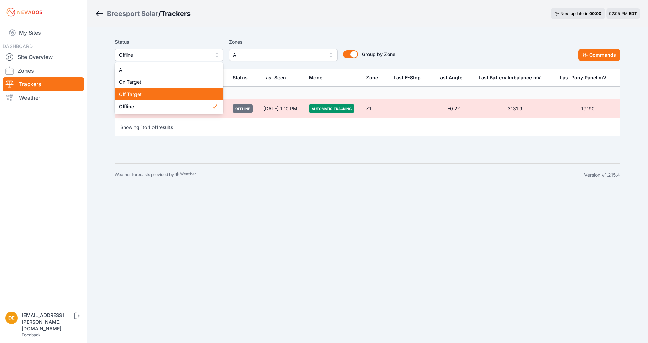
click at [157, 89] on div "Off Target" at bounding box center [169, 94] width 109 height 12
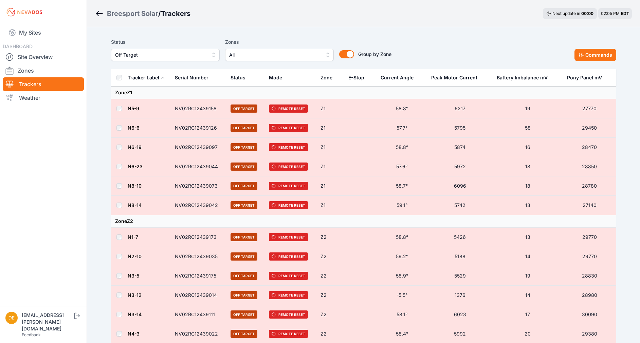
drag, startPoint x: 103, startPoint y: 14, endPoint x: 121, endPoint y: 16, distance: 17.8
click at [103, 14] on icon "Breadcrumb" at bounding box center [99, 14] width 8 height 8
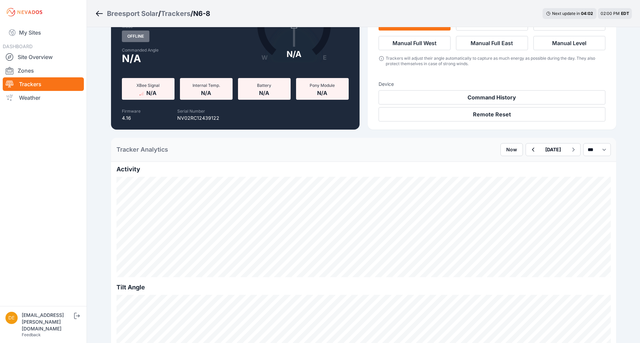
scroll to position [51, 0]
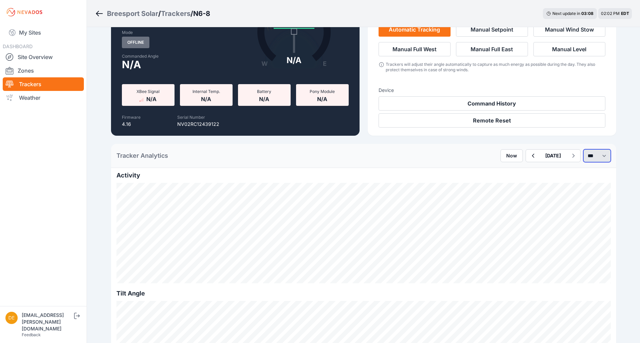
click at [592, 155] on select "*** **** *****" at bounding box center [596, 155] width 27 height 13
click at [583, 149] on select "*** **** *****" at bounding box center [596, 155] width 27 height 13
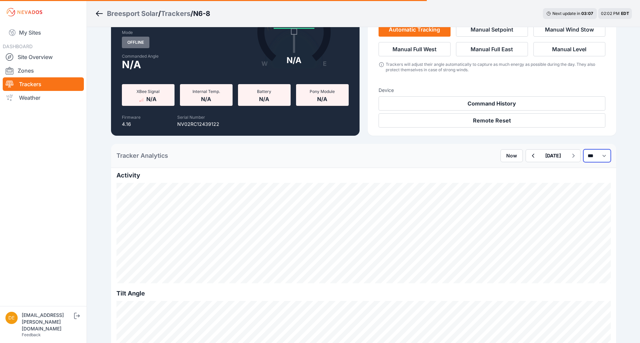
select select "******"
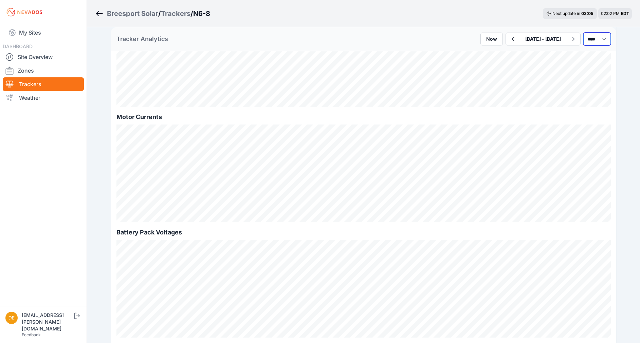
scroll to position [720, 0]
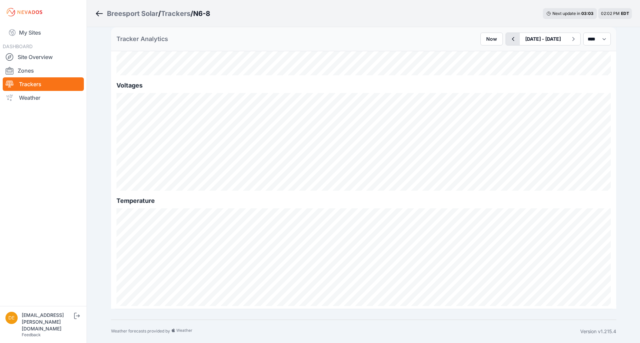
click at [508, 38] on icon "button" at bounding box center [512, 39] width 8 height 8
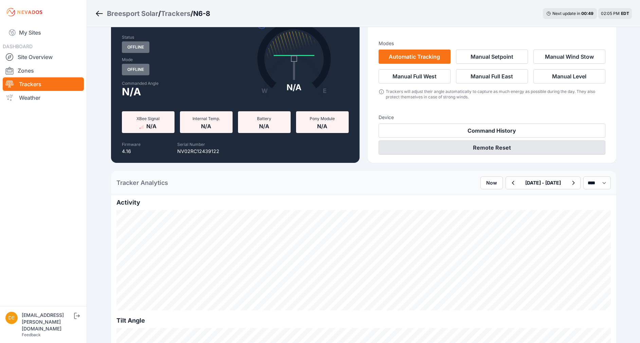
scroll to position [8, 0]
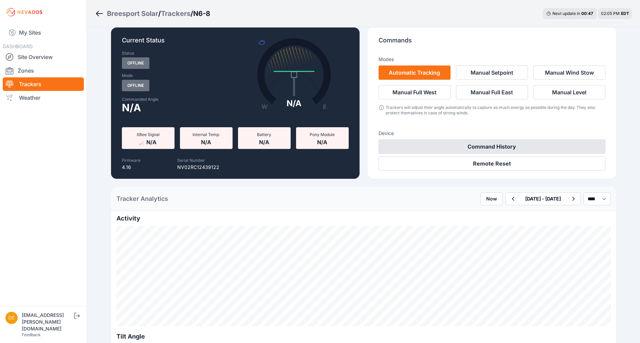
click at [497, 152] on button "Command History" at bounding box center [491, 146] width 227 height 14
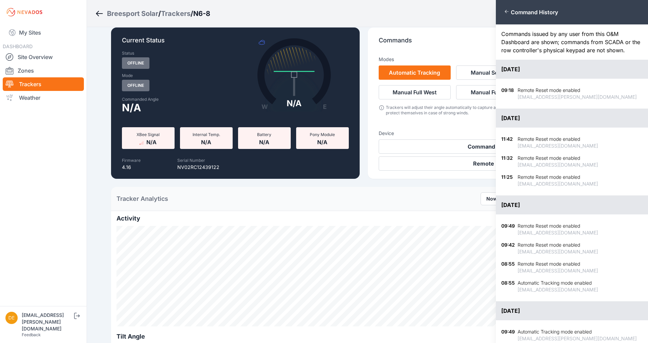
click at [35, 31] on div "Close panel Command History Commands issued by any user from this O&M Dashboard…" at bounding box center [324, 171] width 648 height 343
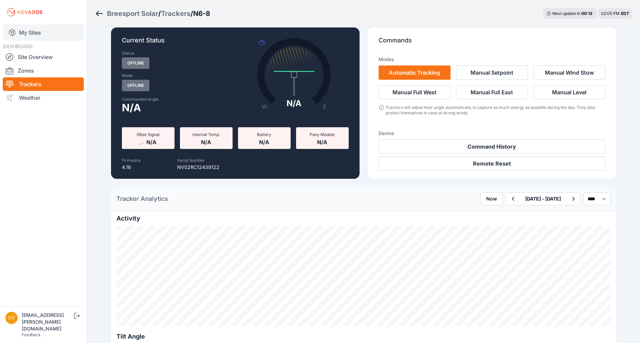
click at [26, 33] on link "My Sites" at bounding box center [43, 32] width 81 height 16
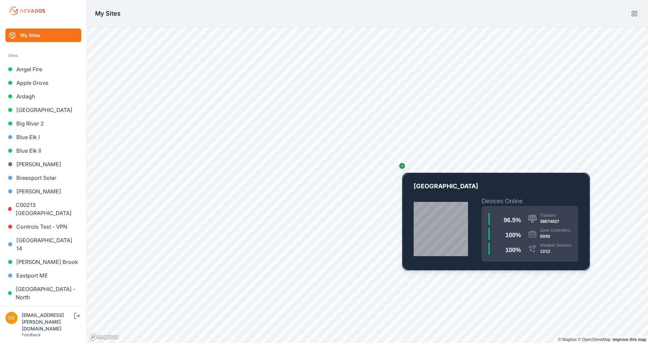
click at [406, 168] on div "Map marker" at bounding box center [402, 166] width 14 height 14
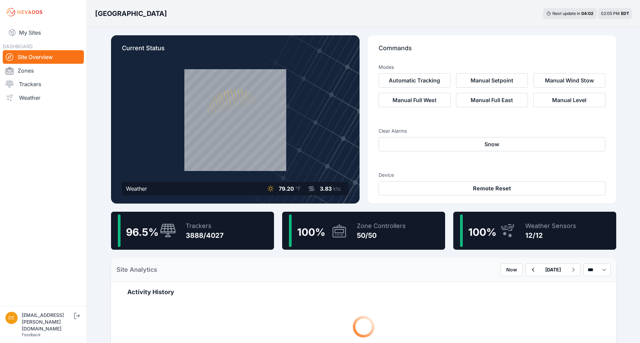
click at [215, 226] on div "Trackers" at bounding box center [205, 226] width 38 height 10
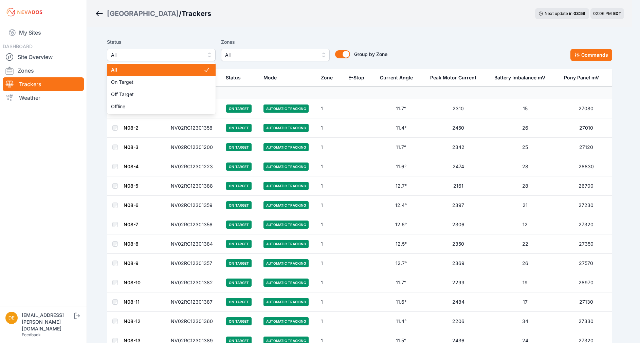
click at [199, 57] on span "All" at bounding box center [156, 55] width 91 height 8
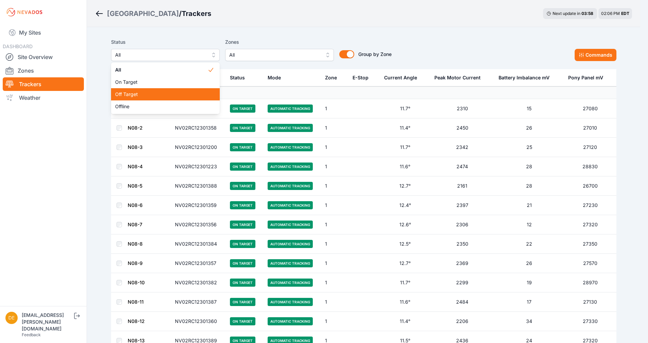
click at [192, 95] on span "Off Target" at bounding box center [161, 94] width 92 height 7
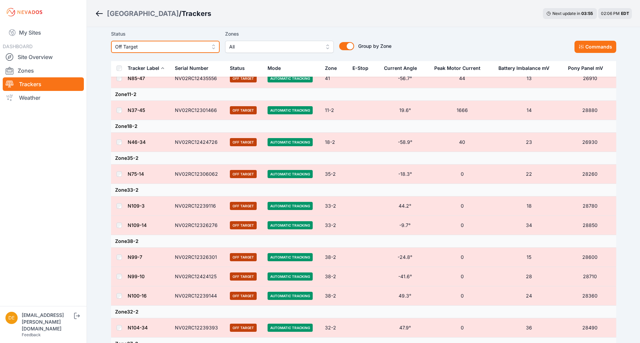
scroll to position [1379, 0]
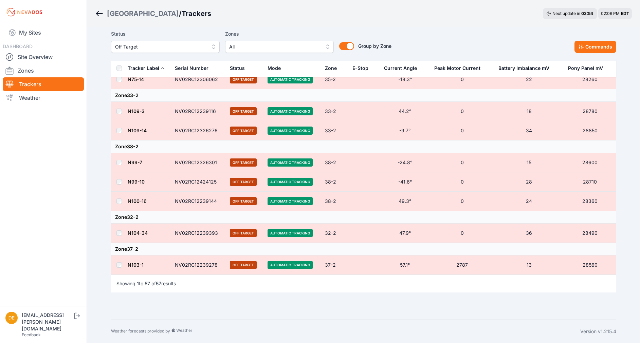
click at [123, 71] on th at bounding box center [119, 68] width 16 height 17
click at [590, 42] on button "Commands" at bounding box center [595, 47] width 42 height 12
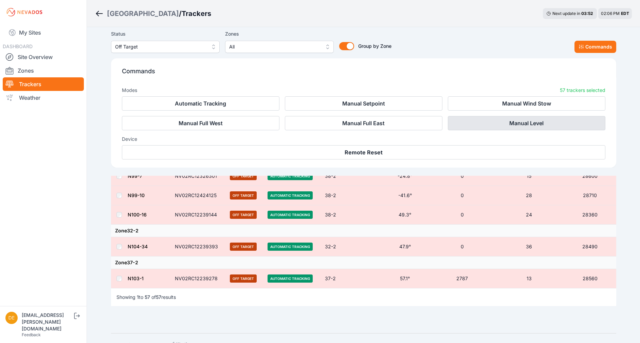
scroll to position [1494, 0]
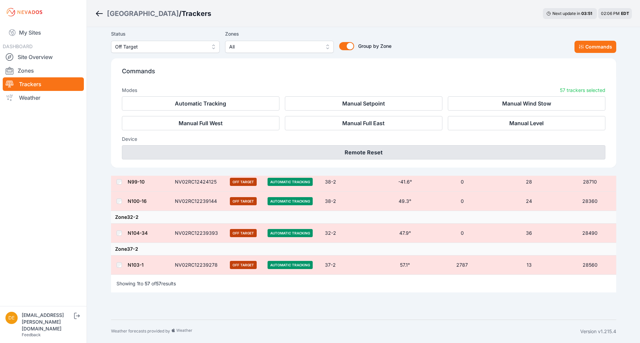
click at [348, 149] on button "Remote Reset" at bounding box center [363, 152] width 483 height 14
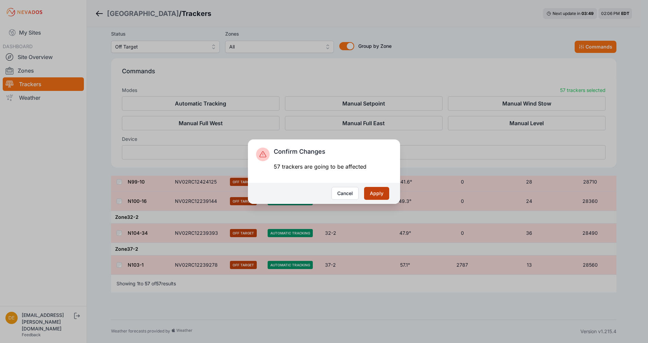
click at [381, 193] on button "Apply" at bounding box center [376, 193] width 25 height 13
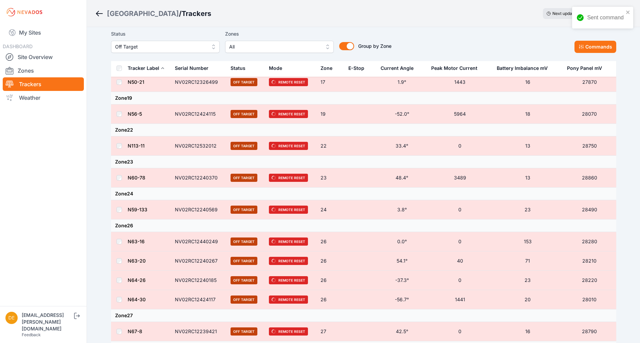
scroll to position [611, 0]
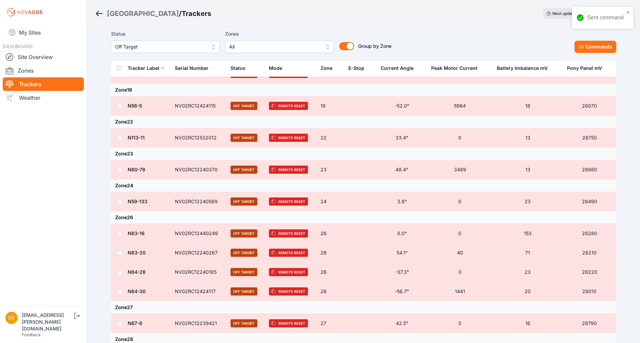
click at [185, 43] on span "Off Target" at bounding box center [160, 47] width 91 height 8
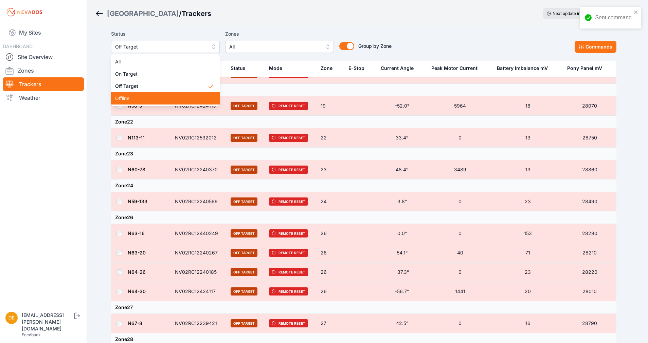
click at [149, 100] on span "Offline" at bounding box center [161, 98] width 92 height 7
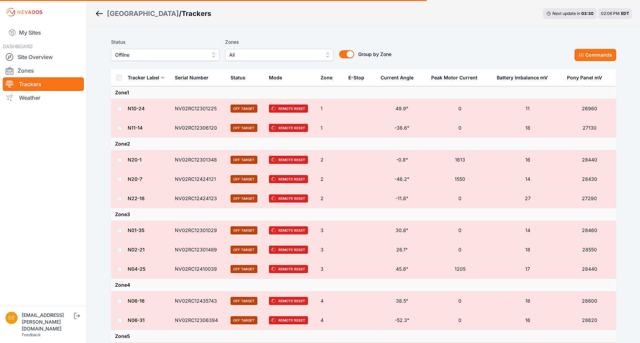
drag, startPoint x: 190, startPoint y: 59, endPoint x: 196, endPoint y: 58, distance: 6.9
click at [189, 59] on button "Offline" at bounding box center [165, 55] width 109 height 12
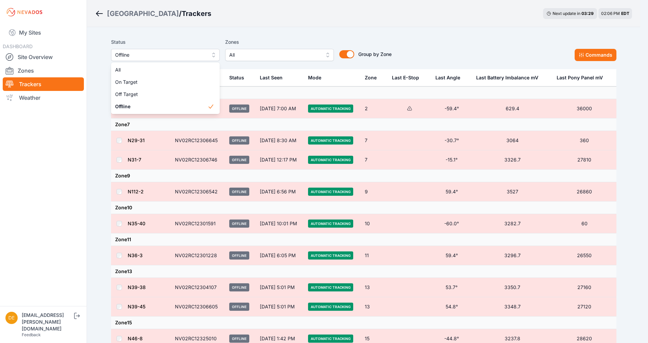
drag, startPoint x: 292, startPoint y: 88, endPoint x: 323, endPoint y: 95, distance: 32.4
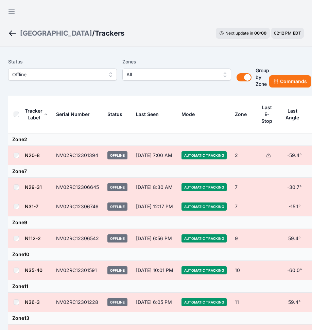
click at [266, 157] on icon at bounding box center [267, 155] width 5 height 5
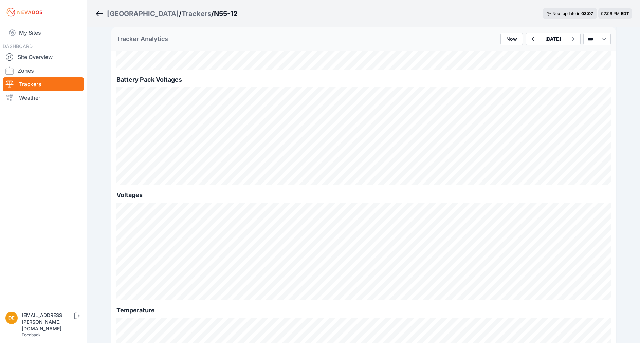
scroll to position [662, 0]
click at [600, 32] on div "Tracker Analytics Now [DATE] *** **** *****" at bounding box center [363, 39] width 505 height 24
click at [598, 39] on select "*** **** *****" at bounding box center [596, 39] width 27 height 13
click at [583, 33] on select "*** **** *****" at bounding box center [596, 39] width 27 height 13
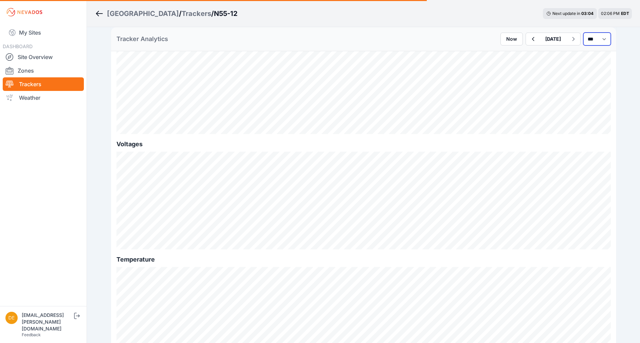
select select "******"
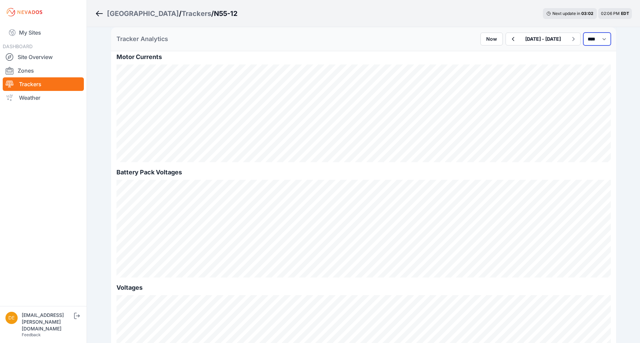
scroll to position [415, 0]
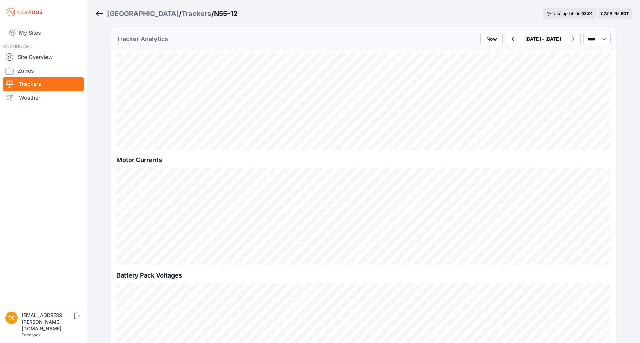
click at [508, 41] on icon "button" at bounding box center [512, 39] width 8 height 8
drag, startPoint x: 583, startPoint y: 38, endPoint x: 579, endPoint y: 46, distance: 8.8
click at [583, 38] on select "*** **** *****" at bounding box center [596, 39] width 27 height 13
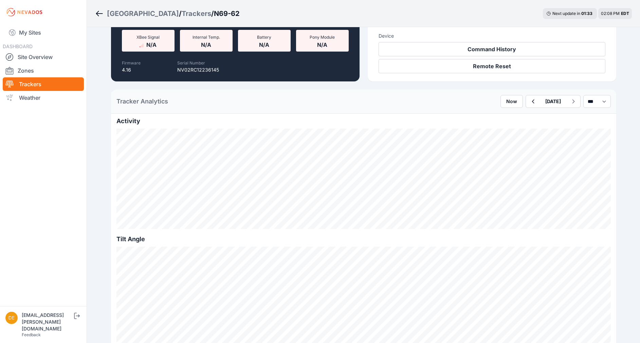
scroll to position [38, 0]
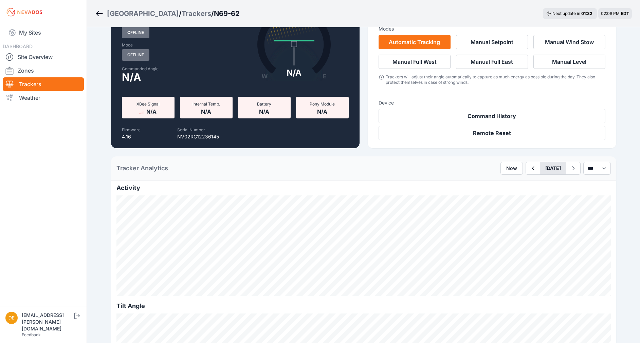
click at [542, 168] on button "[DATE]" at bounding box center [553, 168] width 26 height 12
click at [522, 182] on button "Previous Month" at bounding box center [527, 184] width 11 height 11
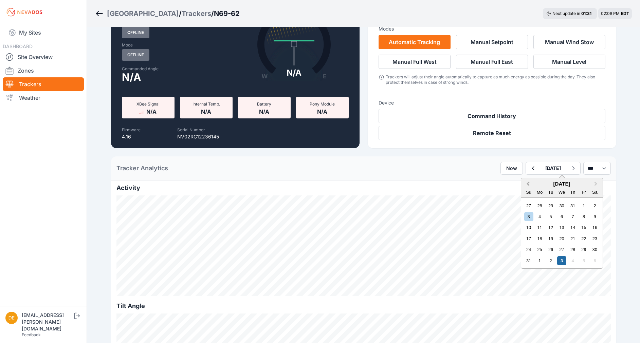
click at [522, 182] on button "Previous Month" at bounding box center [527, 184] width 11 height 11
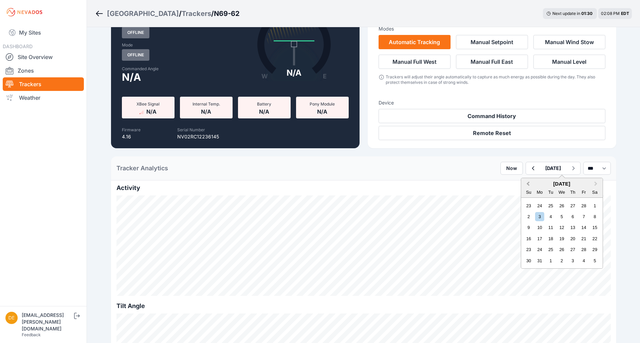
click at [522, 182] on button "Previous Month" at bounding box center [527, 184] width 11 height 11
click at [522, 181] on button "Previous Month" at bounding box center [527, 184] width 11 height 11
click at [524, 249] on div "26" at bounding box center [528, 249] width 9 height 9
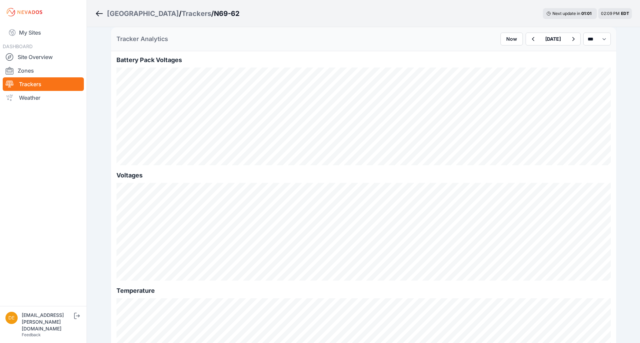
scroll to position [615, 0]
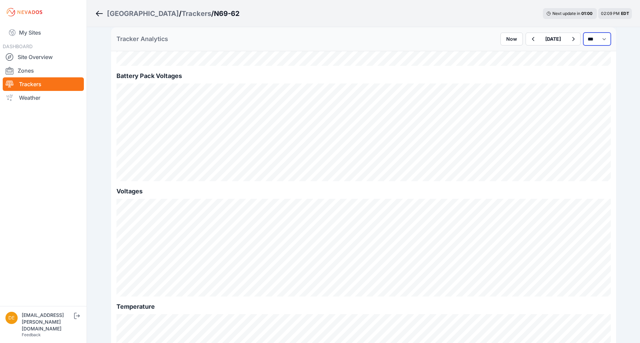
drag, startPoint x: 604, startPoint y: 42, endPoint x: 601, endPoint y: 47, distance: 6.2
click at [601, 47] on div "Tracker Analytics Now January 26 *** **** *****" at bounding box center [363, 39] width 505 height 24
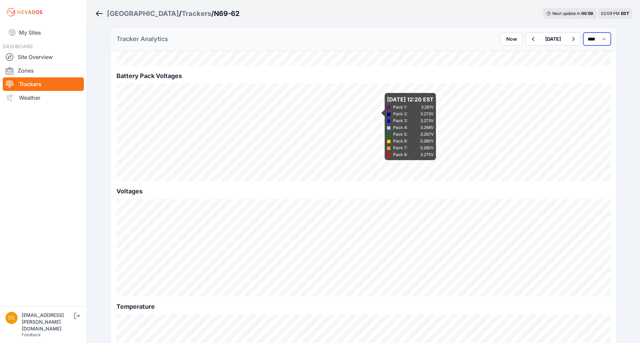
click at [583, 33] on select "*** **** *****" at bounding box center [596, 39] width 27 height 13
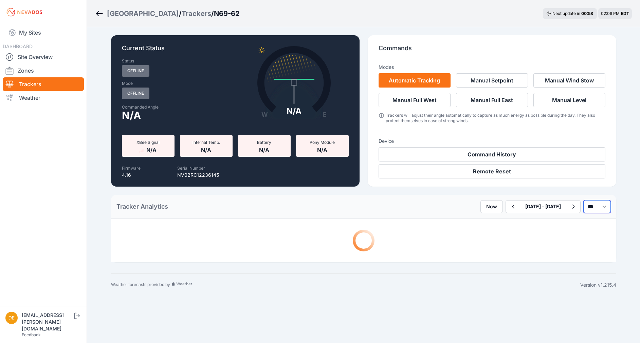
select select "******"
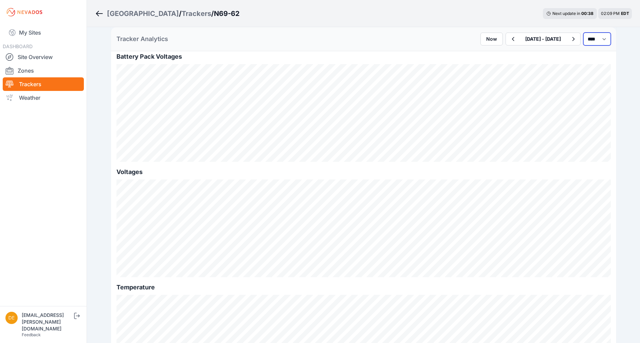
scroll to position [617, 0]
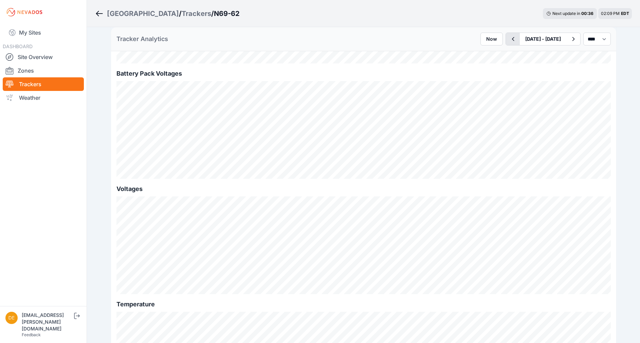
click at [508, 42] on icon "button" at bounding box center [512, 39] width 8 height 8
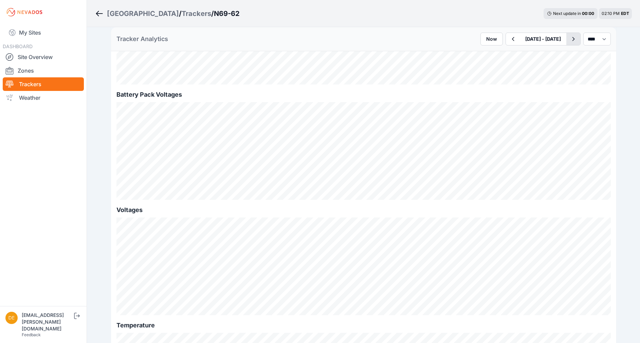
click at [569, 40] on icon "button" at bounding box center [573, 39] width 8 height 8
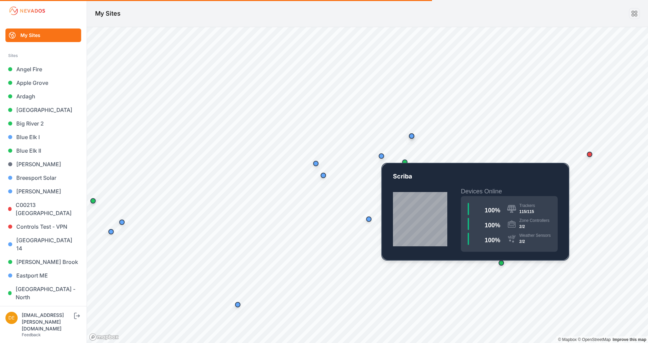
click at [382, 156] on div "Map marker" at bounding box center [380, 155] width 5 height 5
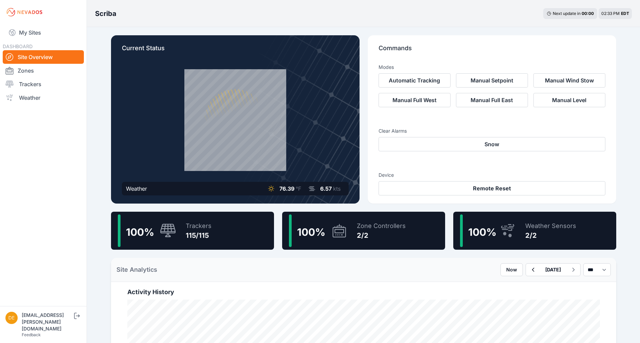
click at [217, 237] on div "100 % Trackers 115/115" at bounding box center [192, 231] width 163 height 38
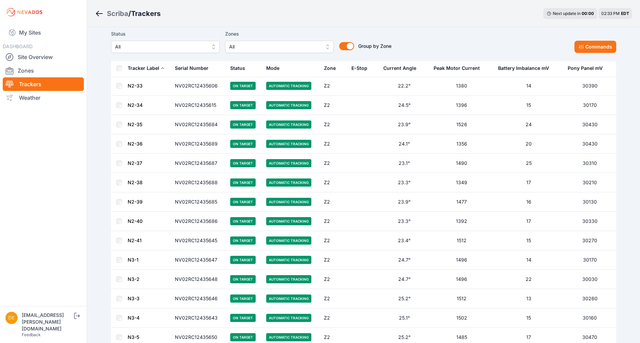
scroll to position [2061, 0]
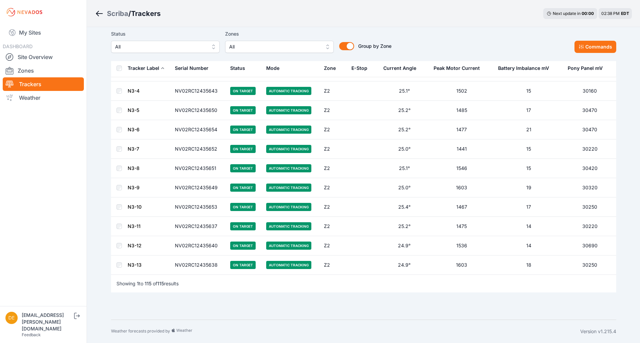
drag, startPoint x: 51, startPoint y: 27, endPoint x: 94, endPoint y: 22, distance: 43.1
click at [51, 26] on link "My Sites" at bounding box center [43, 32] width 81 height 16
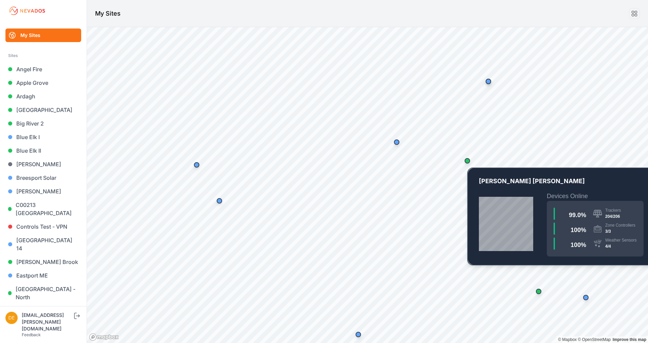
click at [469, 164] on div "Map marker" at bounding box center [467, 161] width 14 height 14
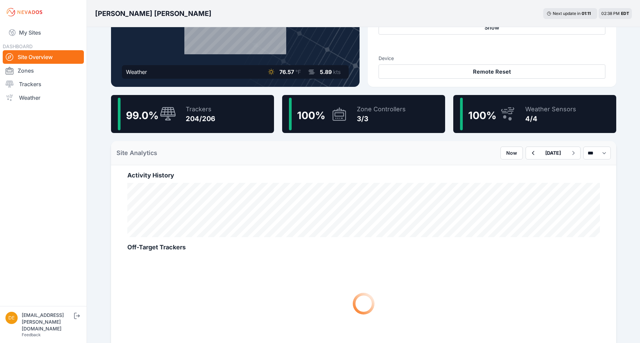
scroll to position [153, 0]
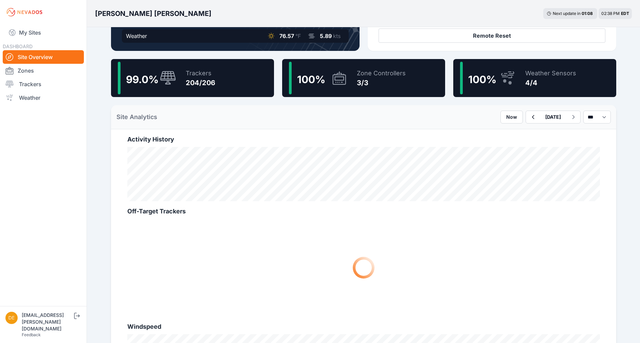
click at [532, 56] on div "Current Status Weather 76.57 °F 5.89 kts Commands Modes Automatic Tracking Manu…" at bounding box center [363, 224] width 521 height 700
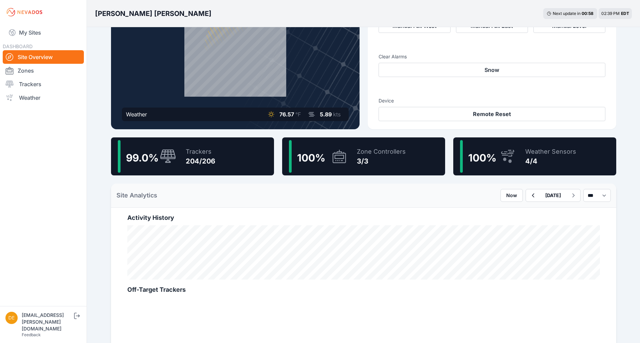
scroll to position [51, 0]
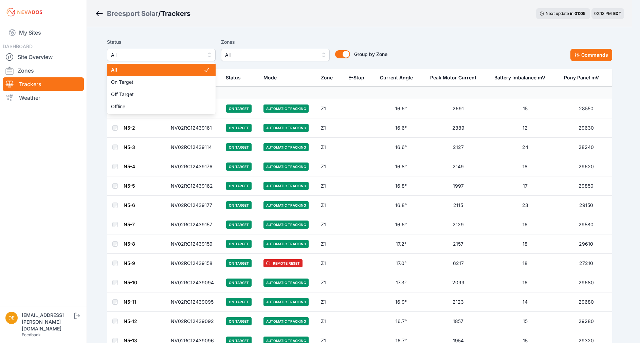
click at [196, 57] on span "All" at bounding box center [156, 55] width 91 height 8
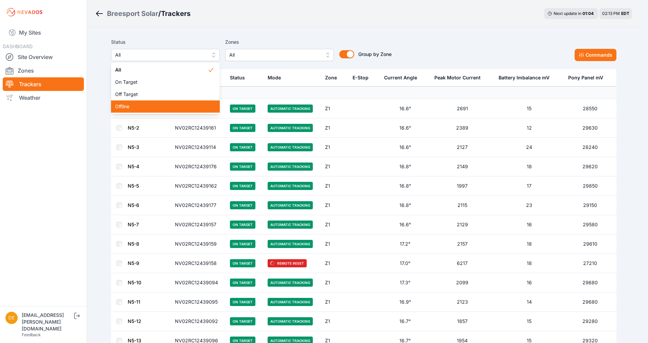
click at [184, 104] on span "Offline" at bounding box center [161, 106] width 92 height 7
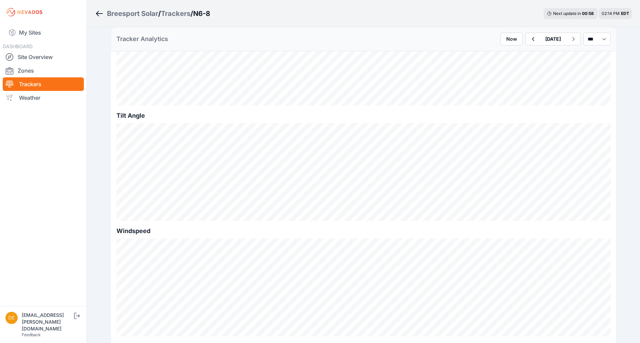
scroll to position [305, 0]
click at [589, 36] on select "*** **** *****" at bounding box center [596, 39] width 27 height 13
click at [583, 33] on select "*** **** *****" at bounding box center [596, 39] width 27 height 13
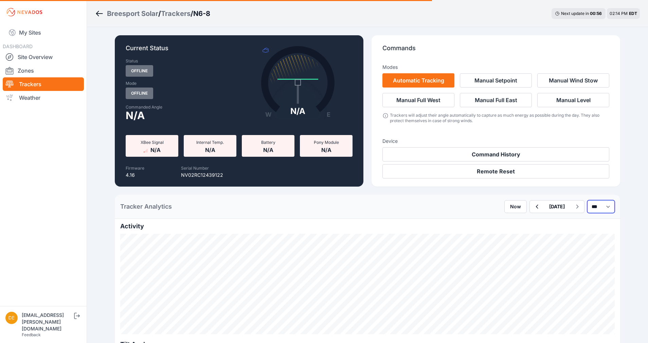
select select "******"
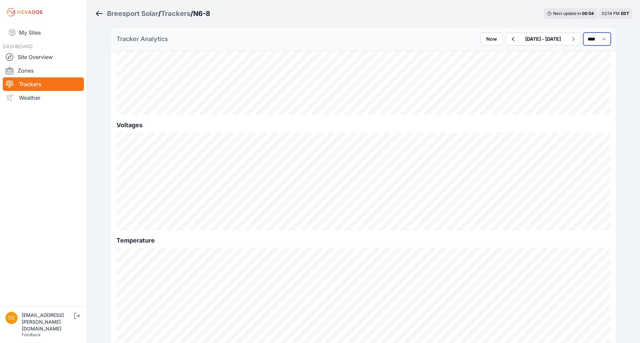
scroll to position [720, 0]
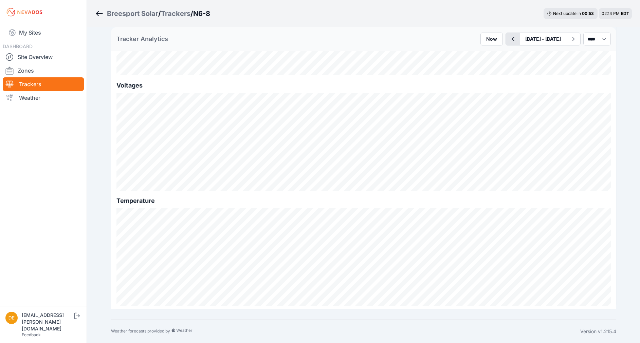
click at [506, 34] on button "button" at bounding box center [513, 39] width 14 height 12
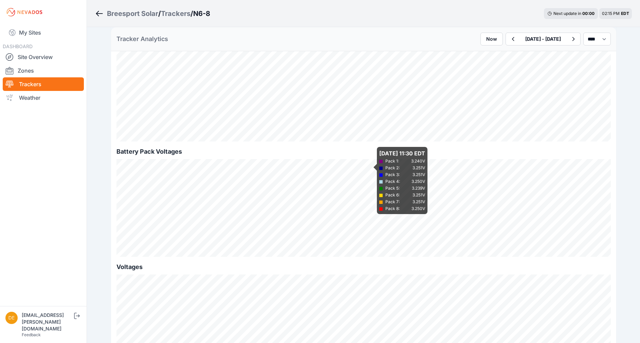
scroll to position [560, 0]
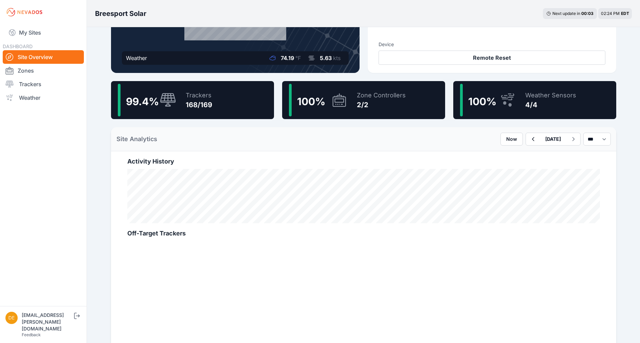
scroll to position [153, 0]
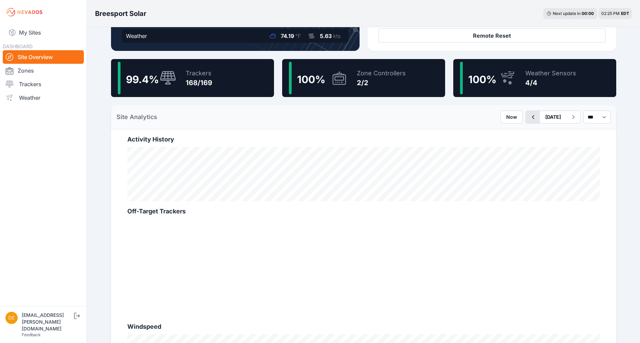
click at [528, 117] on icon "button" at bounding box center [532, 117] width 8 height 8
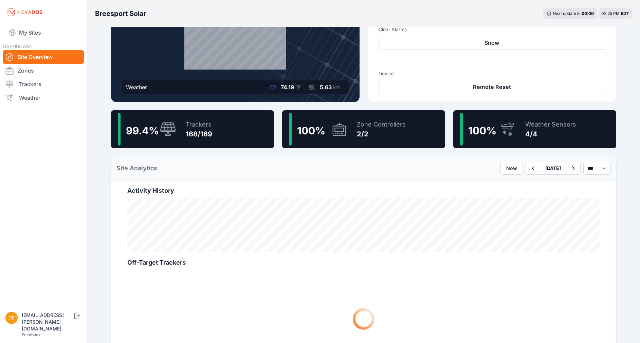
scroll to position [102, 0]
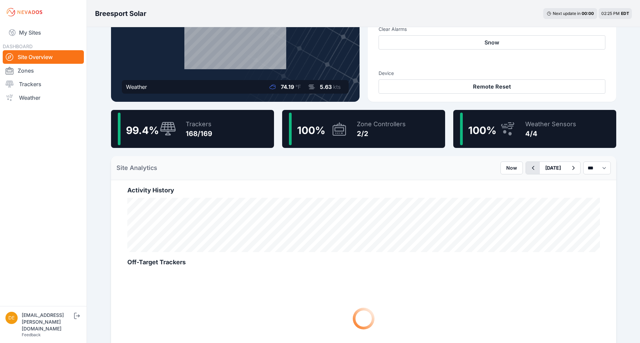
click at [528, 169] on icon "button" at bounding box center [532, 168] width 8 height 8
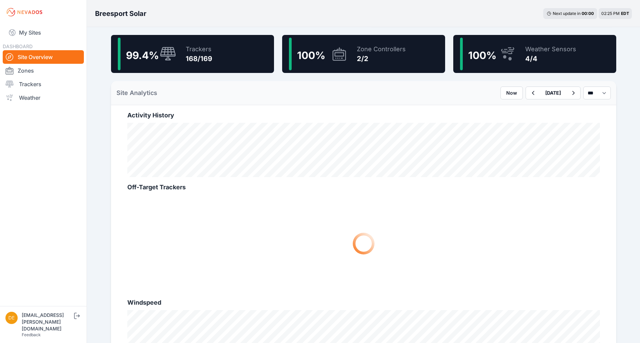
scroll to position [153, 0]
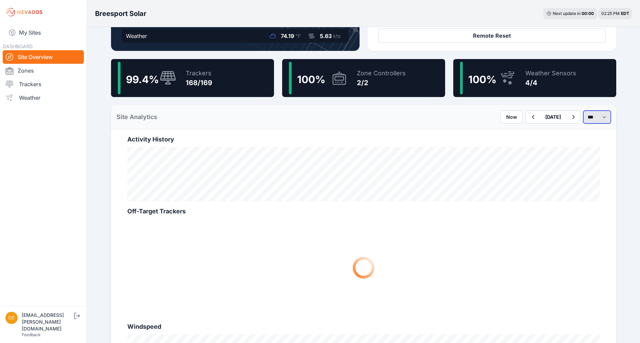
click at [589, 116] on select "*** **** *****" at bounding box center [596, 117] width 27 height 13
select select "*****"
click at [583, 111] on select "*** **** *****" at bounding box center [596, 117] width 27 height 13
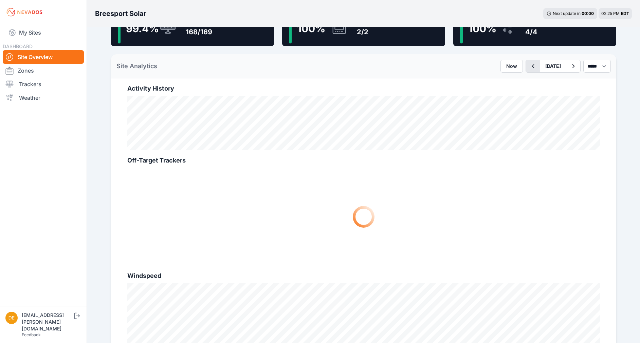
click at [528, 69] on icon "button" at bounding box center [532, 66] width 8 height 8
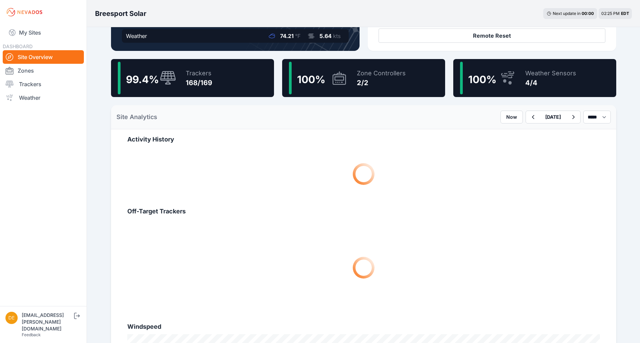
scroll to position [204, 0]
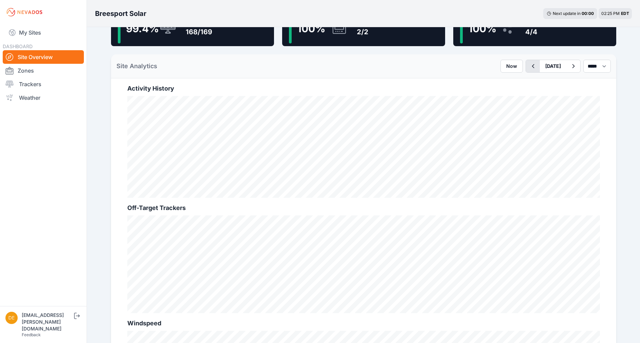
click at [528, 68] on icon "button" at bounding box center [532, 66] width 8 height 8
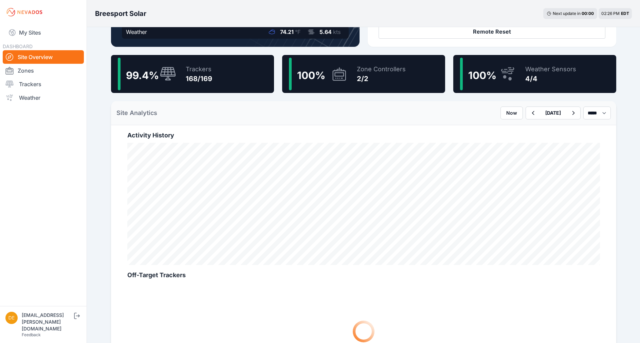
scroll to position [153, 0]
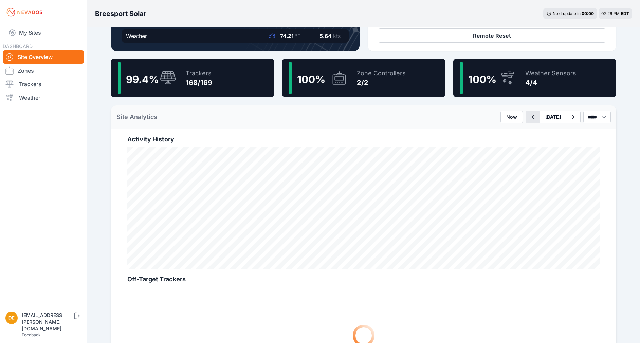
click at [528, 116] on icon "button" at bounding box center [532, 117] width 8 height 8
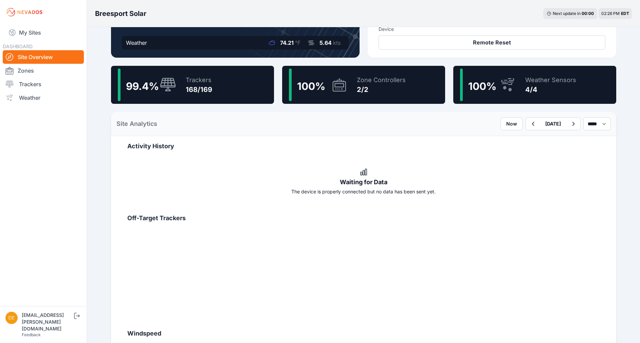
scroll to position [125, 0]
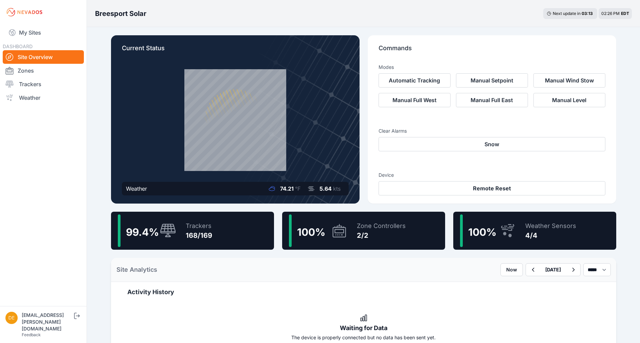
select select "*****"
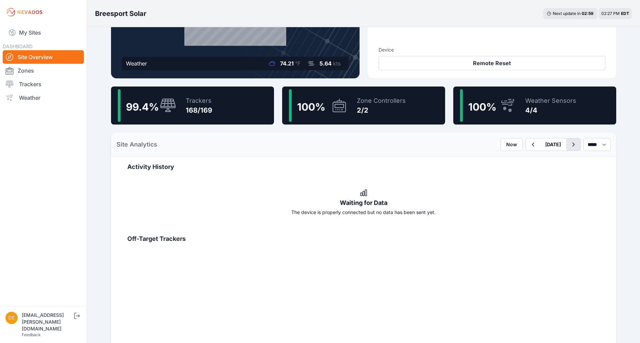
click at [569, 145] on icon "button" at bounding box center [573, 145] width 8 height 8
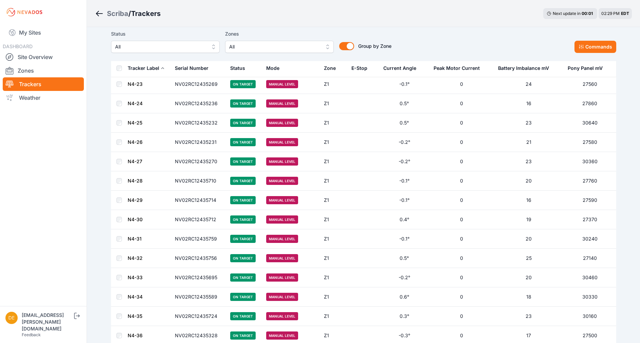
scroll to position [178, 0]
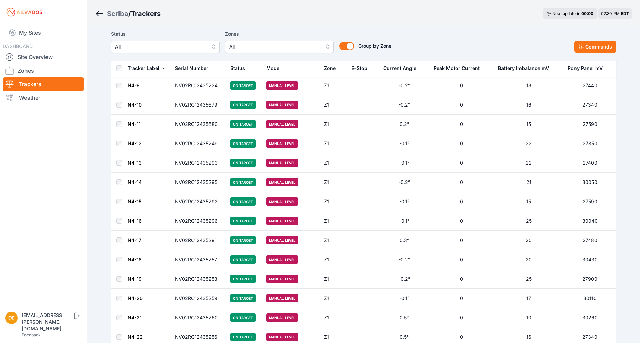
click at [183, 49] on span "All" at bounding box center [160, 47] width 91 height 8
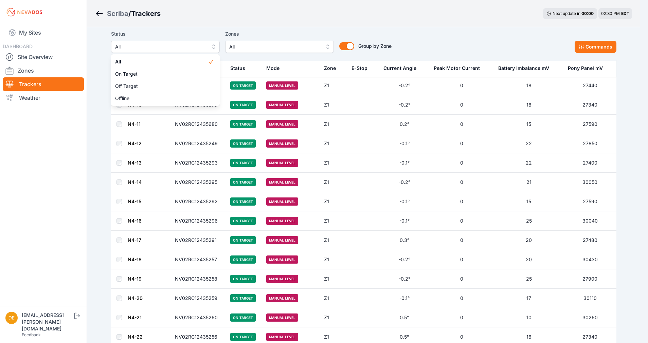
click at [279, 48] on div "Status All All On Target Off Target Offline Zones All Group by Zone Group by Zo…" at bounding box center [251, 41] width 280 height 23
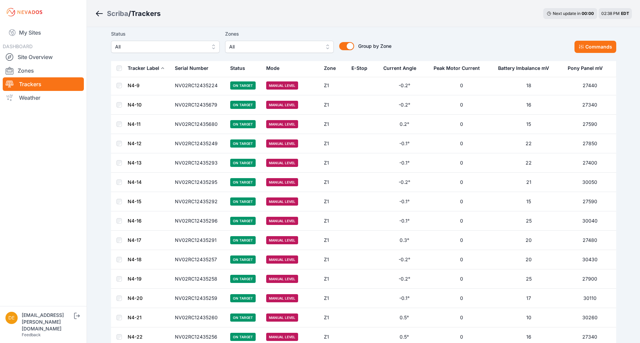
drag, startPoint x: 32, startPoint y: 55, endPoint x: 393, endPoint y: 48, distance: 360.8
click at [32, 55] on link "Site Overview" at bounding box center [43, 57] width 81 height 14
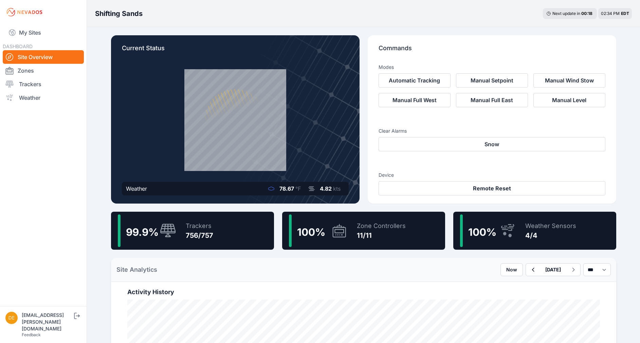
click at [252, 231] on div "99.9 % Trackers 756/757" at bounding box center [192, 231] width 163 height 38
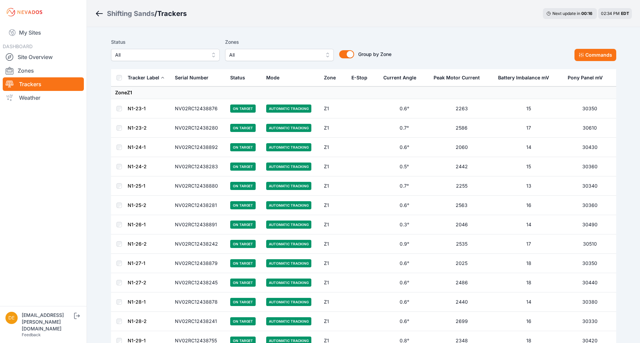
click at [160, 51] on button "All" at bounding box center [165, 55] width 109 height 12
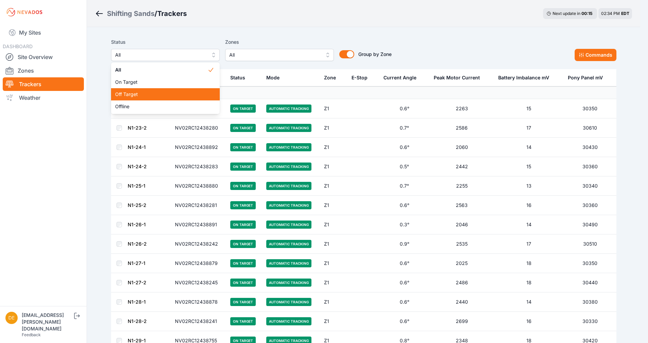
click at [144, 102] on div "Offline" at bounding box center [165, 106] width 109 height 12
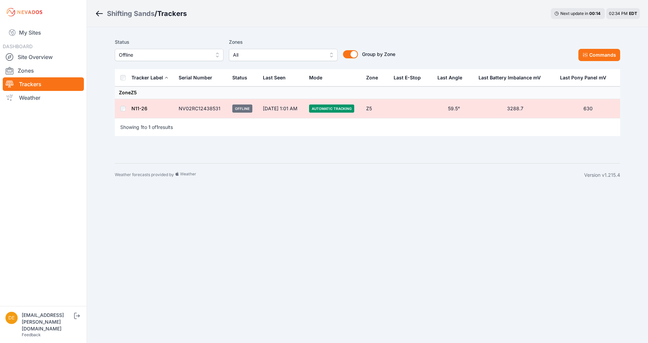
click at [148, 108] on td "N11-26" at bounding box center [152, 108] width 43 height 19
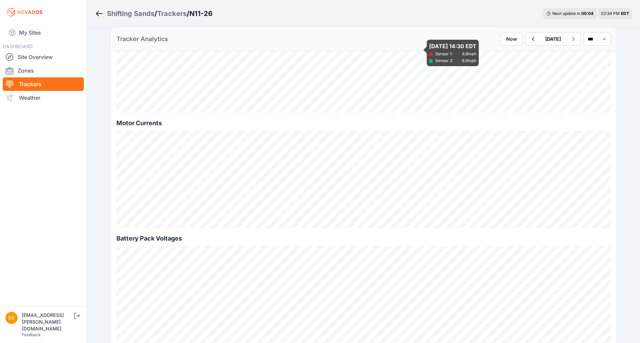
scroll to position [313, 0]
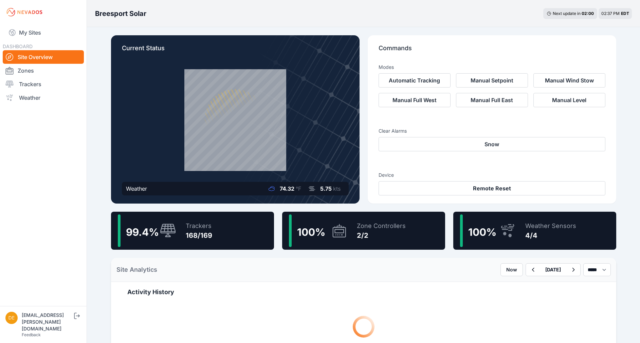
select select "*****"
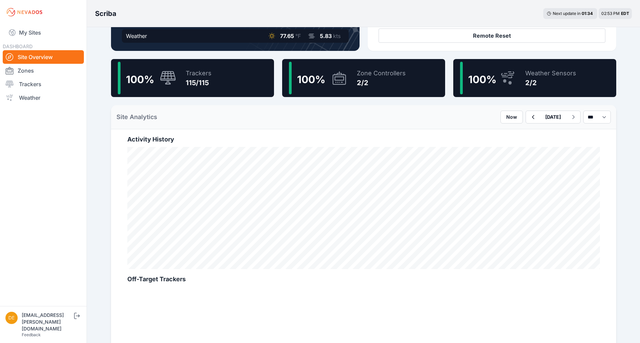
drag, startPoint x: 216, startPoint y: 85, endPoint x: 251, endPoint y: 83, distance: 35.7
click at [251, 83] on div "100 % Trackers 115/115" at bounding box center [192, 78] width 163 height 38
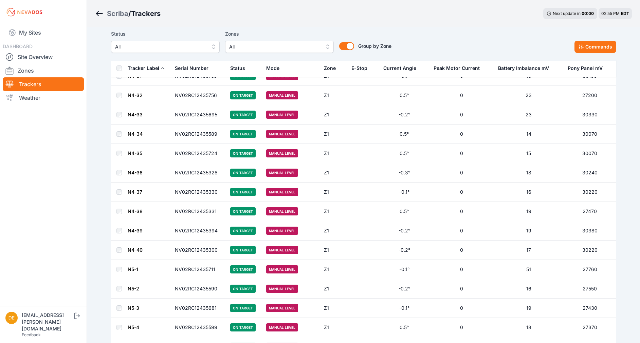
scroll to position [280, 0]
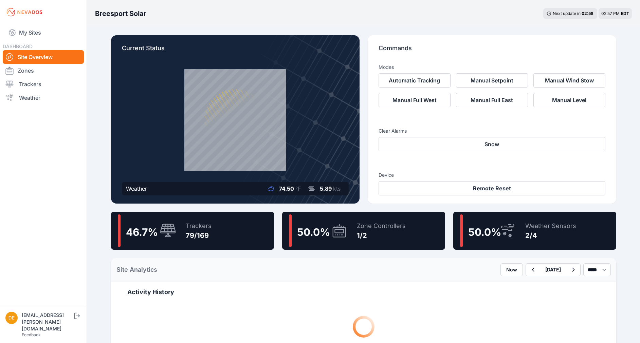
select select "*****"
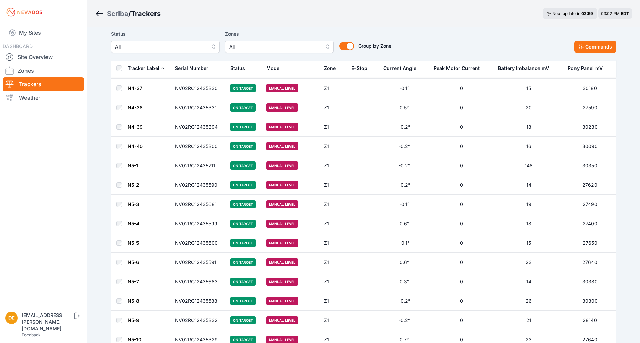
scroll to position [1094, 0]
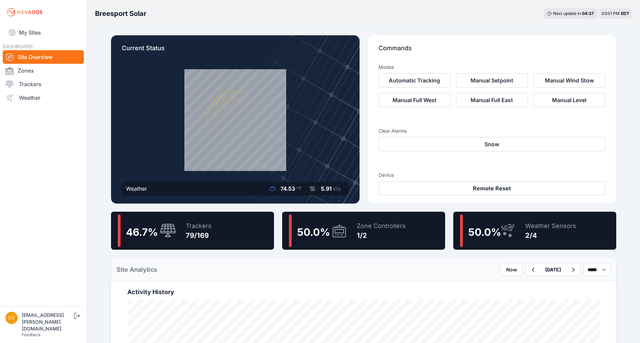
select select "*****"
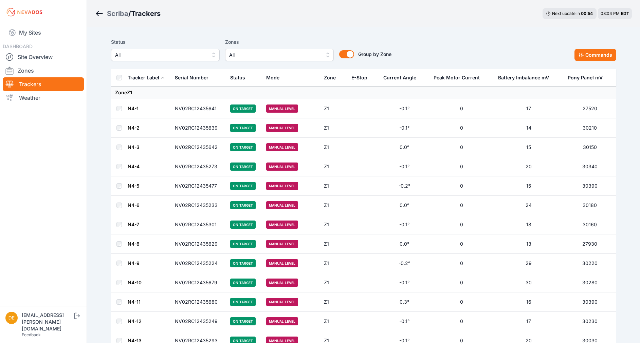
drag, startPoint x: 288, startPoint y: 57, endPoint x: 293, endPoint y: 60, distance: 4.7
click at [288, 57] on span "All" at bounding box center [274, 55] width 91 height 8
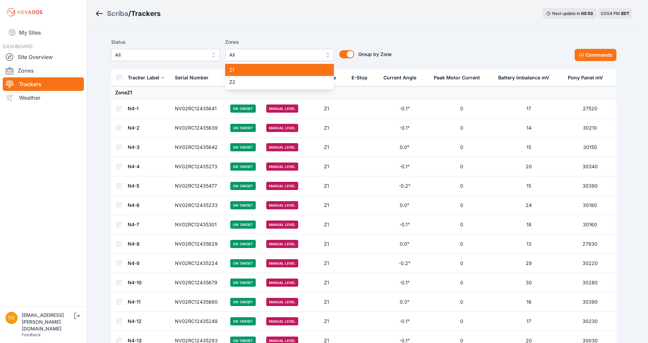
drag, startPoint x: 282, startPoint y: 71, endPoint x: 364, endPoint y: 30, distance: 92.1
click at [282, 71] on span "Z1" at bounding box center [275, 70] width 92 height 7
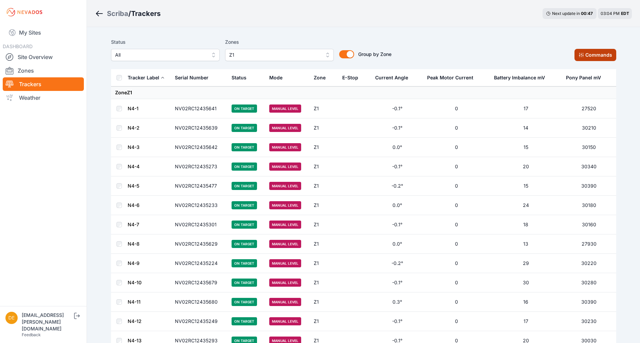
click at [587, 52] on button "Commands" at bounding box center [595, 55] width 42 height 12
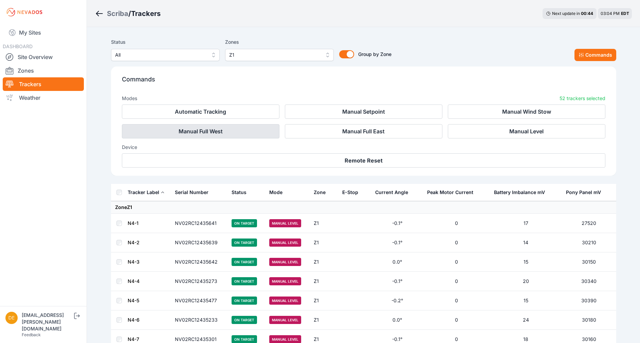
click at [224, 136] on button "Manual Full West" at bounding box center [200, 131] width 157 height 14
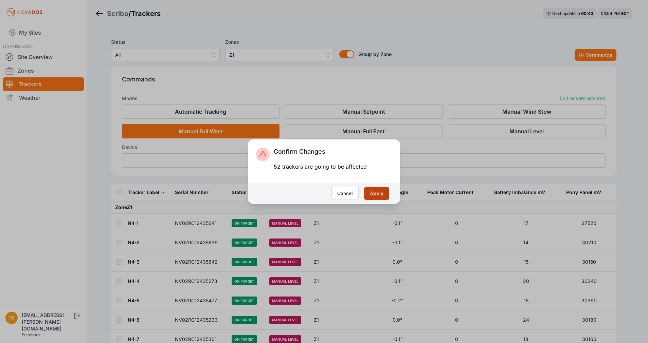
click at [374, 193] on button "Apply" at bounding box center [376, 193] width 25 height 13
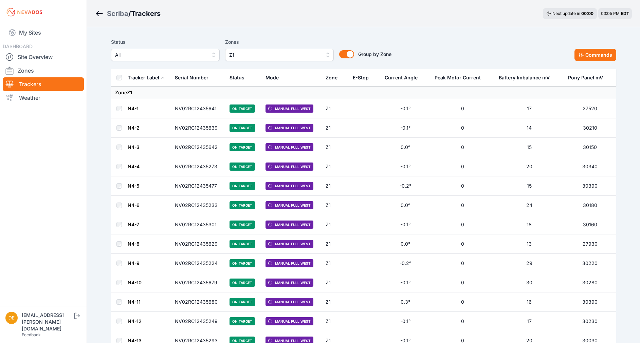
drag, startPoint x: 488, startPoint y: 27, endPoint x: 489, endPoint y: 32, distance: 4.3
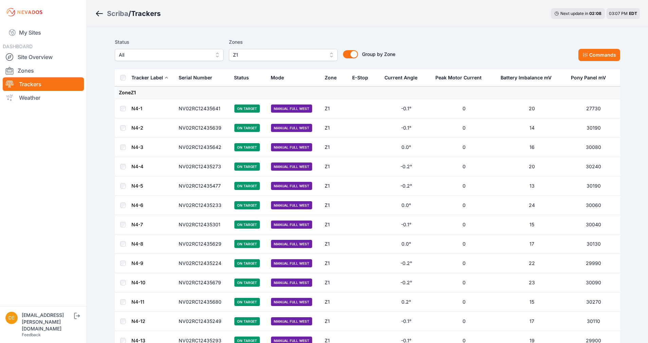
click at [158, 58] on span "All" at bounding box center [164, 55] width 91 height 8
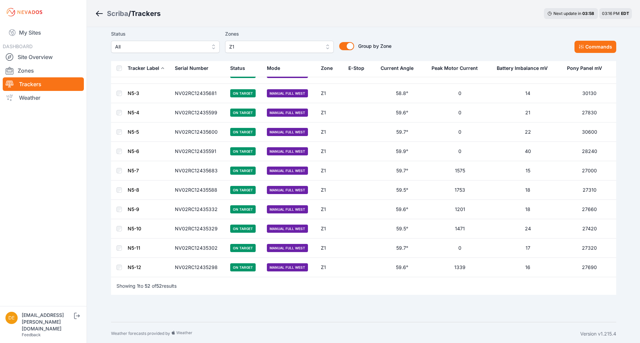
scroll to position [830, 0]
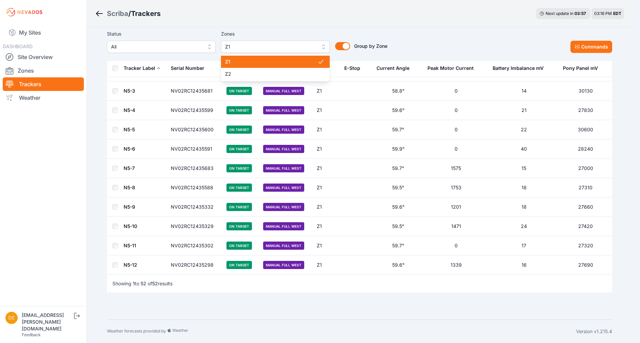
click at [302, 47] on span "Z1" at bounding box center [270, 47] width 91 height 8
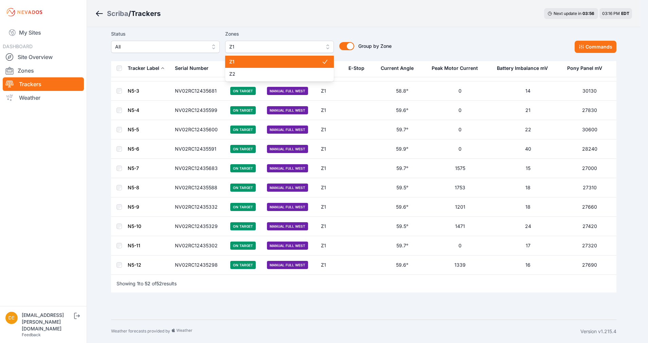
drag, startPoint x: 292, startPoint y: 62, endPoint x: 336, endPoint y: 59, distance: 44.6
click at [292, 63] on span "Z1" at bounding box center [275, 61] width 92 height 7
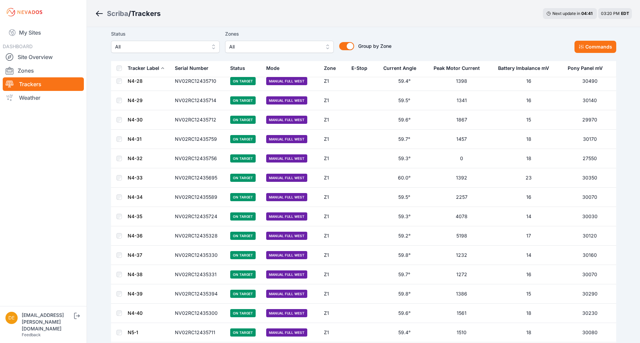
scroll to position [76, 0]
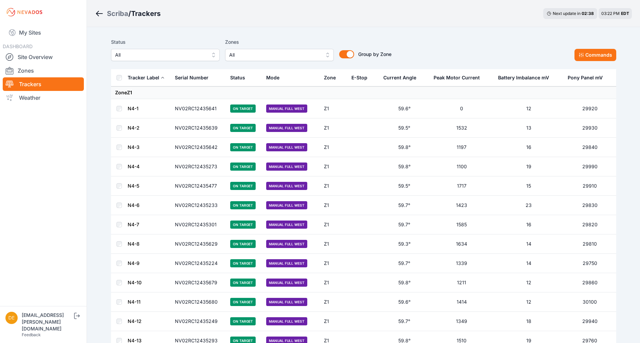
scroll to position [76, 0]
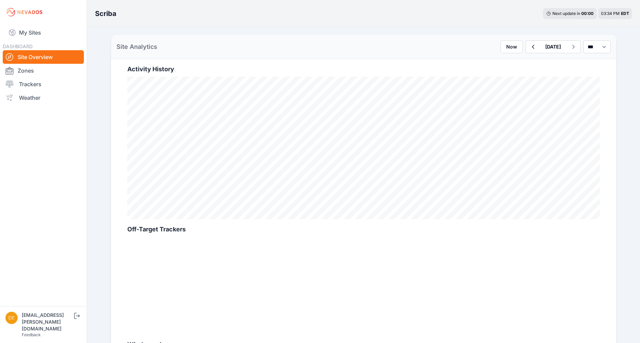
scroll to position [38, 0]
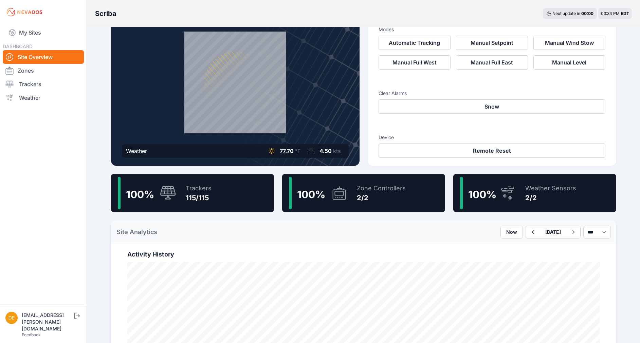
click at [210, 179] on div "Trackers 115/115" at bounding box center [195, 193] width 33 height 33
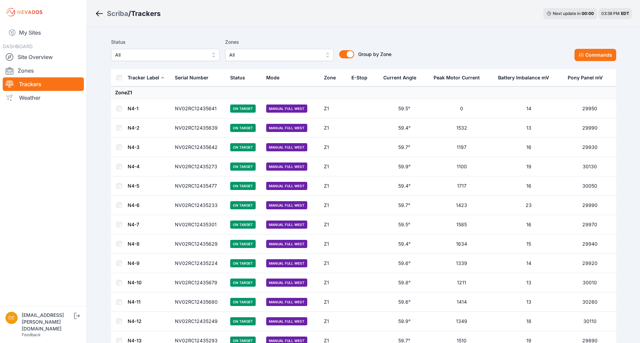
drag, startPoint x: 33, startPoint y: 56, endPoint x: 105, endPoint y: 4, distance: 88.3
click at [33, 56] on link "Site Overview" at bounding box center [43, 57] width 81 height 14
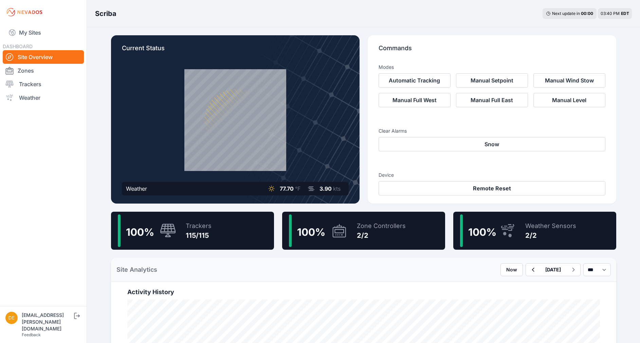
click at [228, 233] on div "100 % Trackers 115/115" at bounding box center [192, 231] width 163 height 38
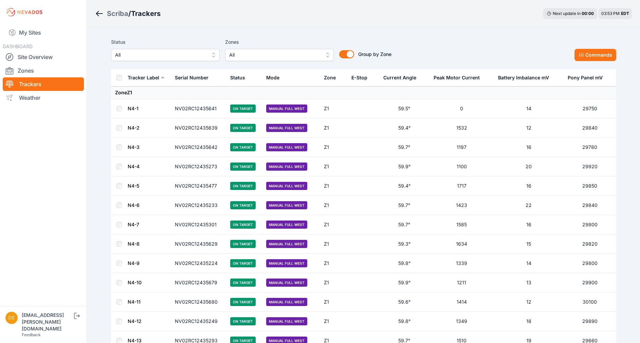
click at [286, 54] on span "All" at bounding box center [274, 55] width 91 height 8
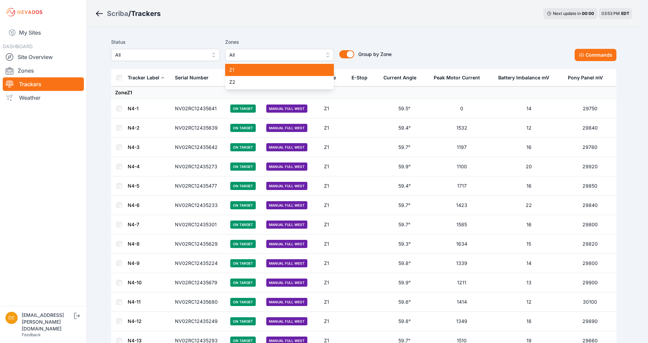
click at [274, 68] on span "Z1" at bounding box center [275, 70] width 92 height 7
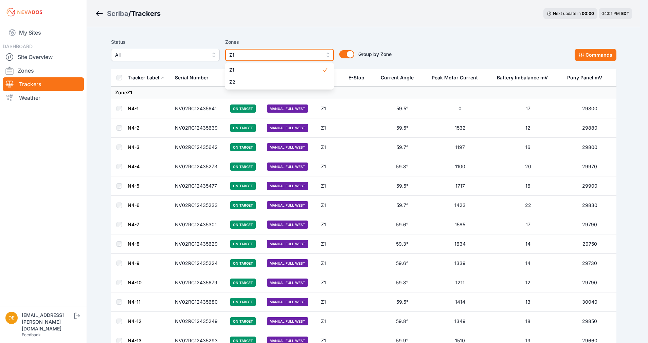
click at [327, 56] on button "Z1" at bounding box center [279, 55] width 109 height 12
